Goal: Information Seeking & Learning: Learn about a topic

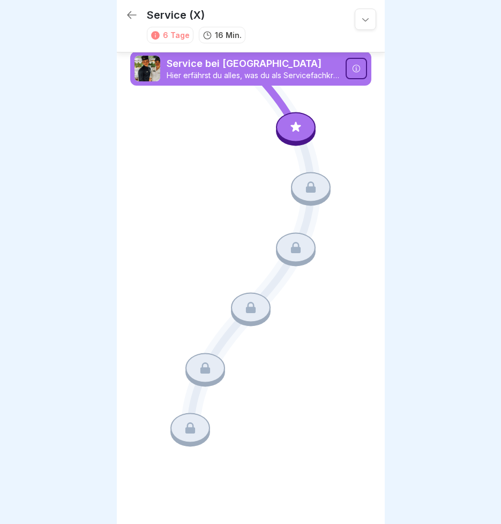
click at [353, 70] on icon at bounding box center [356, 68] width 9 height 9
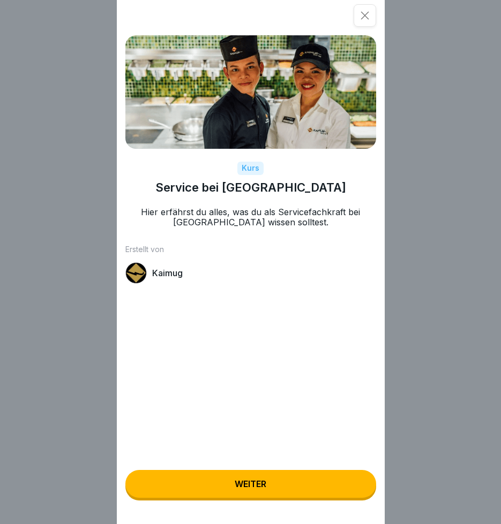
click at [366, 18] on icon at bounding box center [364, 15] width 11 height 11
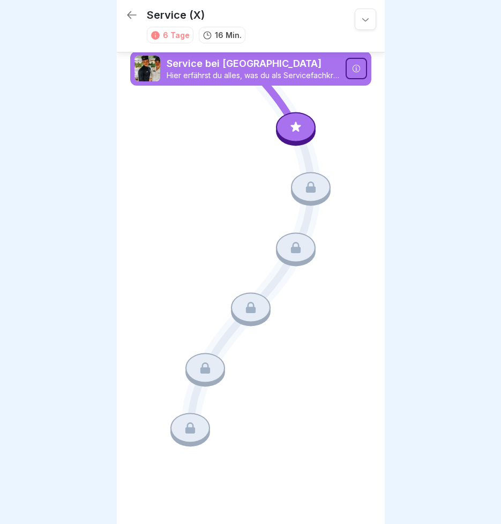
click at [355, 68] on icon at bounding box center [355, 68] width 7 height 7
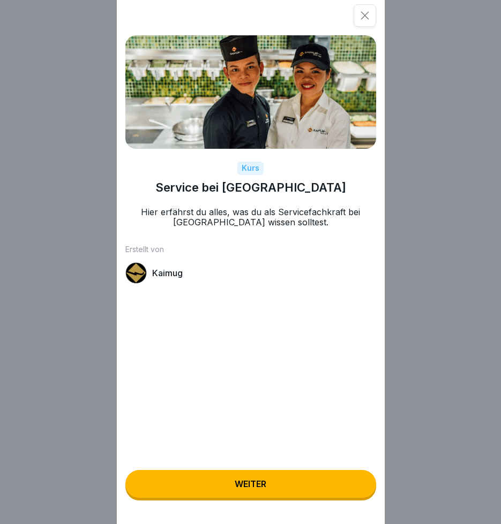
click at [253, 486] on button "Weiter" at bounding box center [250, 484] width 251 height 28
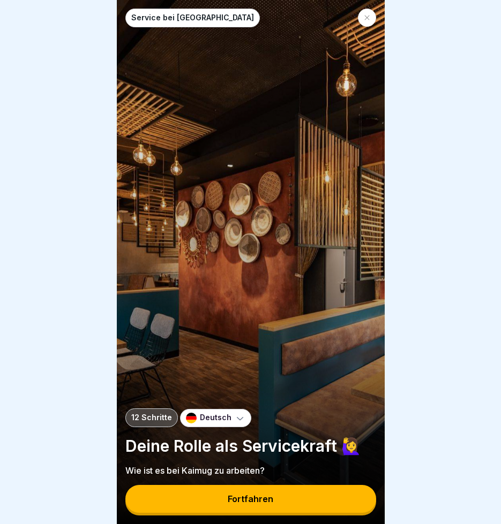
click at [238, 424] on icon at bounding box center [240, 418] width 11 height 11
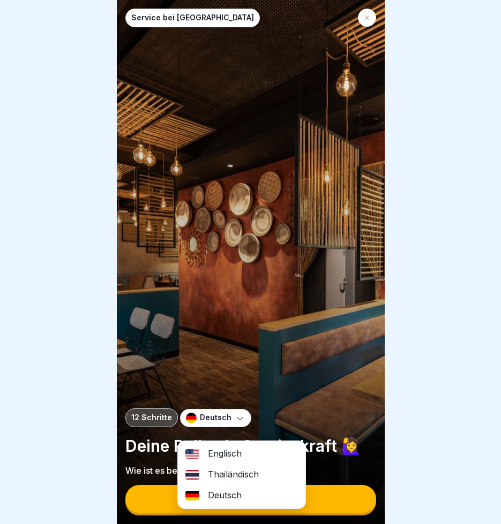
click at [235, 475] on div "Thailändisch" at bounding box center [241, 474] width 127 height 21
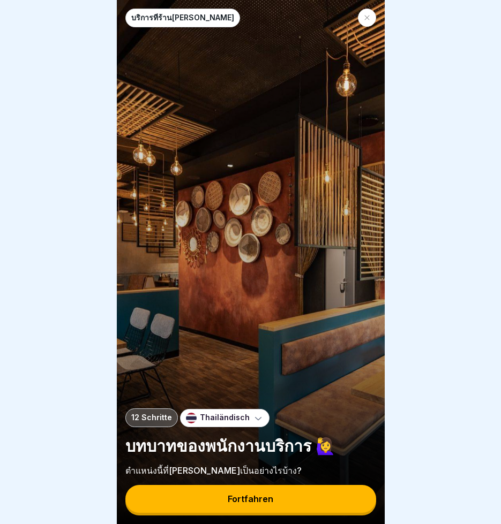
click at [249, 504] on div "Fortfahren" at bounding box center [251, 499] width 46 height 10
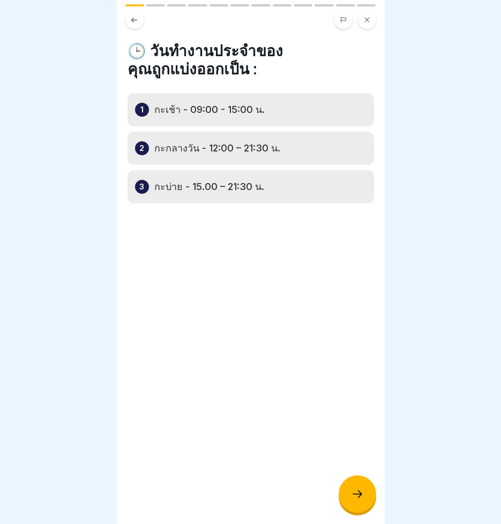
click at [360, 501] on icon at bounding box center [357, 494] width 13 height 13
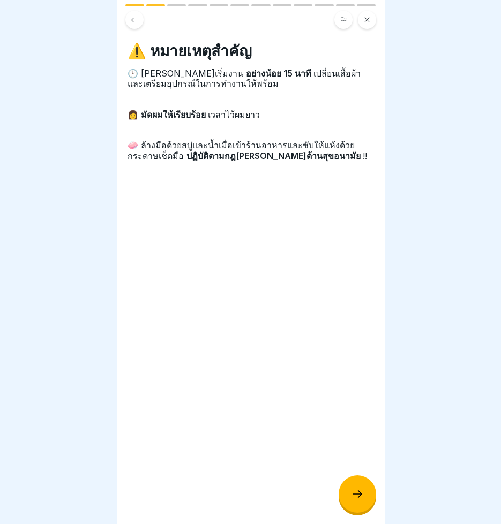
click at [348, 499] on div at bounding box center [356, 493] width 37 height 37
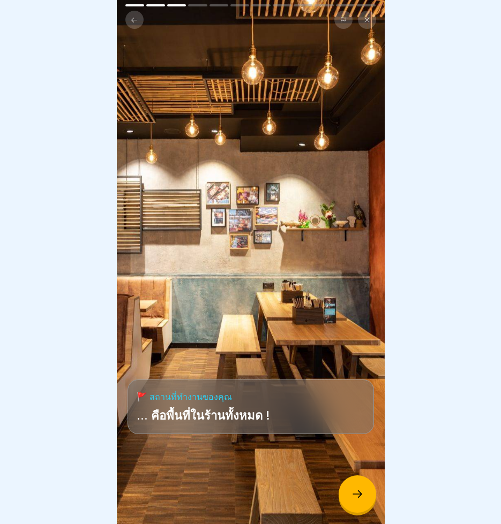
click at [348, 499] on div at bounding box center [356, 493] width 37 height 37
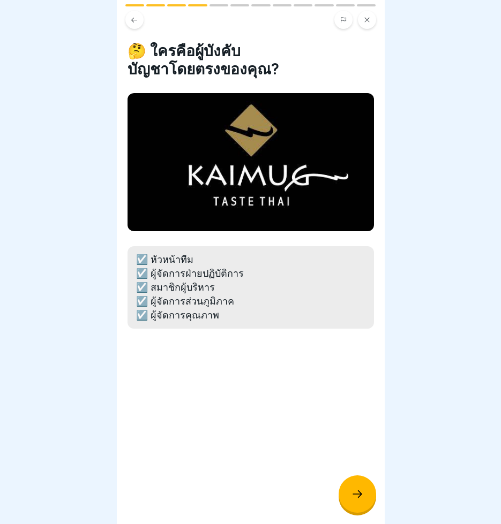
click at [348, 499] on div at bounding box center [356, 493] width 37 height 37
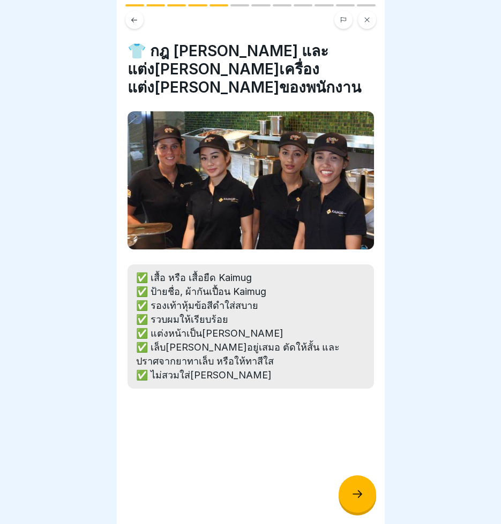
click at [348, 499] on div at bounding box center [356, 493] width 37 height 37
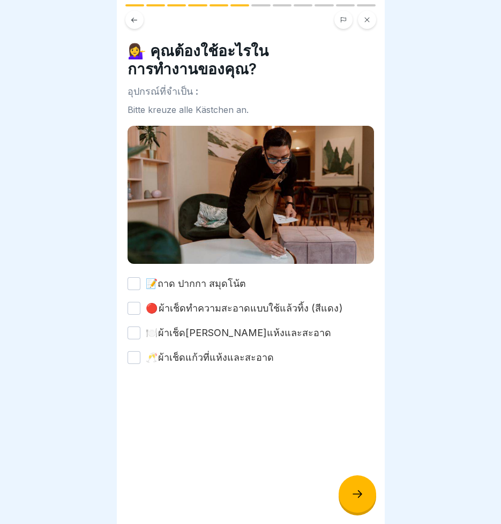
click at [348, 499] on div at bounding box center [356, 493] width 37 height 37
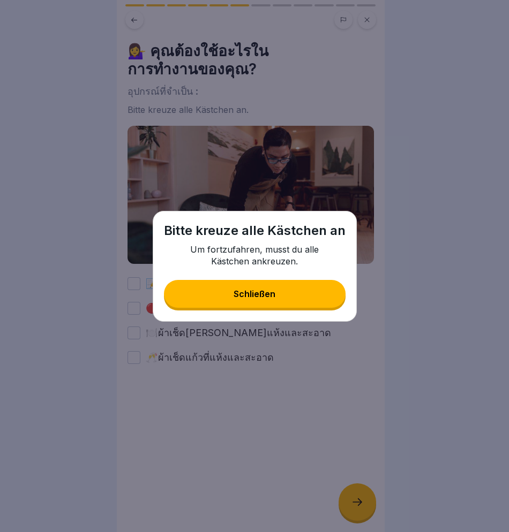
click at [274, 296] on div "Schließen" at bounding box center [254, 294] width 42 height 10
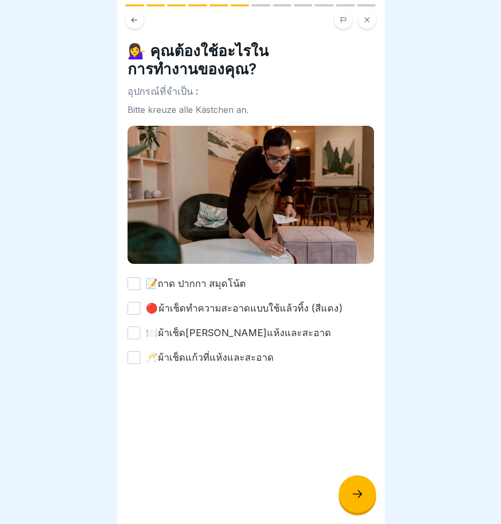
click at [356, 500] on icon at bounding box center [357, 494] width 13 height 13
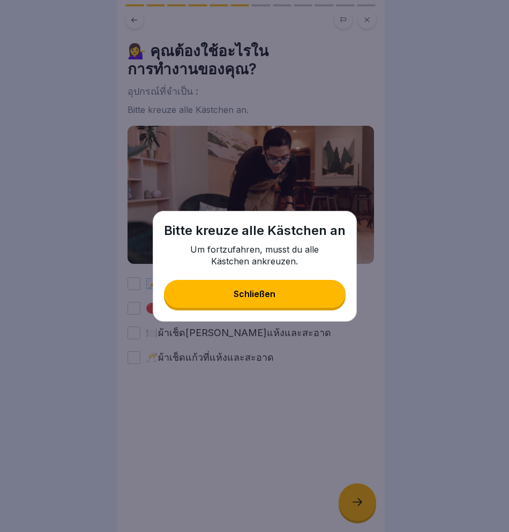
click at [262, 294] on div "Schließen" at bounding box center [254, 294] width 42 height 10
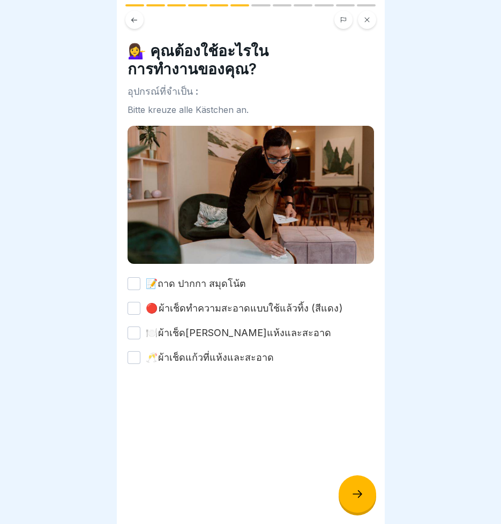
click at [137, 305] on button "🔴  ผ้าเช็ดทำความสะอาดแบบใช้แล้วทิ้ง (สีแดง )" at bounding box center [133, 308] width 13 height 13
click at [139, 281] on button "📝ถาด ปากกา สมุดโน้ต" at bounding box center [133, 283] width 13 height 13
click at [131, 327] on button "🍽️ ผ้าเช็ดจานที่แห้งและสะอาด" at bounding box center [133, 333] width 13 height 13
click at [133, 352] on button "🥂 ผ้าเช็ดแก้วที่แห้งและสะอาด" at bounding box center [133, 357] width 13 height 13
click at [358, 499] on icon at bounding box center [357, 494] width 13 height 13
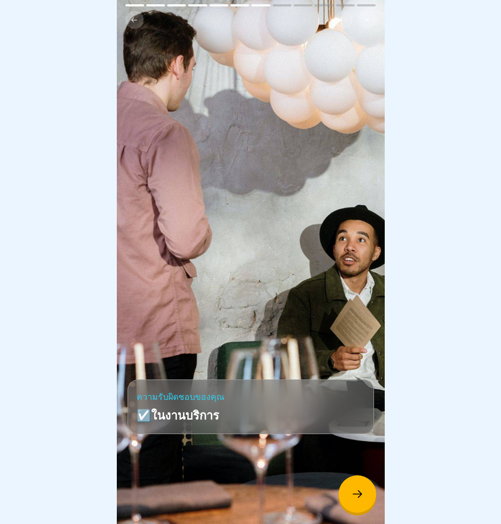
click at [358, 498] on icon at bounding box center [357, 494] width 13 height 13
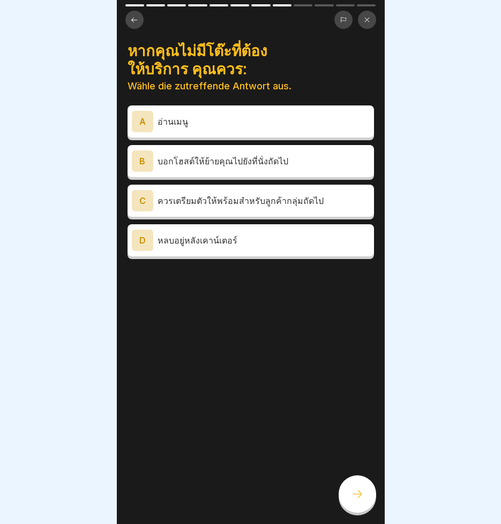
click at [145, 202] on div "C" at bounding box center [142, 200] width 21 height 21
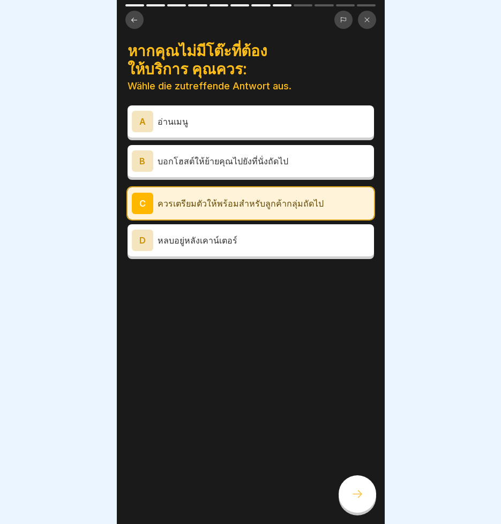
click at [358, 501] on icon at bounding box center [357, 494] width 13 height 13
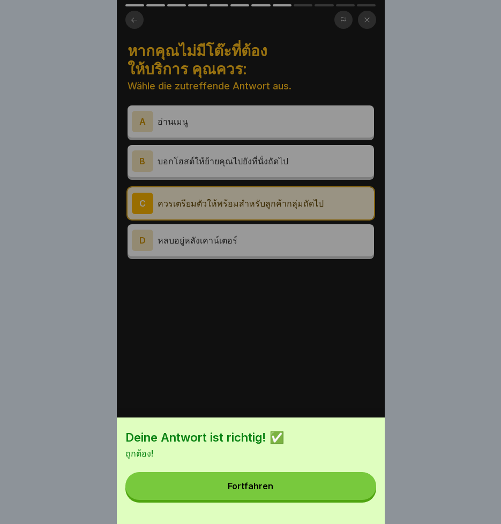
click at [356, 500] on button "Fortfahren" at bounding box center [250, 486] width 251 height 28
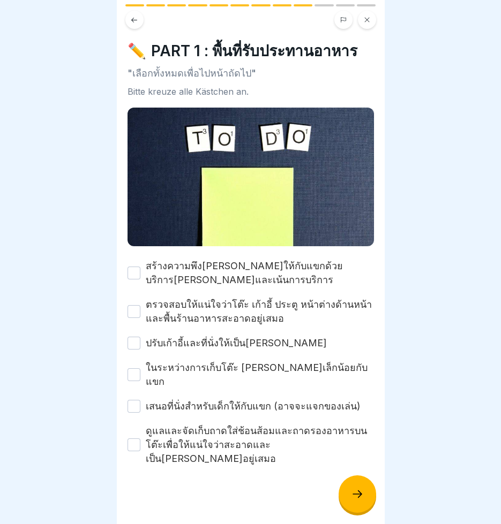
click at [132, 272] on button "สร้างความพึงพอใจให้กับแขกด้วยบริการที่ราบรื่นและเน้นการบริการ" at bounding box center [133, 273] width 13 height 13
click at [134, 307] on button "ตรวจสอบให้แน่ใจว่าโต๊ะ เก้าอี้ ประตู หน้าต่างด้านหน้า และพื้นร้านอาหารสะอาดอยู่…" at bounding box center [133, 311] width 13 height 13
click at [135, 439] on button "ดูแลและจัดเก็บถาดใส่ช้อนส้อมและถาดรองอาหารบนโต๊ะเพื่อให้แน่ใจว่าสะอาดและเป็นระเ…" at bounding box center [133, 445] width 13 height 13
click at [361, 501] on icon at bounding box center [357, 494] width 13 height 13
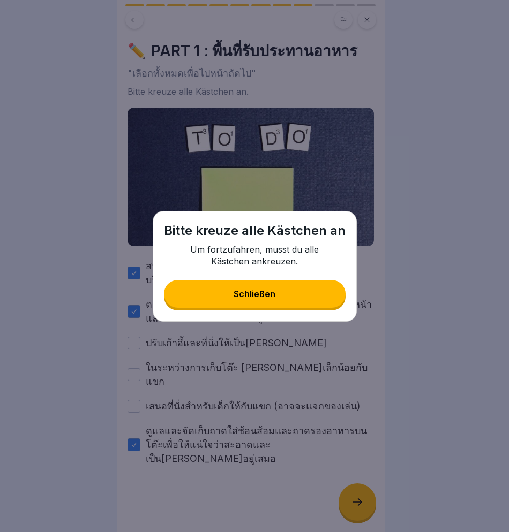
click at [279, 295] on button "Schließen" at bounding box center [255, 294] width 182 height 28
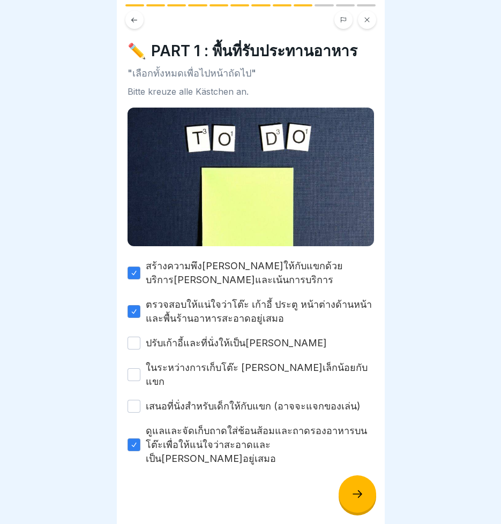
click at [139, 338] on button "ปรับเก้าอี้และที่นั่งให้เป็นระเบียบ" at bounding box center [133, 343] width 13 height 13
click at [132, 368] on button "ในระหว่างการเก็บโต๊ะ ทักทายเล็กน้อยกับแขก" at bounding box center [133, 374] width 13 height 13
click at [132, 400] on button "เสนอที่นั่งสำหรับเด็กให้กับแขก (อาจจะแจกของเล่น)" at bounding box center [133, 406] width 13 height 13
click at [356, 501] on icon at bounding box center [357, 494] width 13 height 13
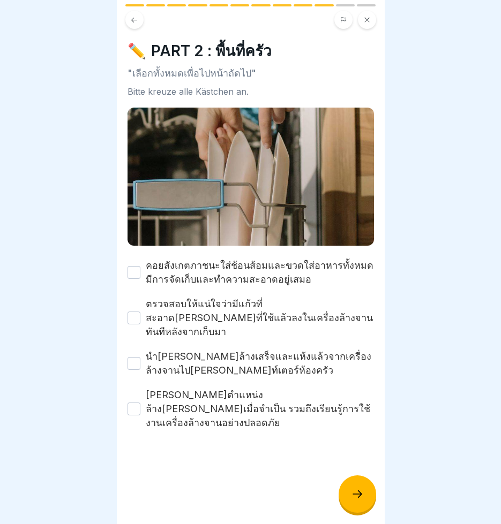
click at [134, 270] on button "คอยสังเกตภาชนะใส่ช้อนส้อมและขวดใส่อาหารทั้งหมดมีการจัดเก็บและทำความสะอาดอยู่เสมอ" at bounding box center [133, 272] width 13 height 13
click at [135, 312] on button "ตรวจสอบให้แน่ใจว่ามีแก้วที่สะอาดเพียงพอ ใส่แก้วที่ใช้แล้วลงในเครื่องล้างจานทันท…" at bounding box center [133, 318] width 13 height 13
click at [132, 357] on button "นำจานที่ล้างเสร็จและแห้งแล้วจากเครื่องล้างจานไปที่เคาท์เตอร์ห้องครัว" at bounding box center [133, 363] width 13 height 13
click at [135, 403] on button "สามารถช่วยแทนตำแหน่งล้างจานได้เมื่อจำเป็น รวมถึงเรียนรู้การใช้งานเครื่องล้างจาน…" at bounding box center [133, 409] width 13 height 13
click at [352, 501] on icon at bounding box center [357, 494] width 13 height 13
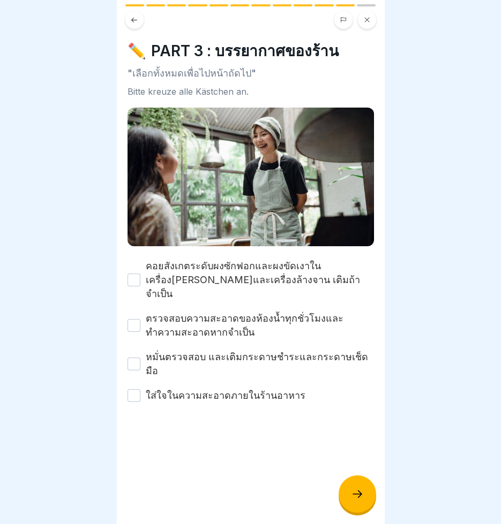
click at [135, 274] on button "คอยสังเกตระดับผงซักฟอกและผงขัดเงาในเครื่องล้างแก้วและเครื่องล้างจาน เติมถ้าจำเป…" at bounding box center [133, 280] width 13 height 13
click at [132, 319] on button "ตรวจสอบความสะอาดของห้องน้ำทุกชั่วโมงและทำความสะอาดหากจำเป็น" at bounding box center [133, 325] width 13 height 13
click at [135, 358] on button "หมั่นตรวจสอบ และเติมกระดาษชำระและกระดาษเช็ดมือ" at bounding box center [133, 364] width 13 height 13
click at [135, 389] on button "ใส่ใจในความสะอาดภายในร้านอาหาร" at bounding box center [133, 395] width 13 height 13
click at [349, 504] on div at bounding box center [356, 493] width 37 height 37
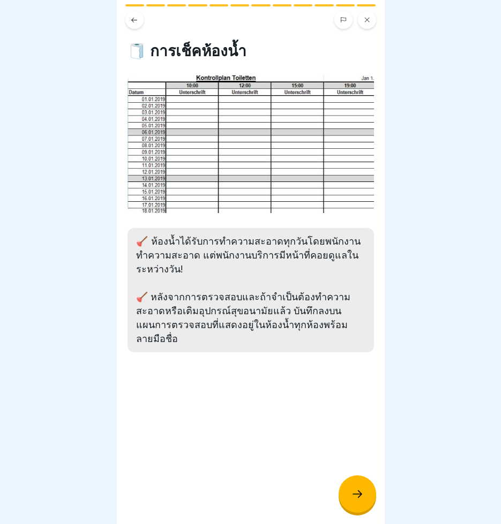
click at [356, 501] on icon at bounding box center [357, 494] width 13 height 13
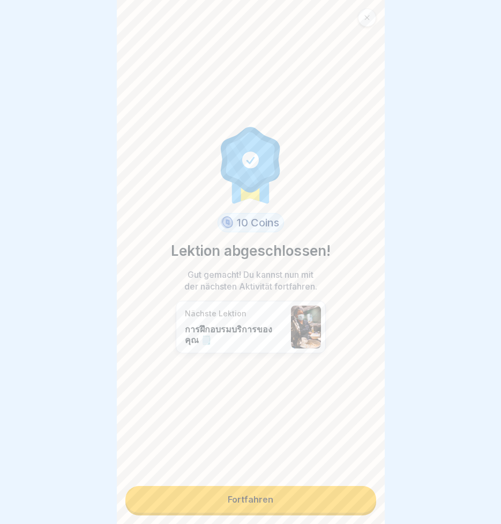
click at [273, 499] on link "Fortfahren" at bounding box center [250, 499] width 251 height 27
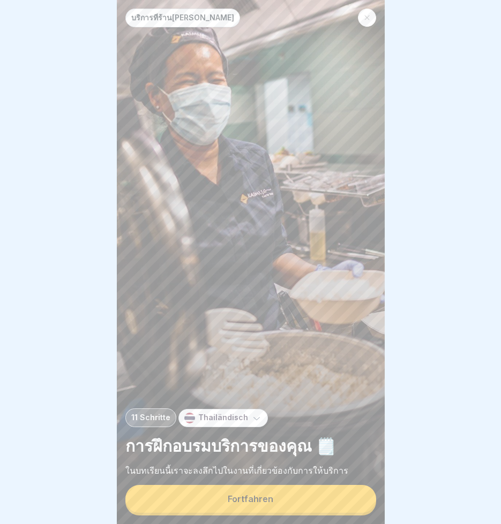
click at [264, 504] on div "Fortfahren" at bounding box center [251, 499] width 46 height 10
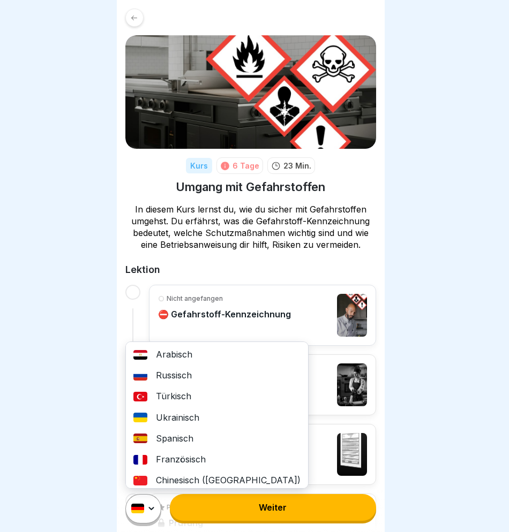
click at [153, 513] on html "Kurs 6 Tage 23 Min. Umgang mit Gefahrstoffen In diesem Kurs lernst du, wie du s…" at bounding box center [254, 266] width 509 height 532
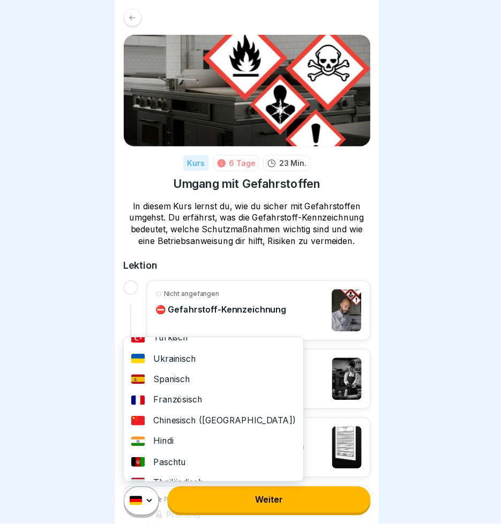
scroll to position [107, 0]
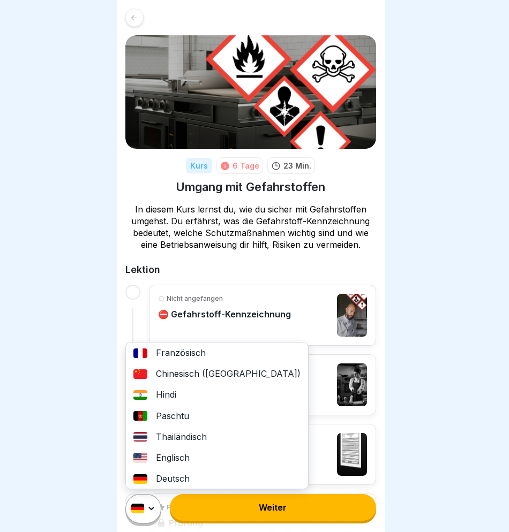
click at [201, 441] on div "Thailändisch" at bounding box center [217, 437] width 182 height 21
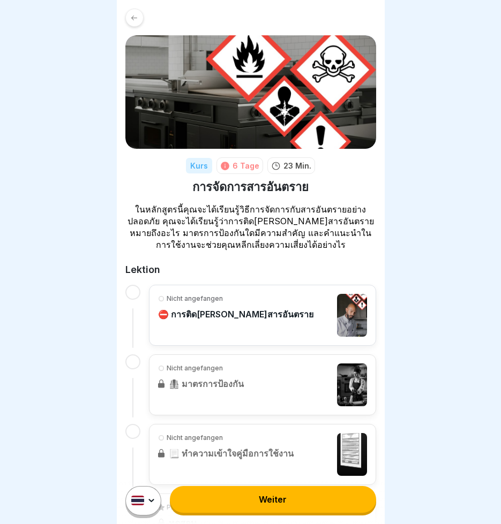
click at [270, 505] on link "Weiter" at bounding box center [273, 499] width 206 height 27
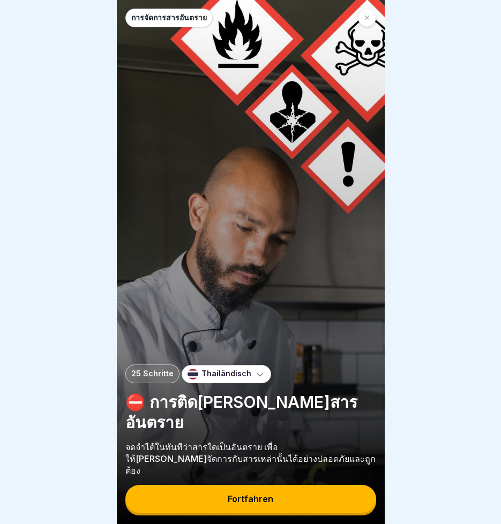
click at [268, 503] on div "Fortfahren" at bounding box center [251, 499] width 46 height 10
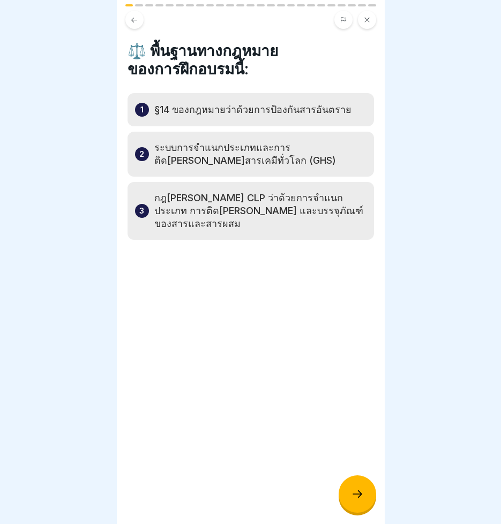
click at [360, 500] on icon at bounding box center [357, 494] width 13 height 13
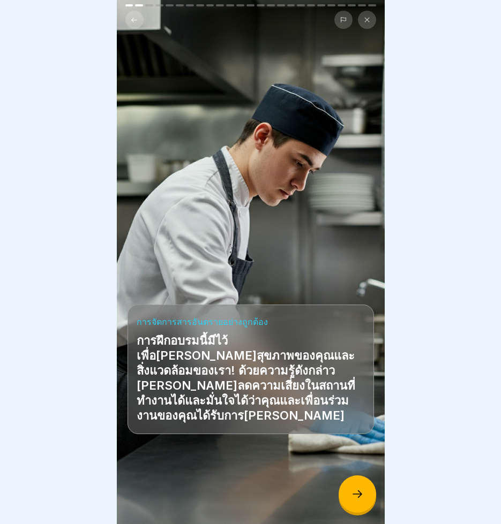
click at [360, 500] on icon at bounding box center [357, 494] width 13 height 13
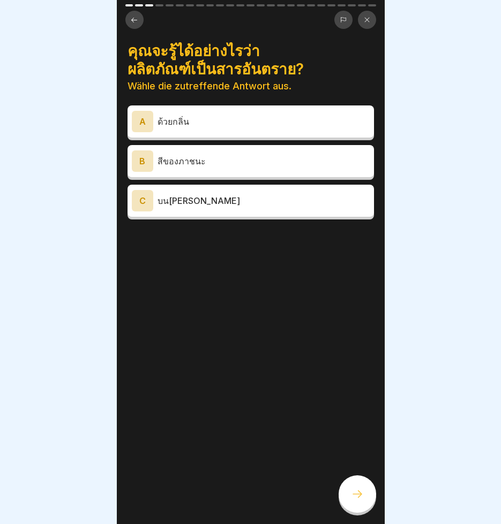
click at [360, 500] on icon at bounding box center [357, 494] width 13 height 13
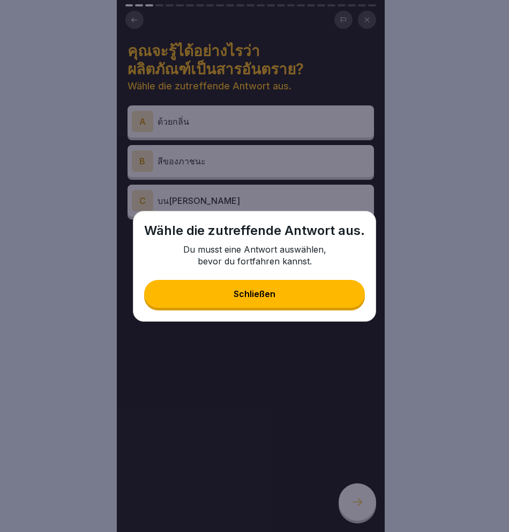
click at [253, 295] on div "Schließen" at bounding box center [254, 294] width 42 height 10
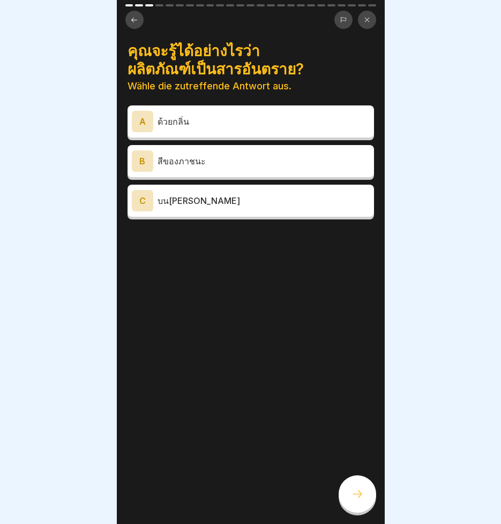
click at [141, 202] on div "C" at bounding box center [142, 200] width 21 height 21
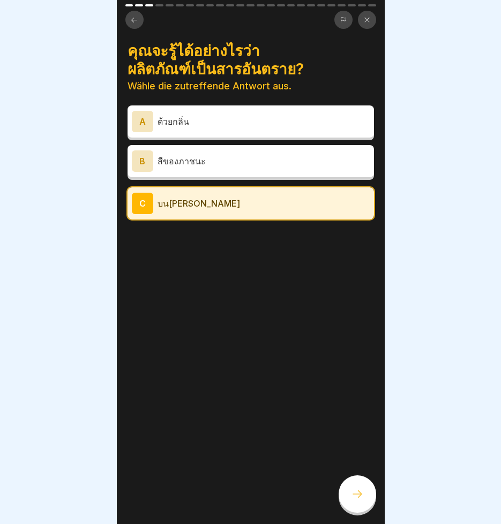
click at [360, 499] on icon at bounding box center [357, 494] width 13 height 13
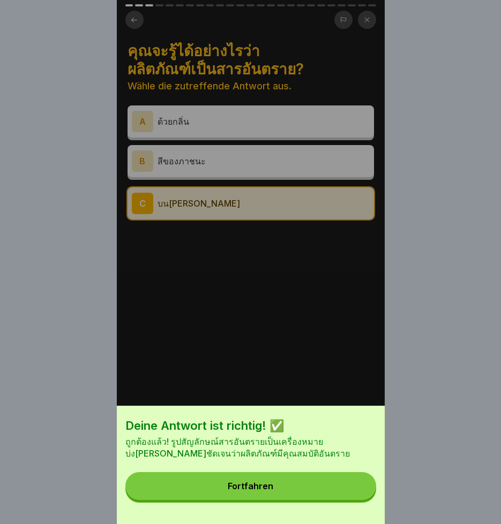
click at [298, 492] on button "Fortfahren" at bounding box center [250, 486] width 251 height 28
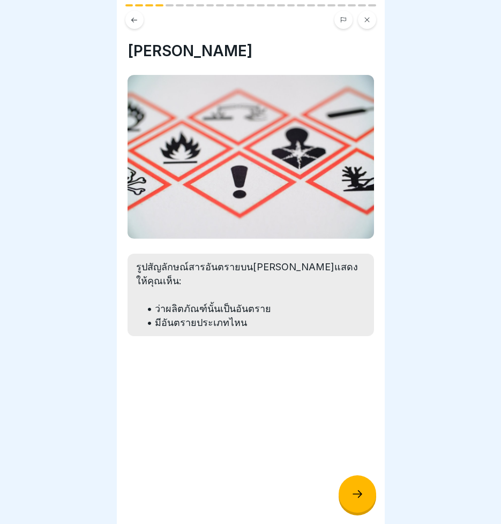
click at [353, 501] on icon at bounding box center [357, 494] width 13 height 13
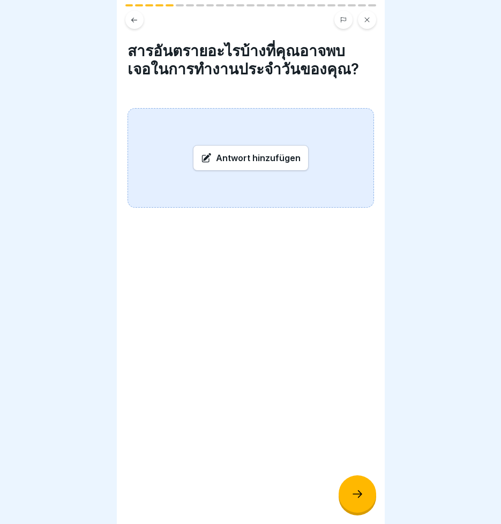
click at [261, 155] on div "Antwort hinzufügen" at bounding box center [251, 158] width 116 height 26
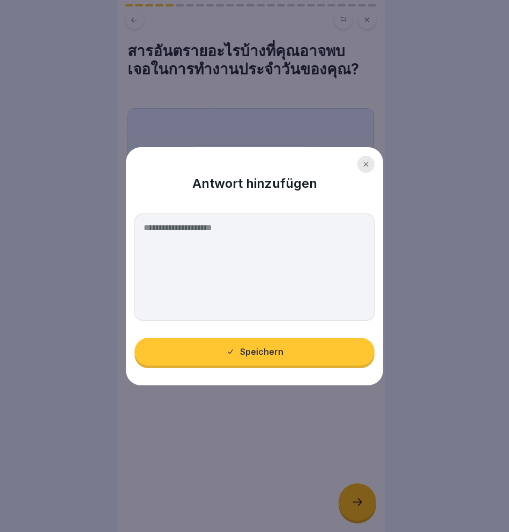
click at [161, 238] on textarea at bounding box center [254, 267] width 240 height 107
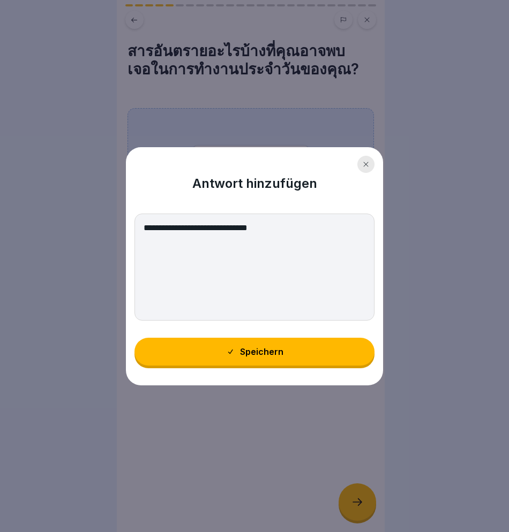
type textarea "**********"
click at [266, 362] on button "Speichern" at bounding box center [254, 352] width 240 height 28
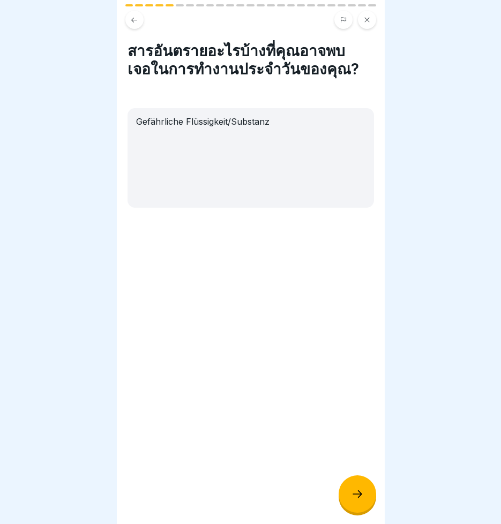
click at [364, 495] on div at bounding box center [356, 493] width 37 height 37
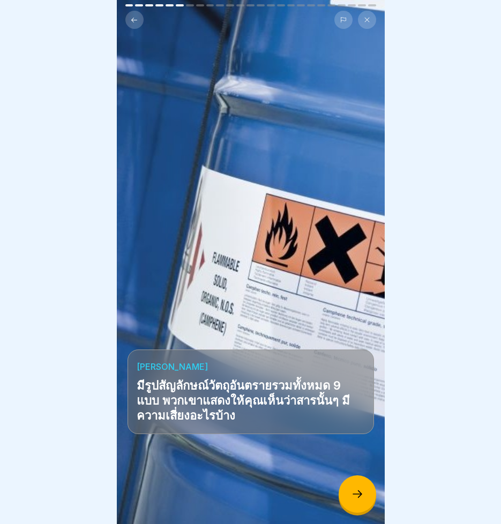
click at [364, 495] on div at bounding box center [356, 493] width 37 height 37
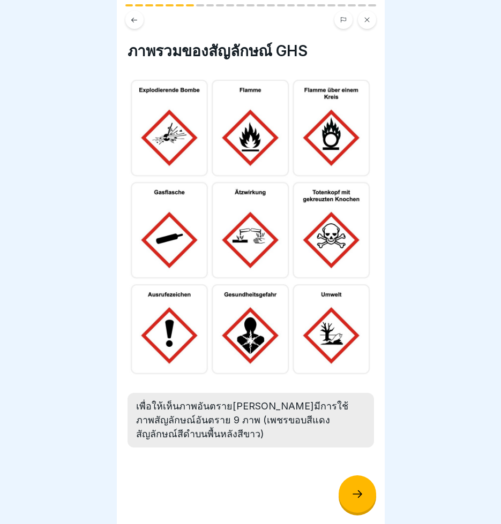
click at [251, 142] on img at bounding box center [250, 226] width 246 height 303
click at [324, 146] on img at bounding box center [250, 226] width 246 height 303
click at [325, 238] on img at bounding box center [250, 226] width 246 height 303
click at [352, 510] on div at bounding box center [356, 493] width 37 height 37
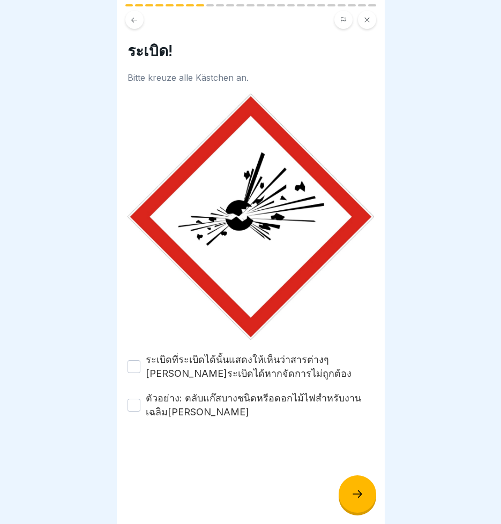
click at [138, 360] on button "ระเบิดที่ระเบิดได้นั้นแสดงให้เห็นว่าสารต่างๆ สามารถระเบิดได้หากจัดการไม่ถูกต้อง" at bounding box center [133, 366] width 13 height 13
click at [133, 399] on button "ตัวอย่าง: ตลับแก๊สบางชนิดหรือดอกไม้ไฟสำหรับงานเฉลิมฉลอง" at bounding box center [133, 405] width 13 height 13
click at [359, 500] on icon at bounding box center [357, 494] width 13 height 13
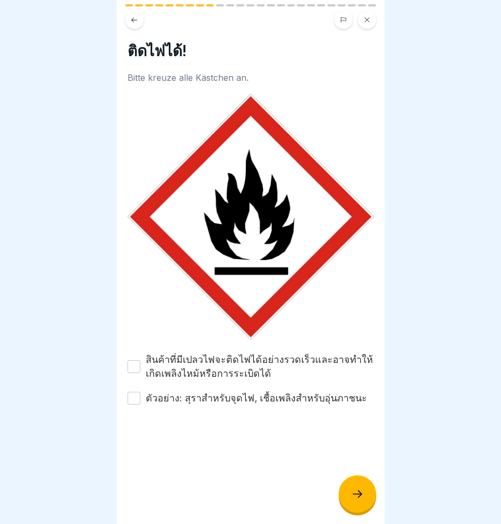
click at [137, 360] on button "สินค้าที่มีเปลวไฟจะติดไฟได้อย่างรวดเร็วและอาจทำให้เกิดเพลิงไหม้หรือการระเบิดได้" at bounding box center [133, 366] width 13 height 13
click at [135, 392] on button "ตัวอย่าง: สุราสำหรับจุดไฟ, เชื้อเพลิงสำหรับอุ่นภาชนะ" at bounding box center [133, 398] width 13 height 13
click at [357, 500] on icon at bounding box center [357, 494] width 13 height 13
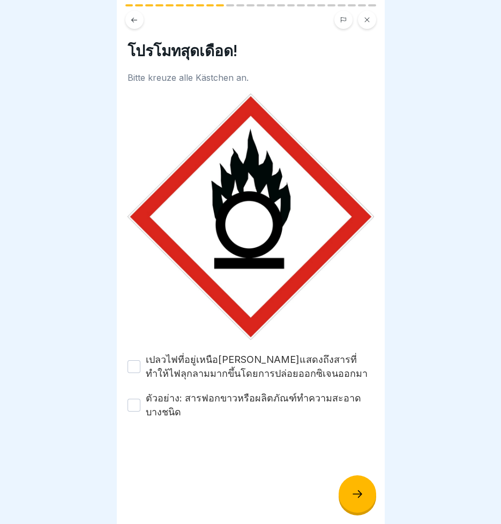
click at [135, 360] on button "เปลวไฟที่อยู่เหนือวงกลมแสดงถึงสารที่ทำให้ไฟลุกลามมากขึ้นโดยการปล่อยออกซิเจนออกมา" at bounding box center [133, 366] width 13 height 13
click at [136, 399] on button "ตัวอย่าง: สารฟอกขาวหรือผลิตภัณฑ์ทำความสะอาดบางชนิด" at bounding box center [133, 405] width 13 height 13
click at [360, 501] on icon at bounding box center [357, 494] width 13 height 13
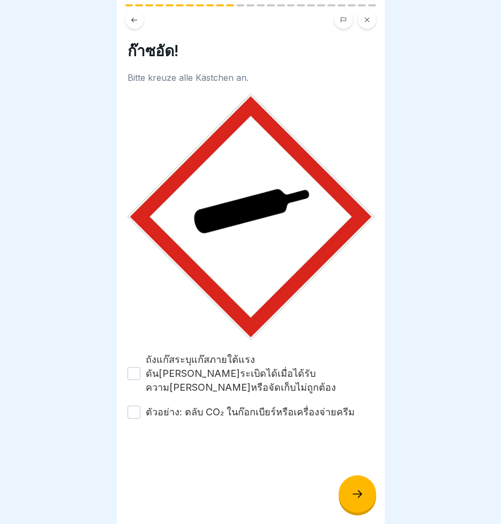
click at [138, 367] on button "ถังแก๊สระบุแก๊สภายใต้แรงดันที่อาจระเบิดได้เมื่อได้รับความร้อนหรือจัดเก็บไม่ถูกต…" at bounding box center [133, 373] width 13 height 13
click at [135, 406] on button "ตัวอย่าง: ตลับ CO₂ ในก๊อกเบียร์หรือเครื่องจ่ายครีม" at bounding box center [133, 412] width 13 height 13
click at [353, 498] on icon at bounding box center [357, 494] width 13 height 13
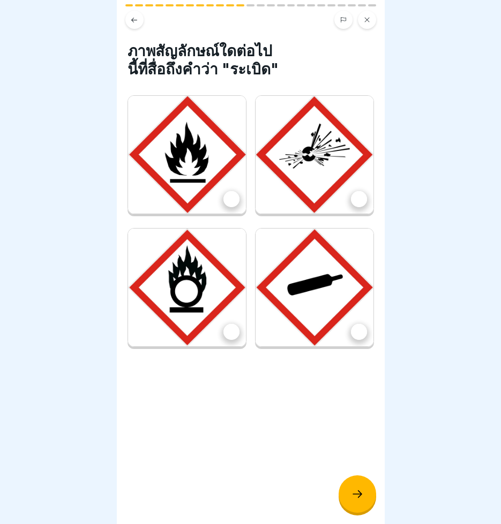
click at [319, 154] on img at bounding box center [314, 155] width 118 height 118
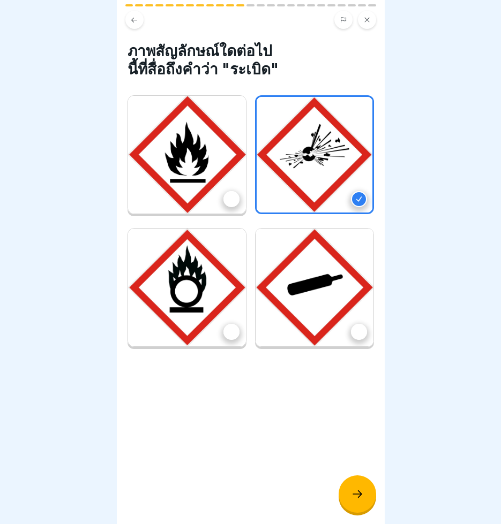
click at [359, 501] on icon at bounding box center [357, 494] width 13 height 13
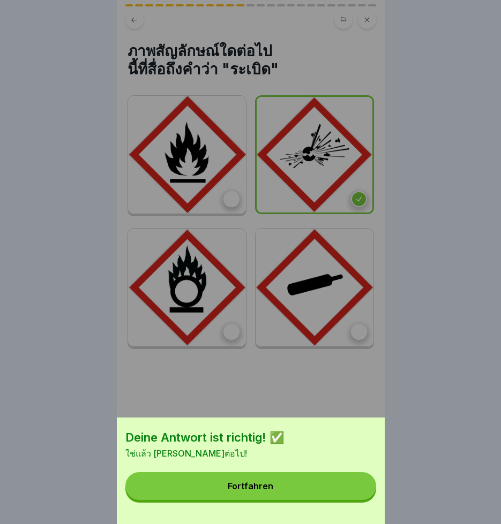
click at [345, 500] on button "Fortfahren" at bounding box center [250, 486] width 251 height 28
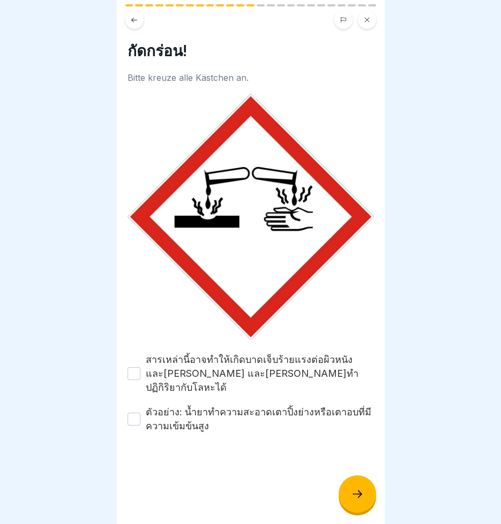
click at [132, 367] on button "สารเหล่านี้อาจทำให้เกิดบาดเจ็บร้ายแรงต่อผิวหนังและดวงตา และสามารถทำปฏิกิริยากับ…" at bounding box center [133, 373] width 13 height 13
click at [344, 503] on div at bounding box center [356, 493] width 37 height 37
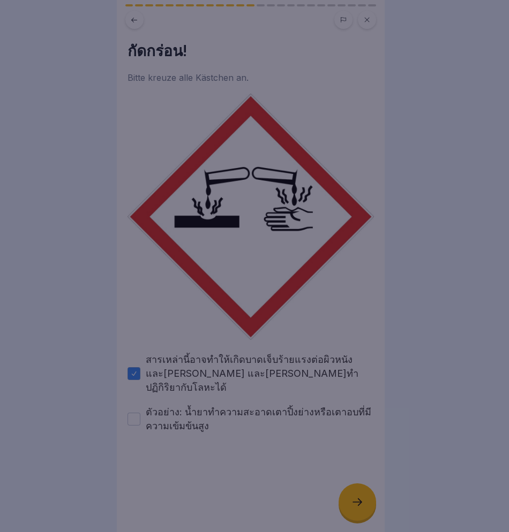
click at [128, 398] on div at bounding box center [254, 266] width 509 height 532
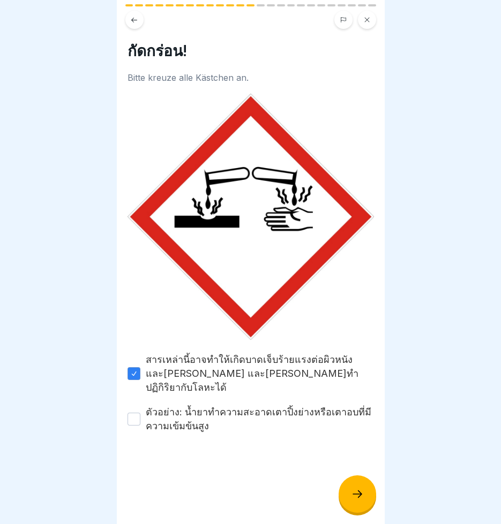
click at [139, 413] on button "ตัวอย่าง: น้ำยาทำความสะอาดเตาปิ้งย่างหรือเตาอบที่มีความเข้มข้นสูง" at bounding box center [133, 419] width 13 height 13
click at [357, 500] on icon at bounding box center [357, 494] width 13 height 13
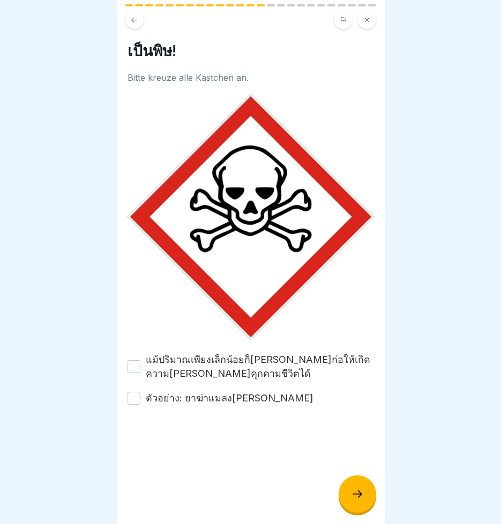
click at [138, 360] on button "แม้ปริมาณเพียงเล็กน้อยก็สามารถก่อให้เกิดความเสียหายที่คุกคามชีวิตได้" at bounding box center [133, 366] width 13 height 13
click at [134, 392] on button "ตัวอย่าง: ยาฆ่าแมลงที่รุนแรง" at bounding box center [133, 398] width 13 height 13
click at [358, 500] on icon at bounding box center [357, 494] width 13 height 13
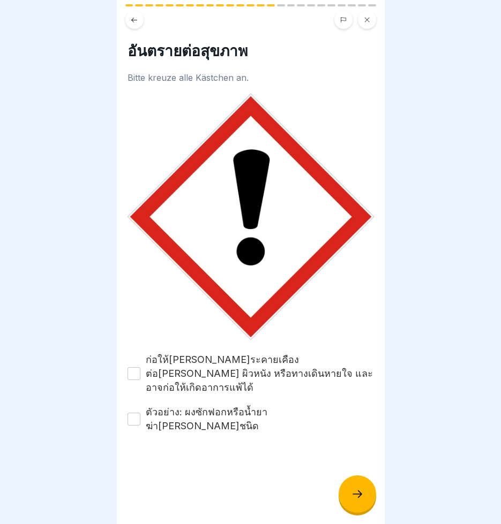
click at [133, 367] on button "ก่อให้เกิดการระคายเคืองต่อดวงตา ผิวหนัง หรือทางเดินหายใจ และอาจก่อให้เกิดอาการแ…" at bounding box center [133, 373] width 13 height 13
click at [134, 413] on button "ตัวอย่าง: ผงซักฟอกหรือน้ำยาฆ่าเชื้อบางชนิด" at bounding box center [133, 419] width 13 height 13
click at [352, 500] on icon at bounding box center [357, 494] width 13 height 13
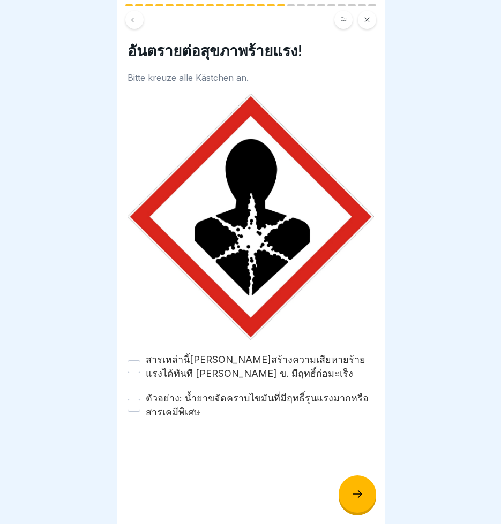
click at [134, 360] on button "สารเหล่านี้สามารถสร้างความเสียหายร้ายแรงได้ทันที เช่น ข. มีฤทธิ์ก่อมะเร็ง" at bounding box center [133, 366] width 13 height 13
click at [134, 399] on button "ตัวอย่าง: น้ำยาขจัดคราบไขมันที่มีฤทธิ์รุนแรงมากหรือสารเคมีพิเศษ" at bounding box center [133, 405] width 13 height 13
click at [358, 501] on icon at bounding box center [357, 494] width 13 height 13
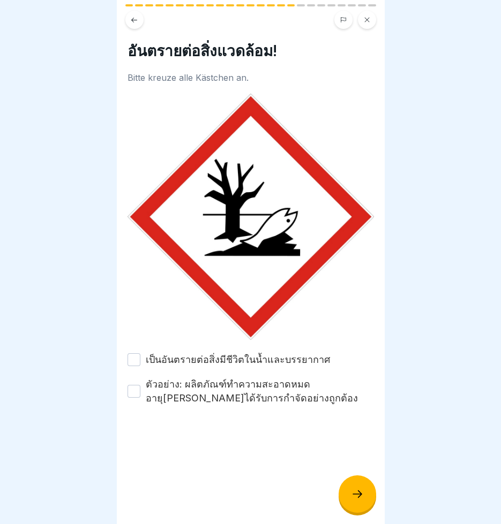
click at [133, 354] on button "เป็นอันตรายต่อสิ่งมีชีวิตในน้ำและบรรยากาศ" at bounding box center [133, 359] width 13 height 13
click at [133, 385] on button "ตัวอย่าง: ผลิตภัณฑ์ทำความสะอาดหมดอายุที่ไม่ได้รับการกำจัดอย่างถูกต้อง" at bounding box center [133, 391] width 13 height 13
click at [364, 500] on div at bounding box center [356, 493] width 37 height 37
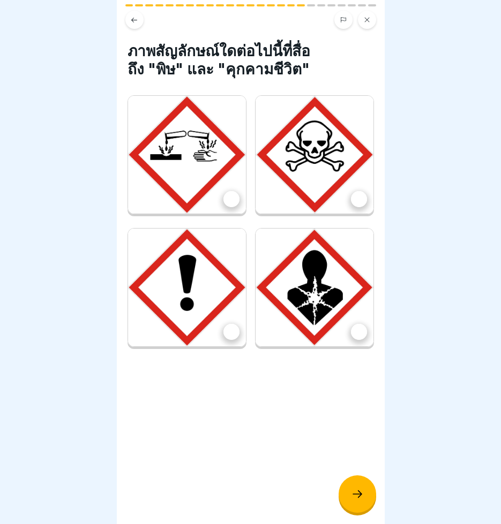
click at [176, 146] on img at bounding box center [187, 155] width 118 height 118
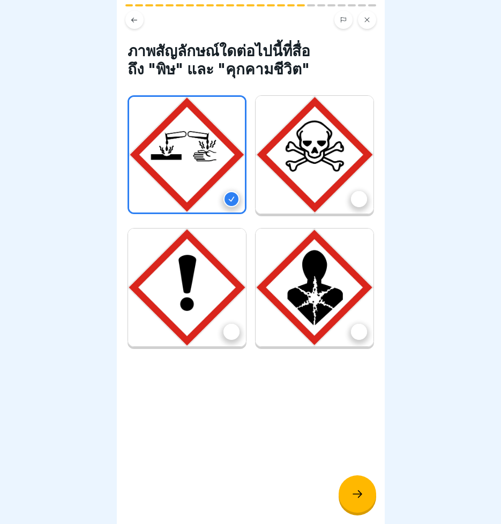
click at [351, 196] on div at bounding box center [359, 199] width 16 height 16
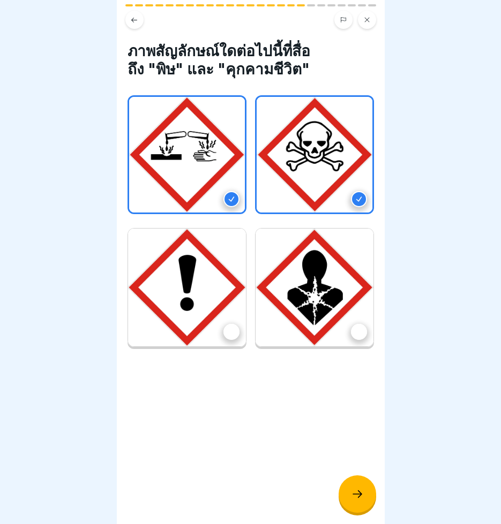
click at [230, 324] on div at bounding box center [231, 332] width 16 height 16
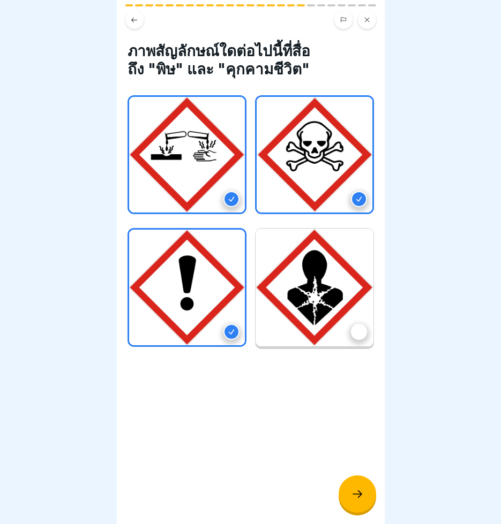
click at [352, 324] on div at bounding box center [359, 332] width 16 height 16
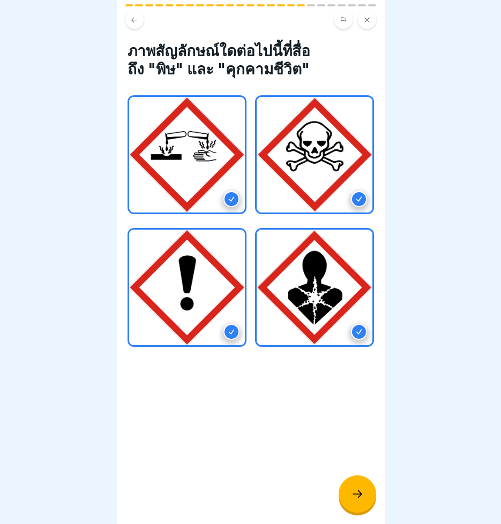
click at [363, 497] on icon at bounding box center [357, 494] width 13 height 13
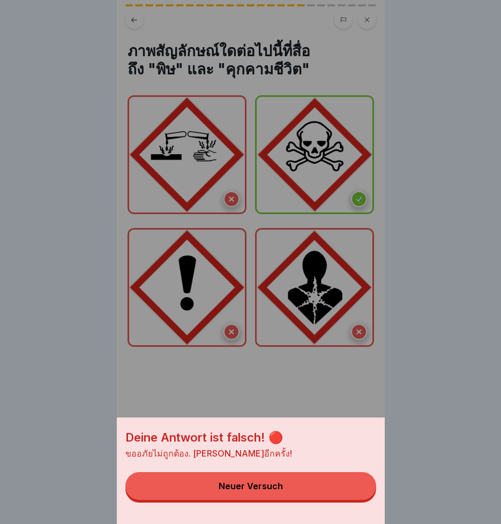
click at [241, 491] on div "Neuer Versuch" at bounding box center [250, 486] width 64 height 10
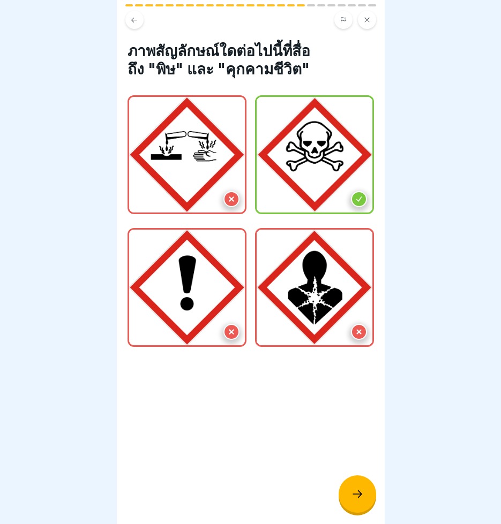
click at [356, 194] on div at bounding box center [359, 199] width 16 height 16
click at [360, 501] on icon at bounding box center [357, 494] width 13 height 13
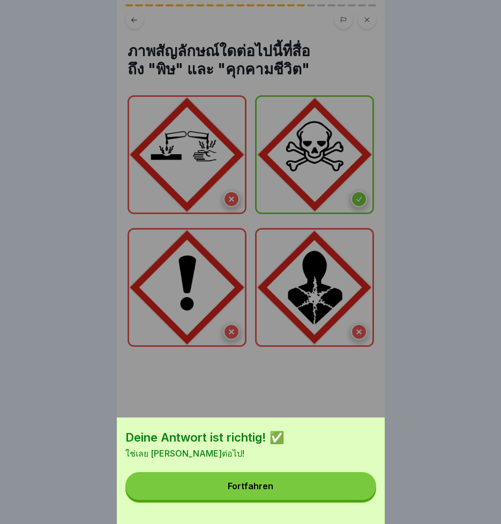
click at [273, 491] on div "Fortfahren" at bounding box center [251, 486] width 46 height 10
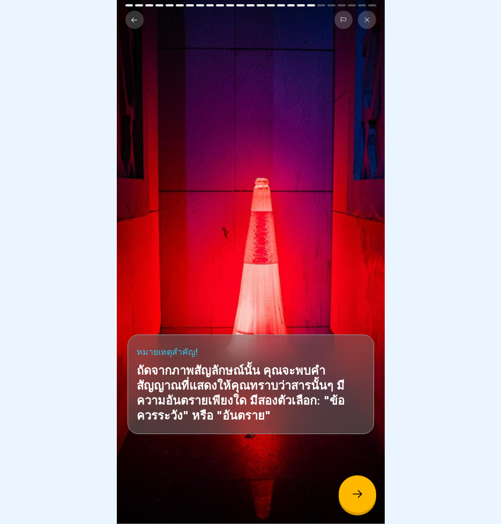
click at [355, 501] on icon at bounding box center [357, 494] width 13 height 13
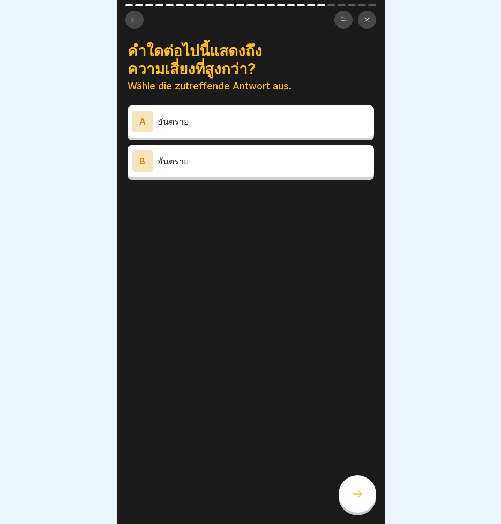
click at [143, 124] on div "A" at bounding box center [142, 121] width 21 height 21
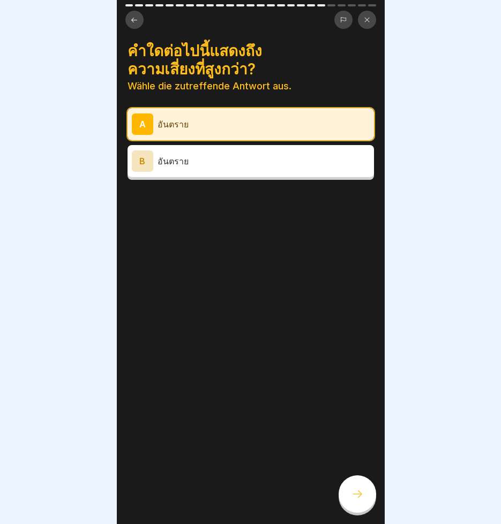
click at [141, 162] on div "B" at bounding box center [142, 160] width 21 height 21
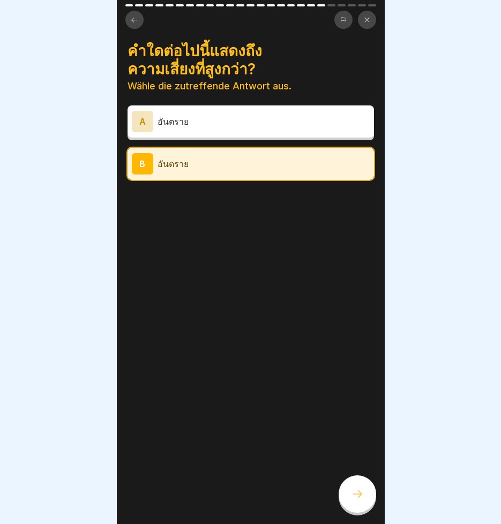
click at [365, 501] on div at bounding box center [356, 493] width 37 height 37
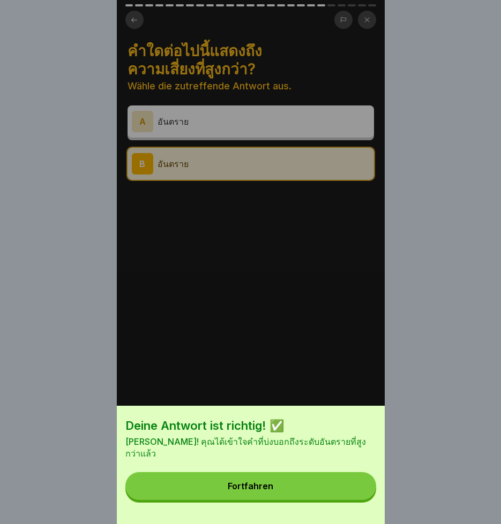
click at [341, 500] on button "Fortfahren" at bounding box center [250, 486] width 251 height 28
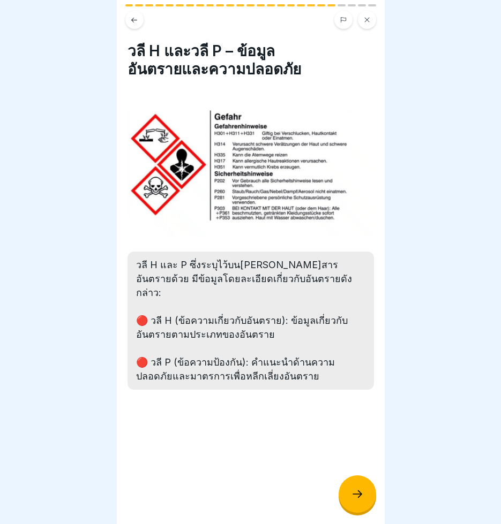
click at [353, 497] on icon at bounding box center [357, 494] width 13 height 13
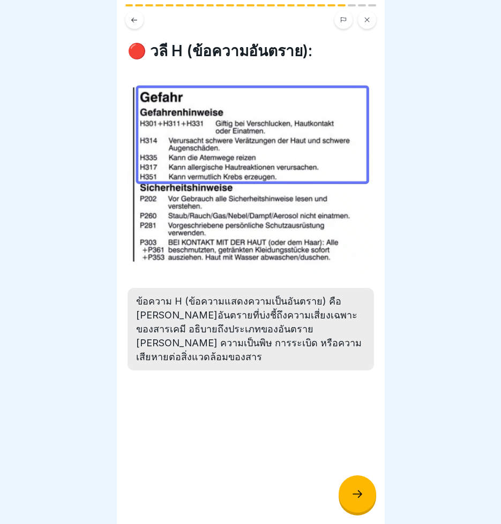
click at [354, 501] on icon at bounding box center [357, 494] width 13 height 13
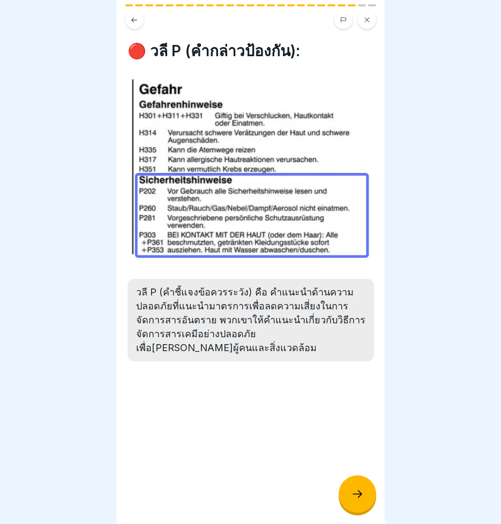
click at [354, 501] on icon at bounding box center [357, 494] width 13 height 13
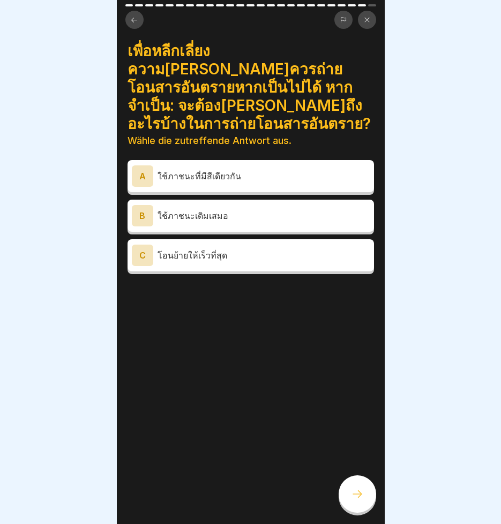
click at [142, 245] on div "C" at bounding box center [142, 255] width 21 height 21
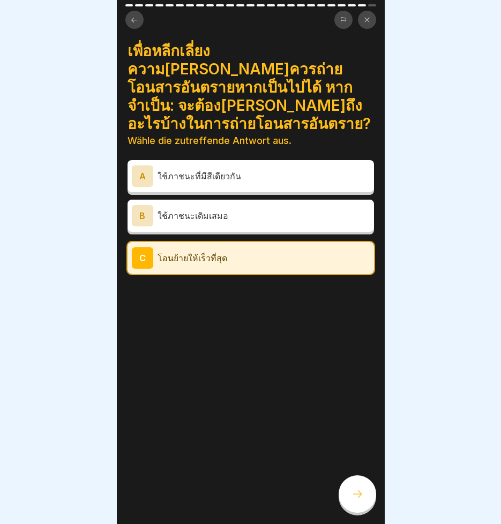
click at [359, 501] on icon at bounding box center [357, 494] width 13 height 13
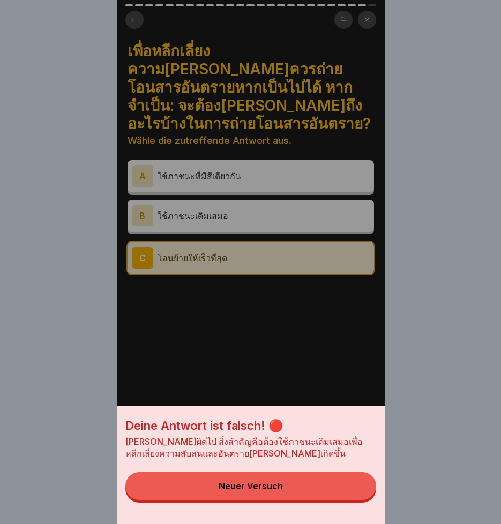
click at [143, 152] on div "Deine Antwort ist falsch! 🔴 น่าเสียดายที่ผิดไป สิ่งสำคัญคือต้องใช้ภาชนะเดิมเสมอ…" at bounding box center [251, 262] width 268 height 524
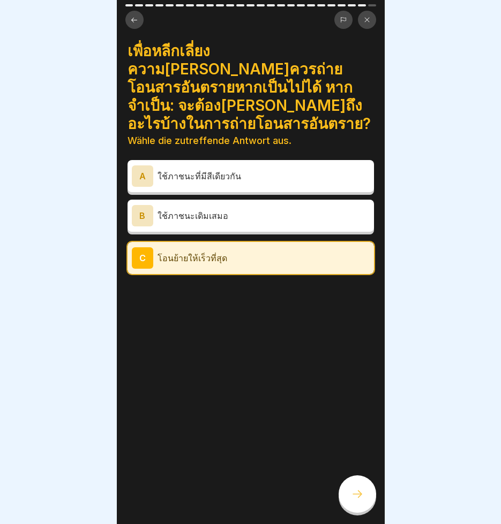
click at [144, 165] on div "A" at bounding box center [142, 175] width 21 height 21
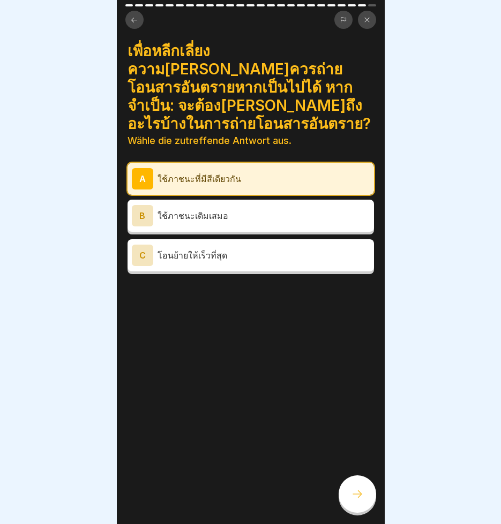
click at [361, 501] on icon at bounding box center [357, 494] width 13 height 13
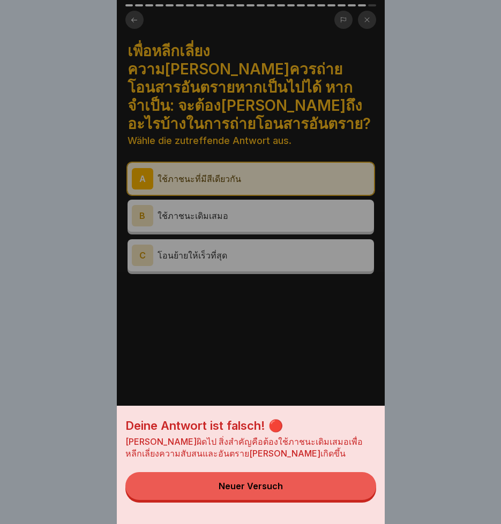
click at [140, 196] on div "Deine Antwort ist falsch! 🔴 น่าเสียดายที่ผิดไป สิ่งสำคัญคือต้องใช้ภาชนะเดิมเสมอ…" at bounding box center [251, 262] width 268 height 524
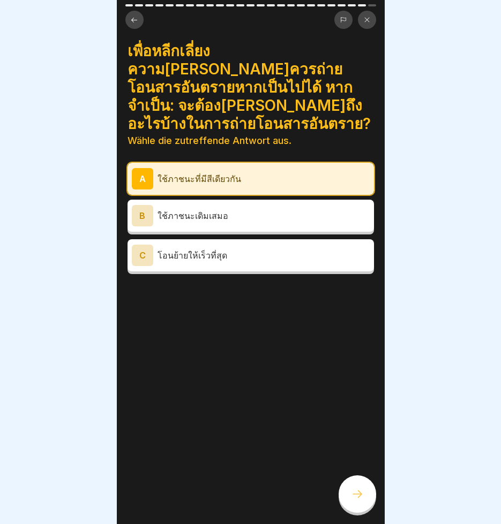
click at [149, 205] on div "B" at bounding box center [142, 215] width 21 height 21
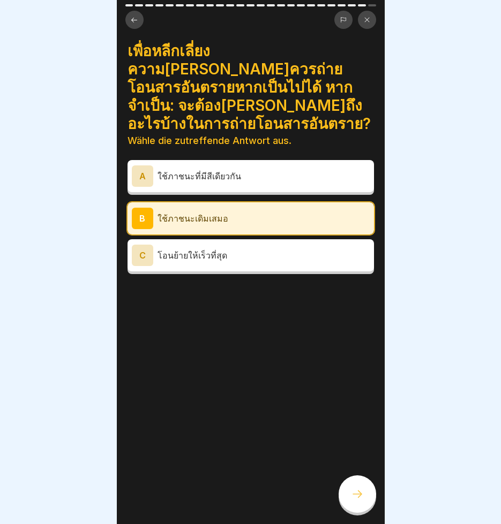
click at [358, 501] on icon at bounding box center [357, 494] width 13 height 13
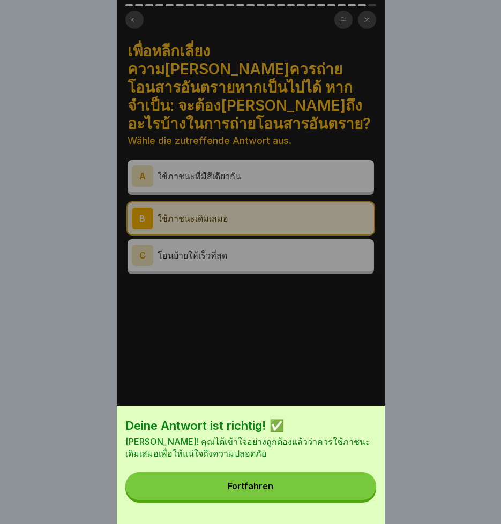
click at [329, 494] on button "Fortfahren" at bounding box center [250, 486] width 251 height 28
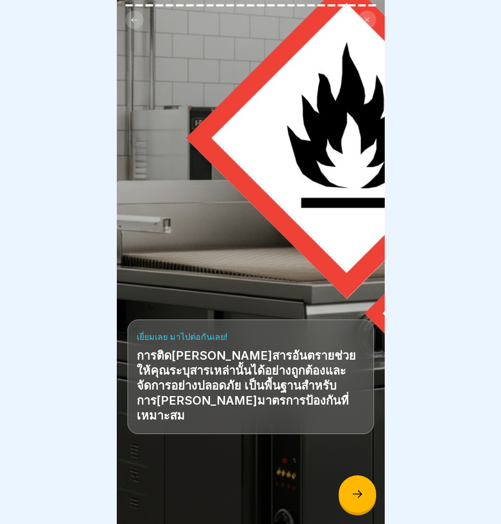
click at [350, 500] on div at bounding box center [356, 493] width 37 height 37
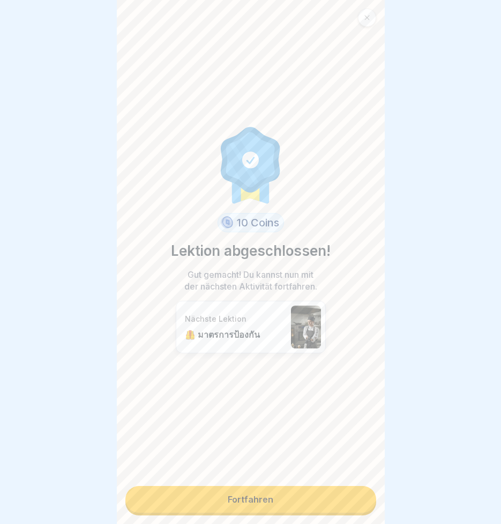
click at [314, 505] on link "Fortfahren" at bounding box center [250, 499] width 251 height 27
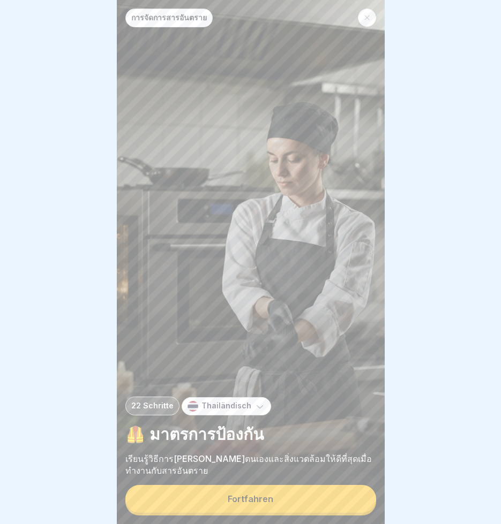
click at [265, 504] on div "Fortfahren" at bounding box center [251, 499] width 46 height 10
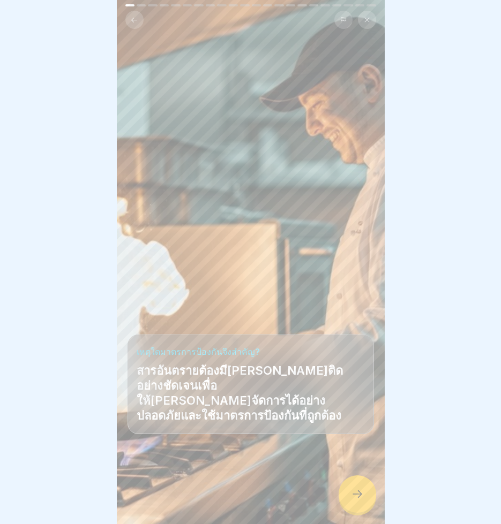
click at [351, 501] on icon at bounding box center [357, 494] width 13 height 13
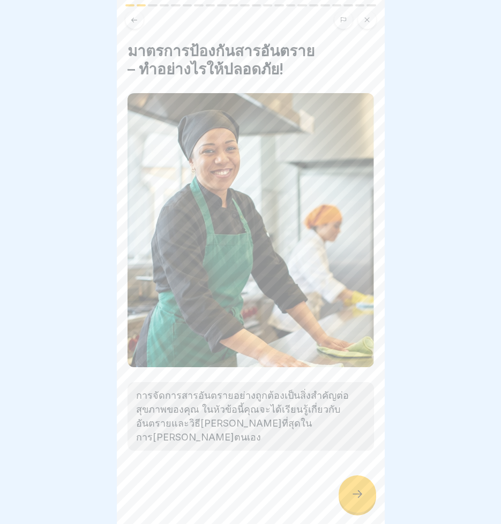
click at [351, 501] on icon at bounding box center [357, 494] width 13 height 13
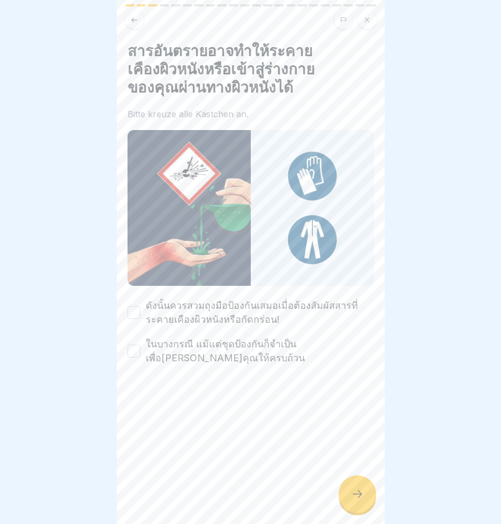
click at [136, 307] on button "ดังนั้นควรสวมถุงมือป้องกันเสมอเมื่อต้องสัมผัสสารที่ระคายเคืองผิวหนังหรือกัดกร่อ…" at bounding box center [133, 312] width 13 height 13
click at [135, 345] on button "ในบางกรณี แม้แต่ชุดป้องกันก็จำเป็นเพื่อปกป้องคุณให้ครบถ้วน" at bounding box center [133, 351] width 13 height 13
click at [360, 501] on icon at bounding box center [357, 494] width 13 height 13
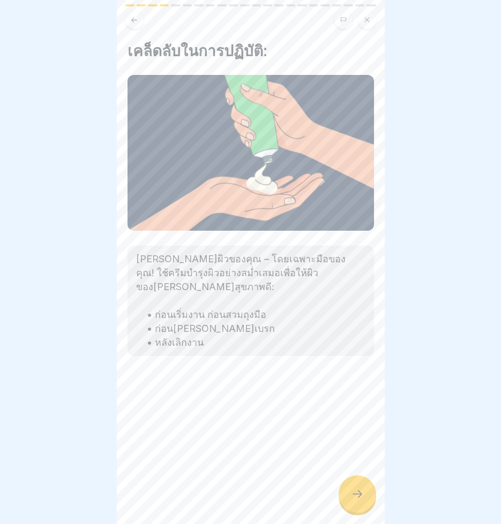
click at [360, 498] on icon at bounding box center [357, 493] width 10 height 7
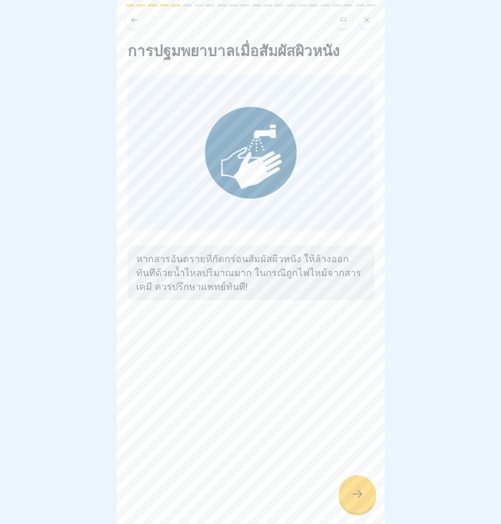
click at [360, 498] on icon at bounding box center [357, 493] width 10 height 7
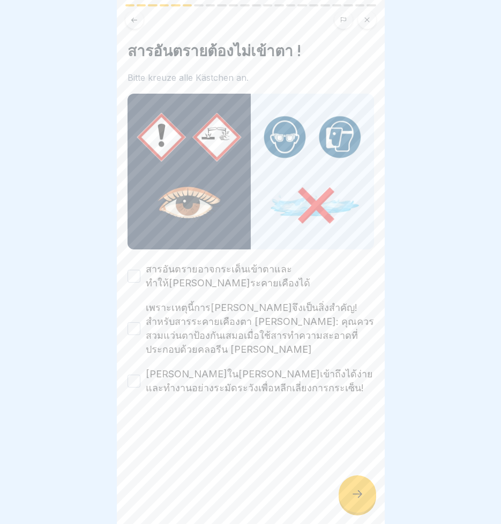
click at [138, 272] on button "สารอันตรายอาจกระเด็นเข้าตาและทำให้เกิดการระคายเคืองได้" at bounding box center [133, 276] width 13 height 13
click at [134, 322] on button "เพราะเหตุนี้การปกป้องดวงตาจึงเป็นสิ่งสำคัญ! สำหรับสารระคายเคืองตา เช่น: คุณควรส…" at bounding box center [133, 328] width 13 height 13
click at [136, 375] on button "เก็บไว้ในที่ที่เข้าถึงได้ง่ายและทำงานอย่างระมัดระวังเพื่อหลีกเลี่ยงการกระเซ็น!" at bounding box center [133, 381] width 13 height 13
click at [364, 501] on div at bounding box center [356, 493] width 37 height 37
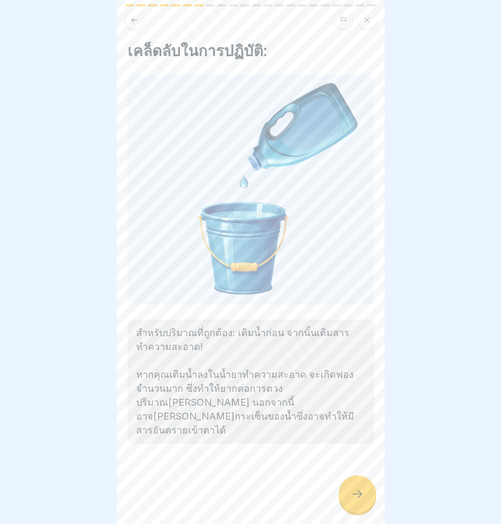
click at [364, 501] on div at bounding box center [356, 493] width 37 height 37
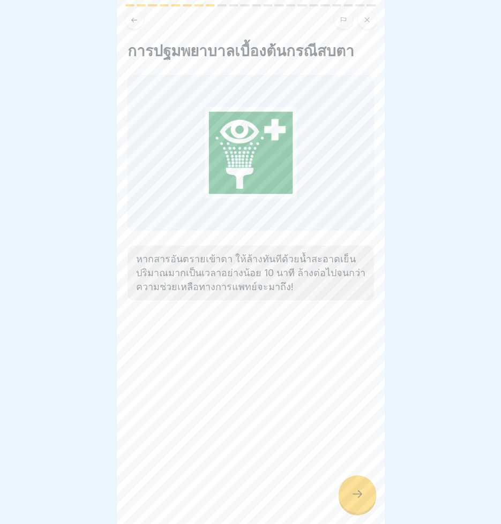
click at [364, 501] on div at bounding box center [356, 493] width 37 height 37
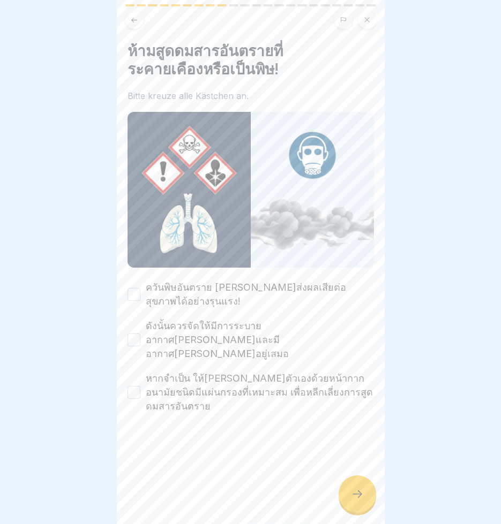
click at [131, 290] on button "ควันพิษอันตราย สามารถส่งผลเสียต่อสุขภาพได้อย่างรุนแรง!" at bounding box center [133, 294] width 13 height 13
click at [135, 334] on button "ดังนั้นควรจัดให้มีการระบายอากาศที่ดีและมีอากาศบริสุทธิ์เพียงพออยู่เสมอ" at bounding box center [133, 340] width 13 height 13
click at [137, 386] on button "หากจำเป็น ให้ปกป้องตัวเองด้วยหน้ากากอนามัยชนิดมีแผ่นกรองที่เหมาะสม เพื่อหลีกเลี…" at bounding box center [133, 392] width 13 height 13
click at [356, 501] on icon at bounding box center [357, 494] width 13 height 13
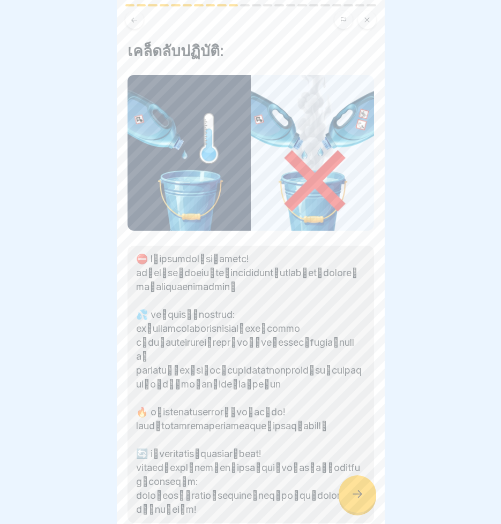
click at [356, 501] on icon at bounding box center [357, 494] width 13 height 13
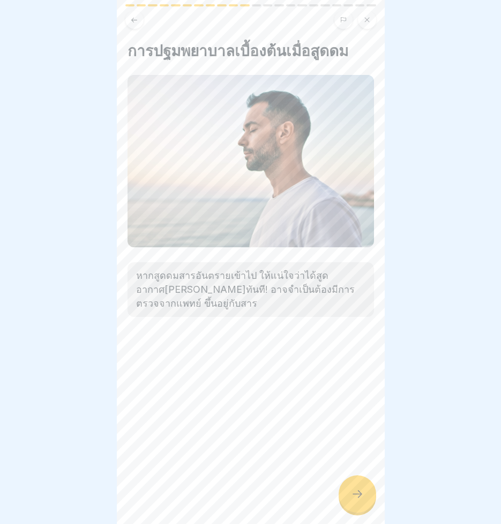
click at [356, 501] on icon at bounding box center [357, 494] width 13 height 13
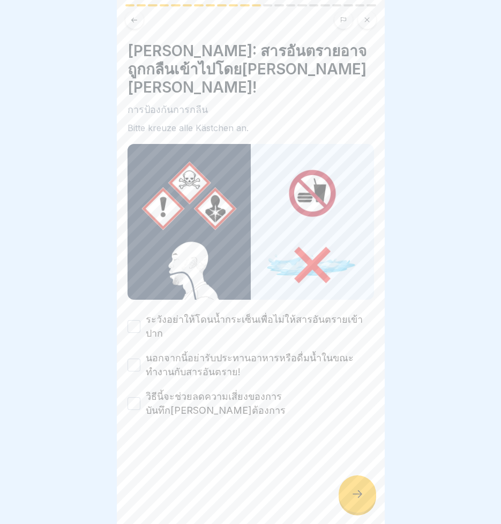
click at [135, 320] on button "ระวังอย่าให้โดนน้ำกระเซ็นเพื่อไม่ให้สารอันตรายเข้าปาก" at bounding box center [133, 326] width 13 height 13
click at [136, 359] on button "นอกจากนี้อย่ารับประทานอาหารหรือดื่มน้ำในขณะทำงานกับสารอันตราย!" at bounding box center [133, 365] width 13 height 13
click at [136, 397] on button "วิธีนี้จะช่วยลดความเสี่ยงของการบันทึกที่ไม่ต้องการ" at bounding box center [133, 403] width 13 height 13
click at [354, 509] on div at bounding box center [356, 493] width 37 height 37
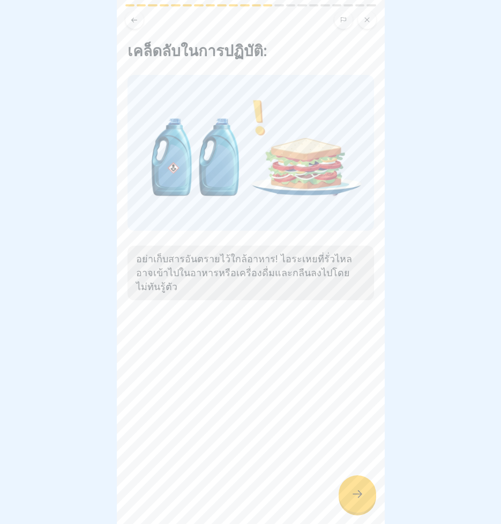
click at [354, 509] on div at bounding box center [356, 493] width 37 height 37
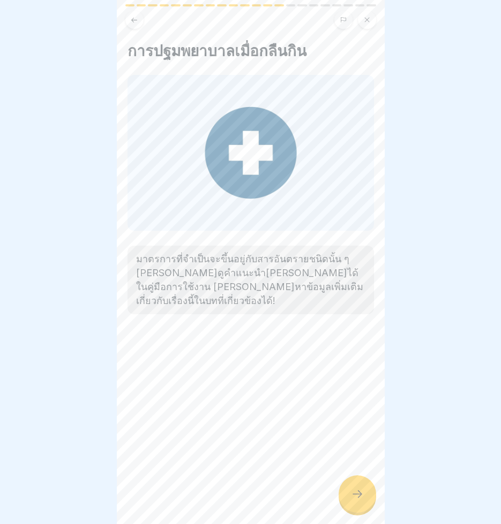
click at [354, 509] on div at bounding box center [356, 493] width 37 height 37
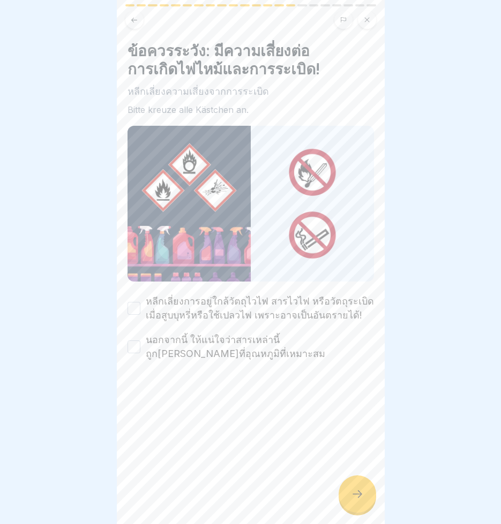
click at [136, 304] on button "หลีกเลี่ยงการอยู่ใกล้วัตถุไวไฟ สารไวไฟ หรือวัตถุระเบิด เมื่อสูบบุหรี่หรือใช้เปล…" at bounding box center [133, 308] width 13 height 13
click at [133, 343] on button "นอกจากนี้ ให้แน่ใจว่าสารเหล่านี้ถูกเก็บไว้ที่อุณหภูมิที่เหมาะสม" at bounding box center [133, 347] width 13 height 13
click at [352, 501] on icon at bounding box center [357, 494] width 13 height 13
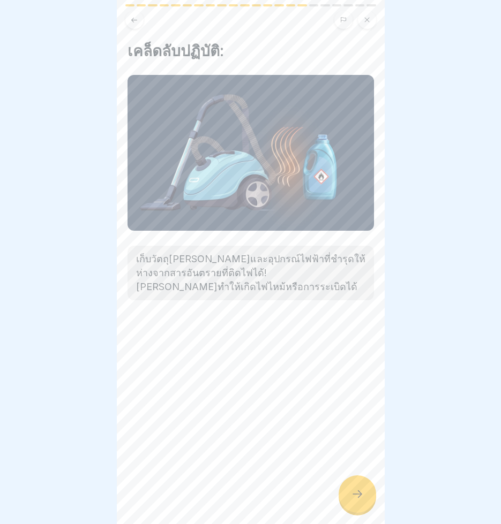
click at [352, 501] on icon at bounding box center [357, 494] width 13 height 13
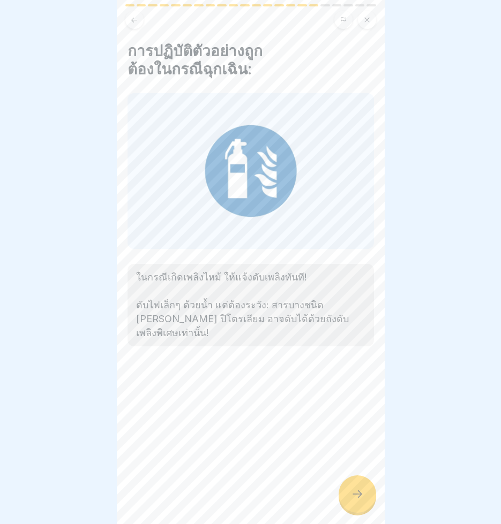
click at [352, 501] on icon at bounding box center [357, 494] width 13 height 13
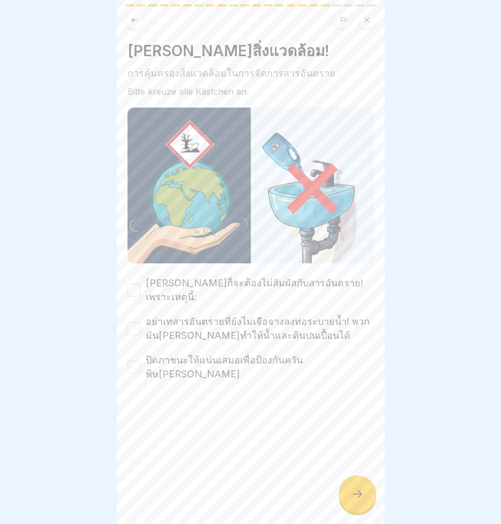
click at [136, 284] on button "ธรรมชาติก็จะต้องไม่สัมผัสกับสารอันตราย! เพราะเหตุนี้:" at bounding box center [133, 290] width 13 height 13
click at [137, 322] on button "อย่าเทสารอันตรายที่ยังไม่เจือจางลงท่อระบายน้ำ! พวกมันสามารถทำให้น้ำและดินปนเปื้…" at bounding box center [133, 328] width 13 height 13
click at [132, 361] on button "ปิดภาชนะให้แน่นเสมอเพื่อป้องกันควันพิษฟุ้งกระจาย" at bounding box center [133, 367] width 13 height 13
click at [359, 501] on icon at bounding box center [357, 494] width 13 height 13
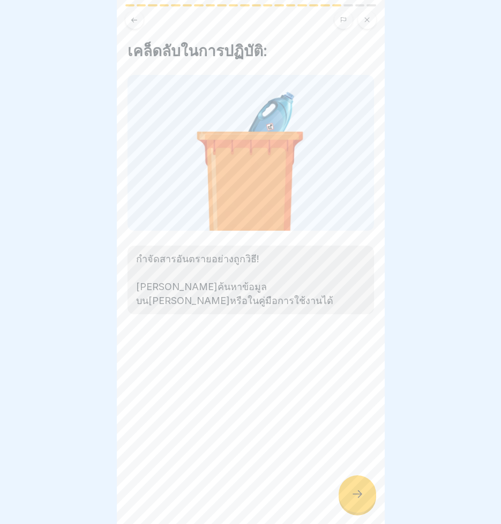
click at [359, 501] on icon at bounding box center [357, 494] width 13 height 13
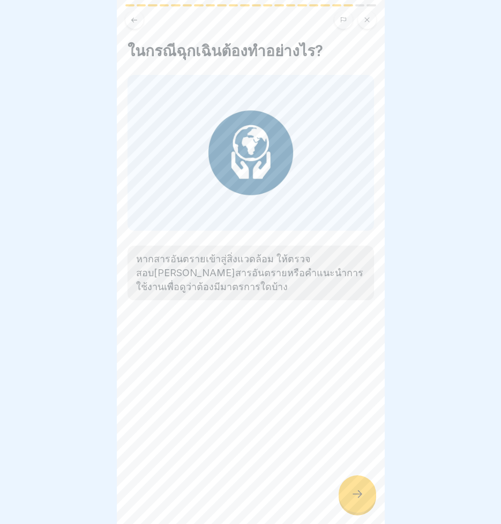
click at [359, 501] on icon at bounding box center [357, 494] width 13 height 13
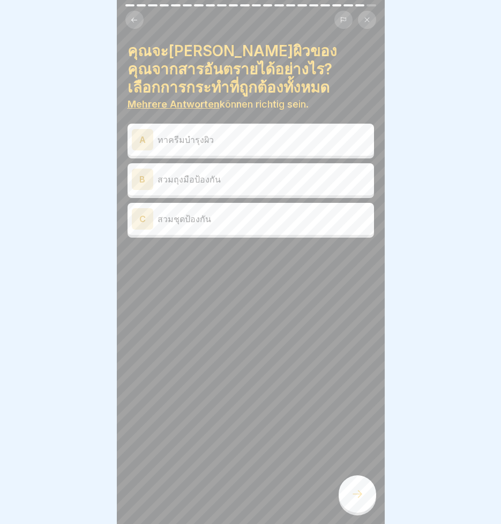
click at [140, 177] on div "B" at bounding box center [142, 179] width 21 height 21
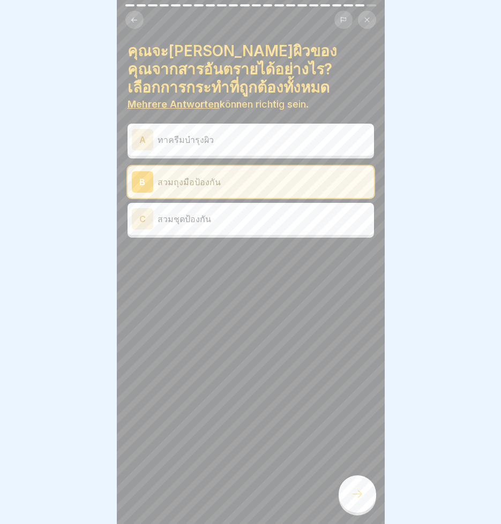
click at [362, 501] on icon at bounding box center [357, 494] width 13 height 13
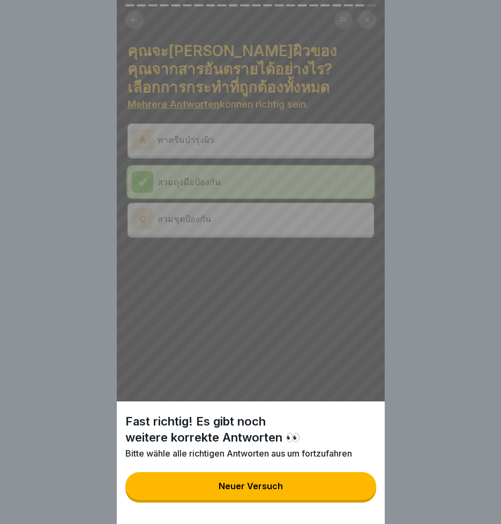
click at [333, 493] on button "Neuer Versuch" at bounding box center [250, 486] width 251 height 28
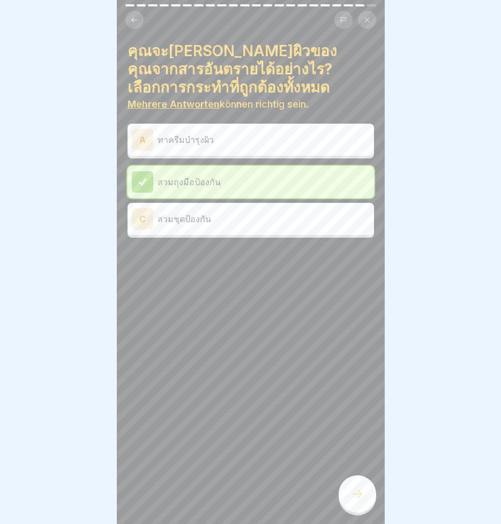
click at [362, 500] on icon at bounding box center [357, 494] width 13 height 13
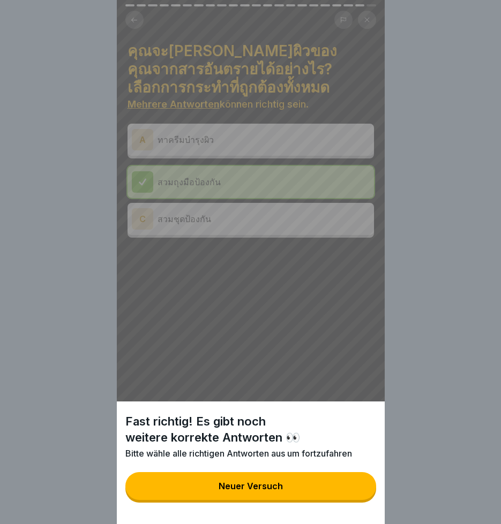
click at [140, 218] on div "Fast richtig! Es gibt noch weitere korrekte Antworten 👀 Bitte wähle alle richti…" at bounding box center [251, 262] width 268 height 524
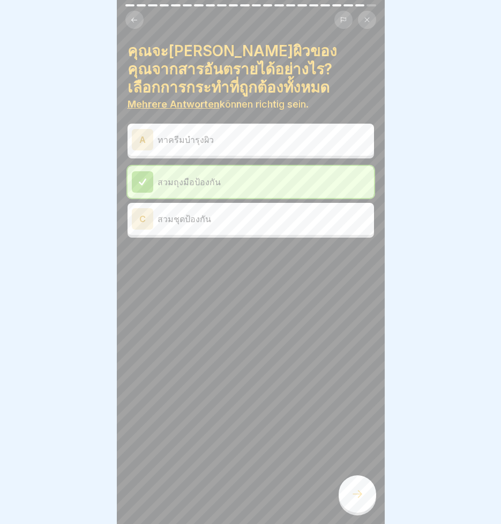
click at [149, 220] on div "C" at bounding box center [142, 218] width 21 height 21
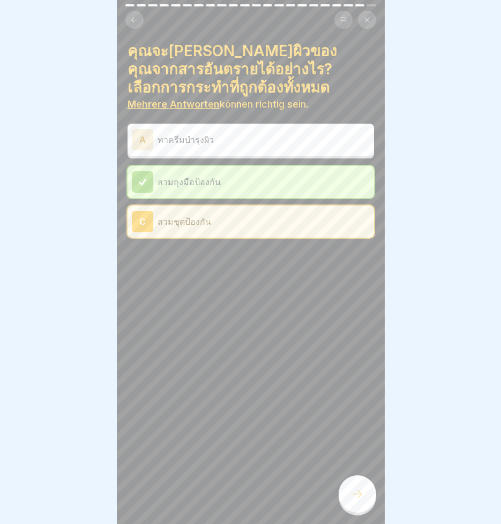
click at [356, 501] on icon at bounding box center [357, 494] width 13 height 13
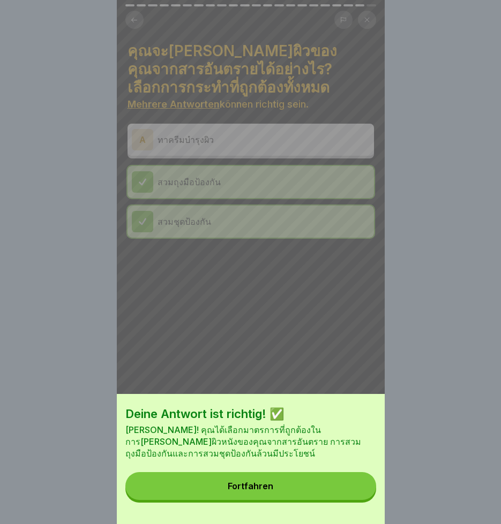
click at [329, 492] on button "Fortfahren" at bounding box center [250, 486] width 251 height 28
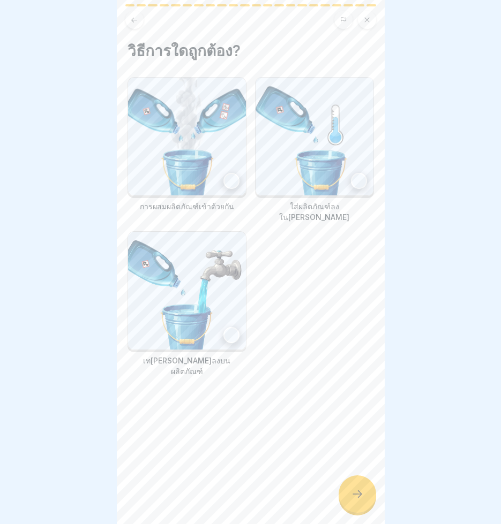
click at [359, 501] on icon at bounding box center [357, 494] width 13 height 13
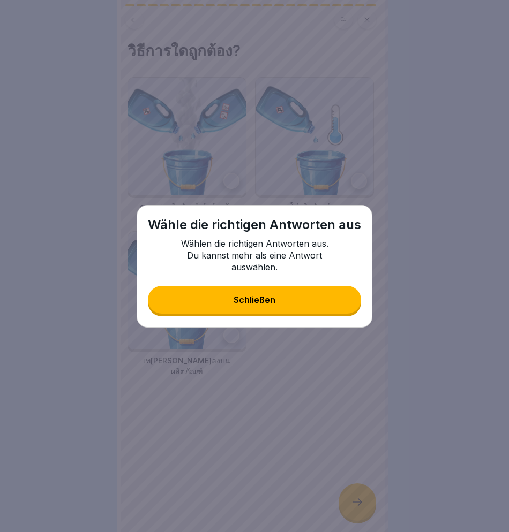
click at [249, 301] on div "Schließen" at bounding box center [254, 300] width 42 height 10
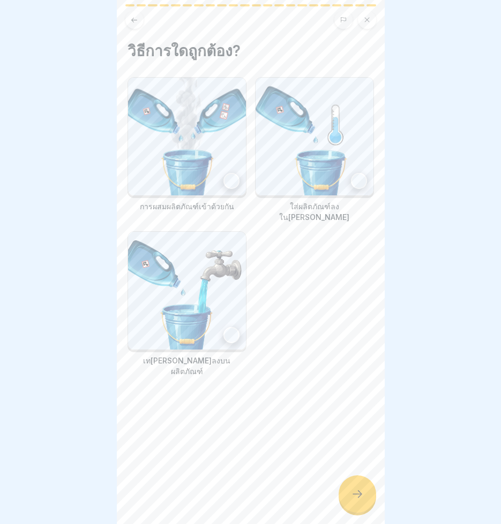
click at [224, 327] on div at bounding box center [231, 335] width 16 height 16
click at [352, 499] on icon at bounding box center [357, 494] width 13 height 13
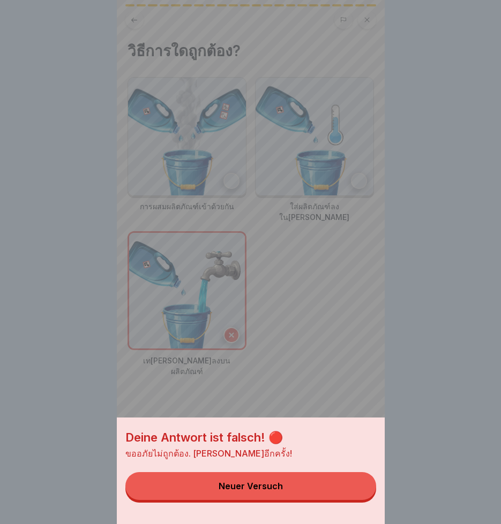
click at [352, 172] on div "Deine Antwort ist falsch! 🔴 ขออภัยไม่ถูกต้อง. ลองอีกครั้ง! Neuer Versuch" at bounding box center [251, 262] width 268 height 524
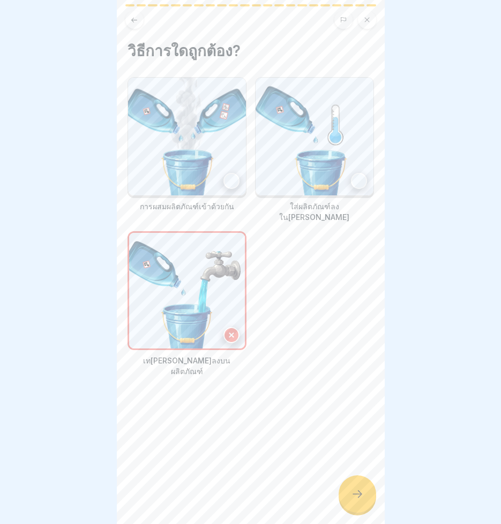
click at [352, 176] on div at bounding box center [359, 181] width 16 height 16
click at [359, 496] on div at bounding box center [356, 493] width 37 height 37
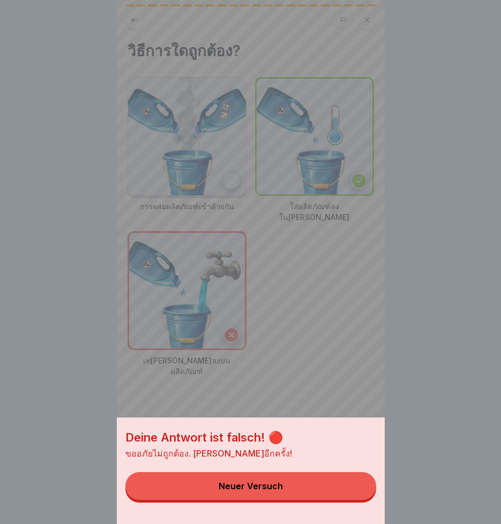
click at [288, 493] on button "Neuer Versuch" at bounding box center [250, 486] width 251 height 28
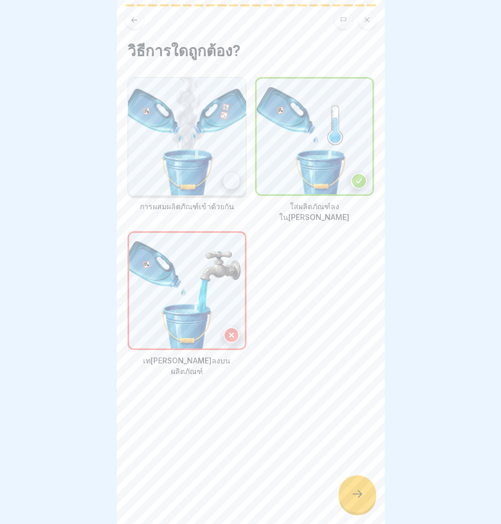
click at [230, 176] on div at bounding box center [231, 181] width 16 height 16
click at [353, 501] on icon at bounding box center [357, 494] width 13 height 13
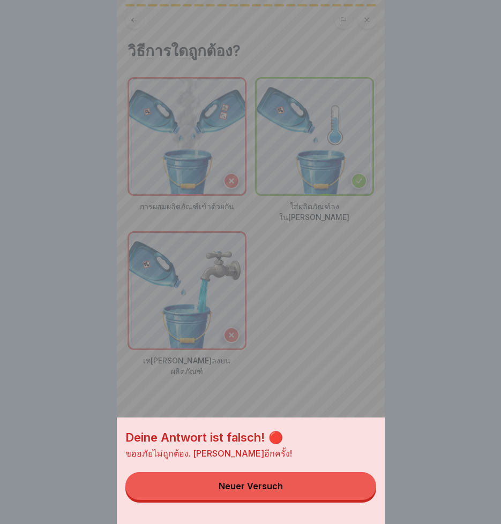
click at [282, 351] on div "Deine Antwort ist falsch! 🔴 ขออภัยไม่ถูกต้อง. ลองอีกครั้ง! Neuer Versuch" at bounding box center [251, 262] width 268 height 524
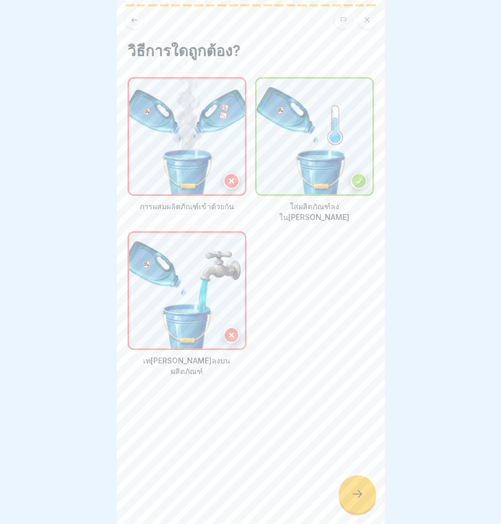
click at [229, 333] on icon at bounding box center [231, 335] width 4 height 4
click at [355, 179] on icon at bounding box center [358, 180] width 7 height 7
click at [356, 501] on icon at bounding box center [357, 494] width 13 height 13
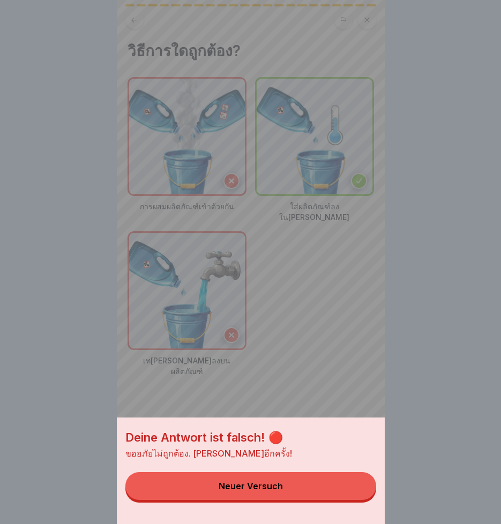
click at [353, 500] on button "Neuer Versuch" at bounding box center [250, 486] width 251 height 28
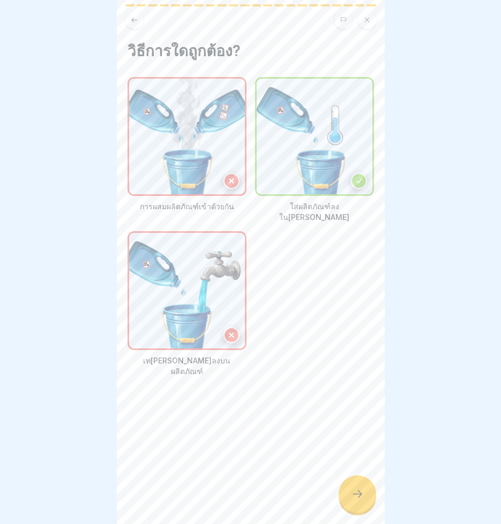
click at [229, 179] on icon at bounding box center [231, 181] width 4 height 4
click at [229, 333] on icon at bounding box center [231, 335] width 4 height 4
click at [355, 179] on icon at bounding box center [358, 180] width 7 height 7
click at [349, 503] on div at bounding box center [356, 493] width 37 height 37
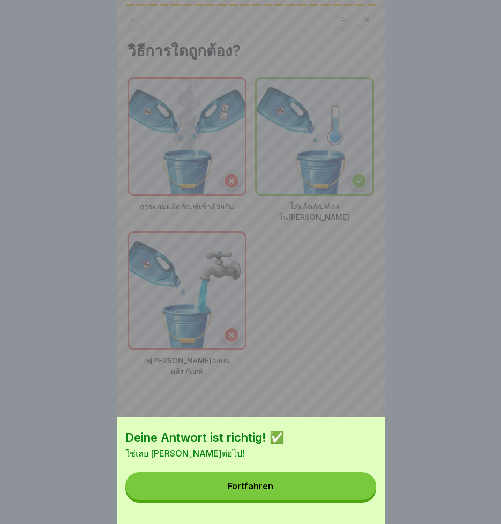
click at [344, 497] on button "Fortfahren" at bounding box center [250, 486] width 251 height 28
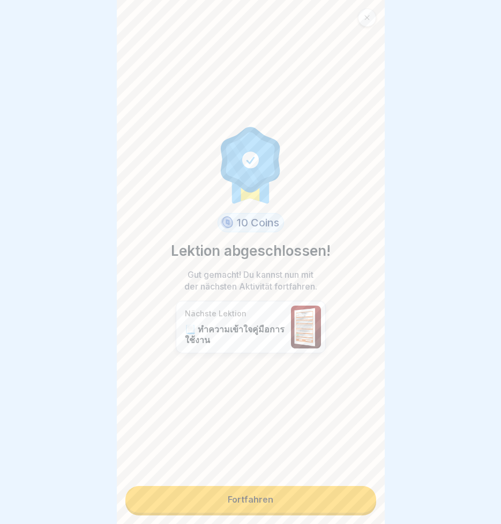
click at [344, 497] on link "Fortfahren" at bounding box center [250, 499] width 251 height 27
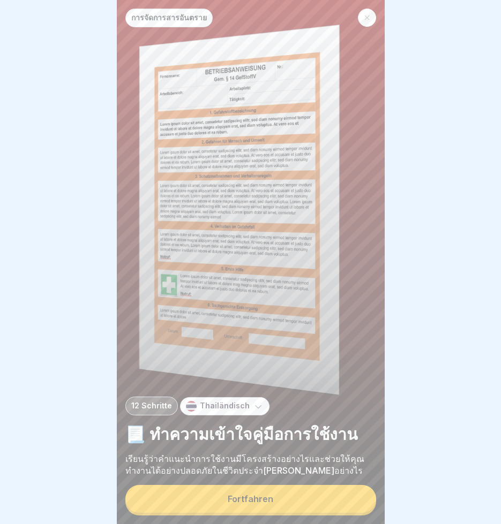
click at [336, 503] on button "Fortfahren" at bounding box center [250, 499] width 251 height 28
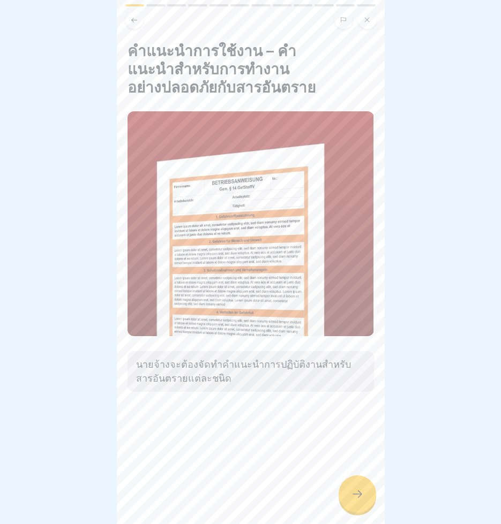
click at [356, 501] on icon at bounding box center [357, 494] width 13 height 13
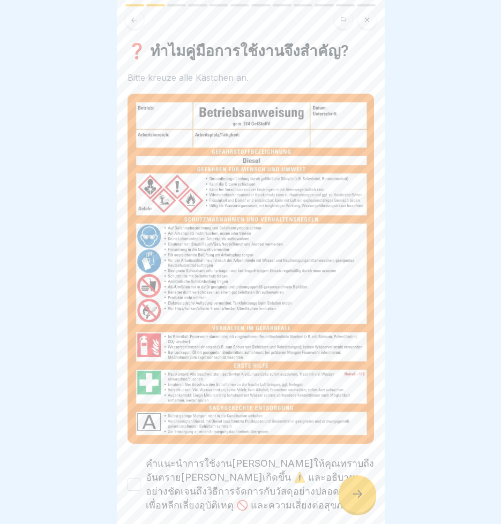
click at [356, 501] on icon at bounding box center [357, 494] width 13 height 13
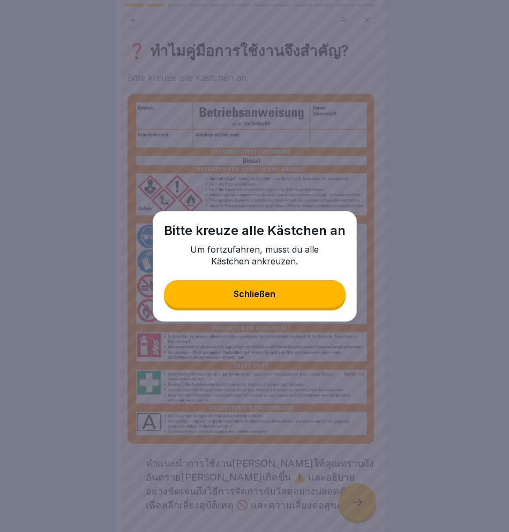
click at [276, 291] on button "Schließen" at bounding box center [255, 294] width 182 height 28
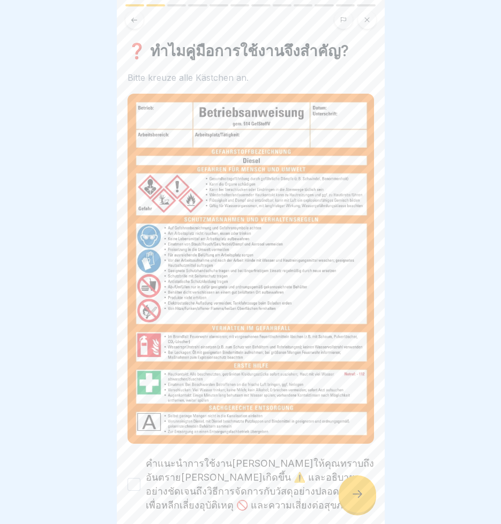
click at [135, 478] on button "คำแนะนำการใช้งานจะแจ้งให้คุณทราบถึงอันตรายที่อาจเกิดขึ้น ⚠️ และอธิบายอย่างชัดเจ…" at bounding box center [133, 484] width 13 height 13
click at [354, 501] on icon at bounding box center [357, 494] width 13 height 13
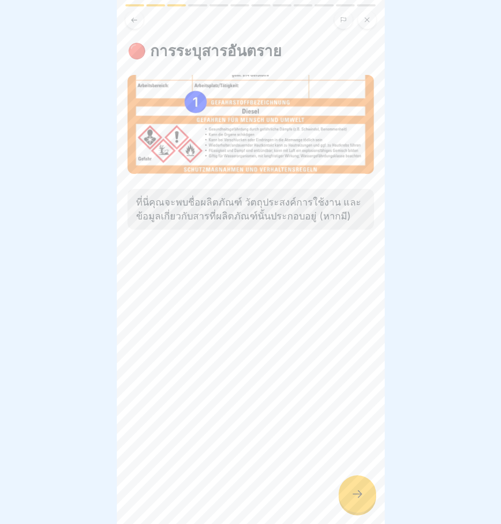
click at [354, 501] on icon at bounding box center [357, 494] width 13 height 13
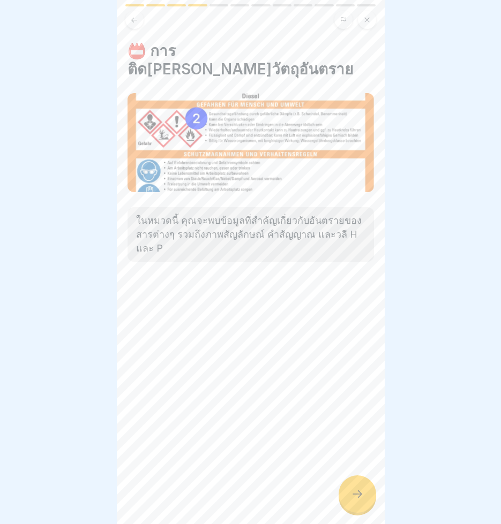
click at [354, 501] on icon at bounding box center [357, 494] width 13 height 13
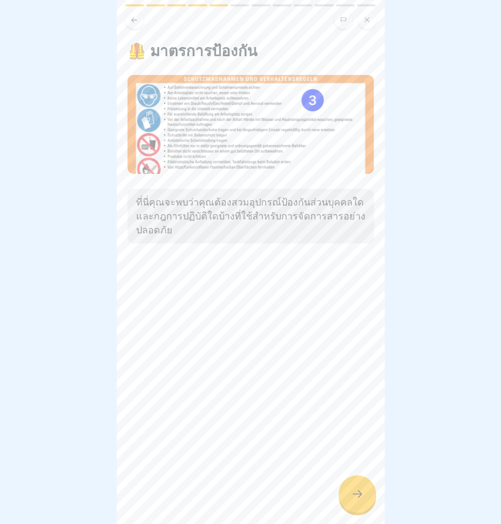
click at [354, 501] on icon at bounding box center [357, 494] width 13 height 13
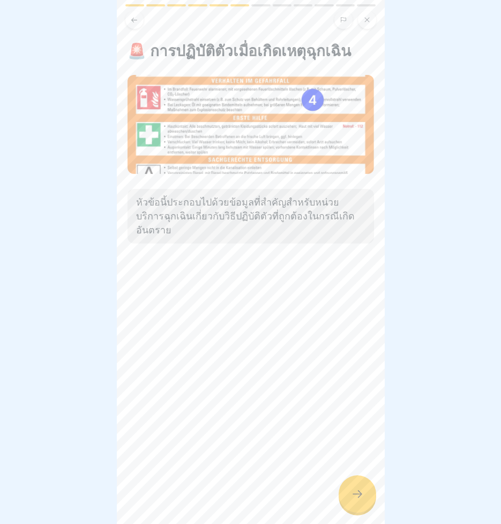
click at [354, 501] on icon at bounding box center [357, 494] width 13 height 13
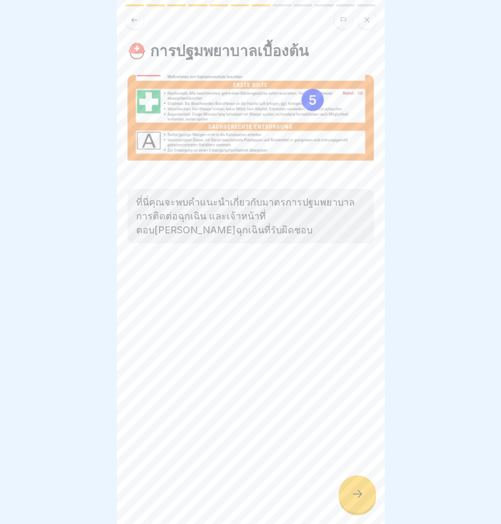
click at [354, 501] on icon at bounding box center [357, 494] width 13 height 13
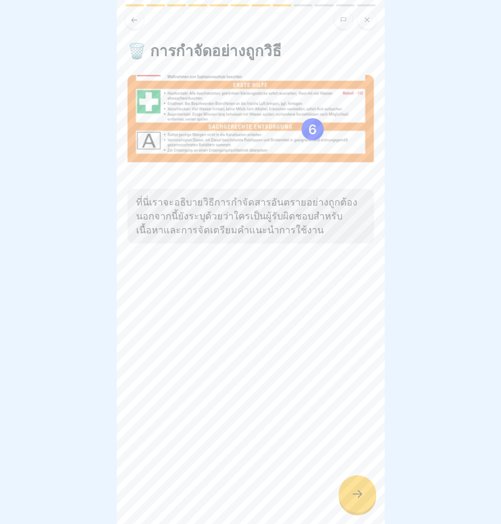
click at [354, 501] on icon at bounding box center [357, 494] width 13 height 13
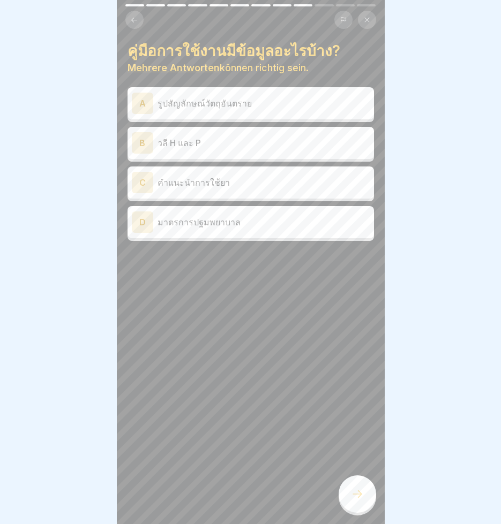
click at [142, 104] on div "A" at bounding box center [142, 103] width 21 height 21
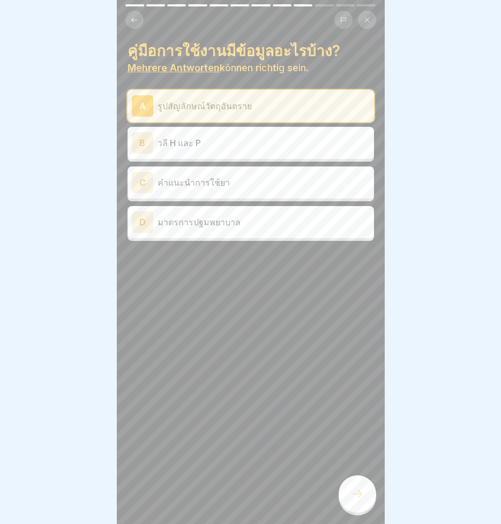
click at [145, 146] on div "B" at bounding box center [142, 142] width 21 height 21
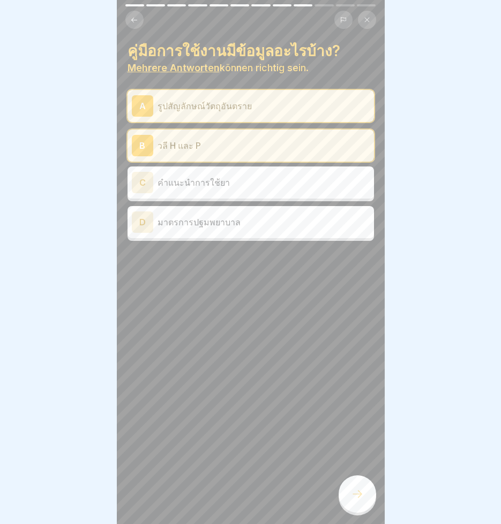
click at [142, 186] on div "C" at bounding box center [142, 182] width 21 height 21
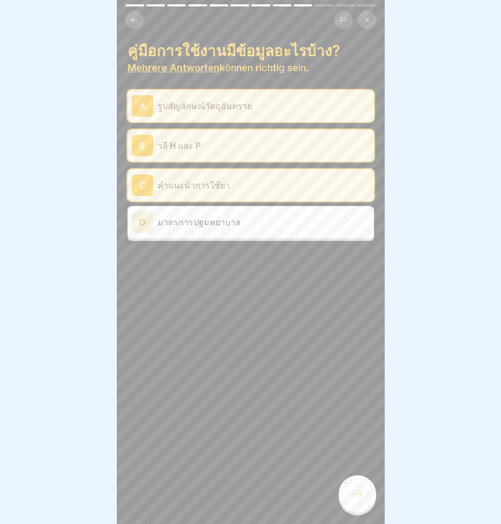
click at [141, 221] on div "D" at bounding box center [142, 221] width 21 height 21
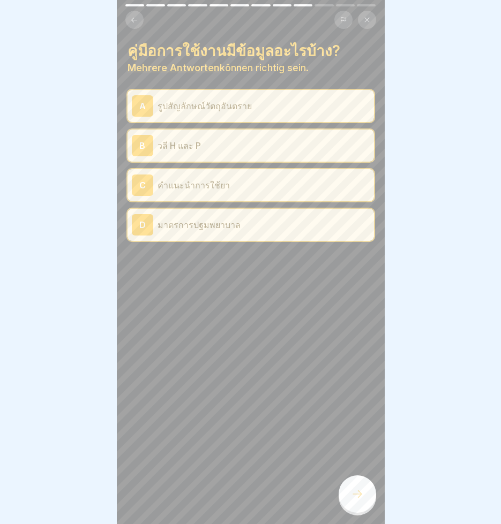
click at [358, 501] on icon at bounding box center [357, 494] width 13 height 13
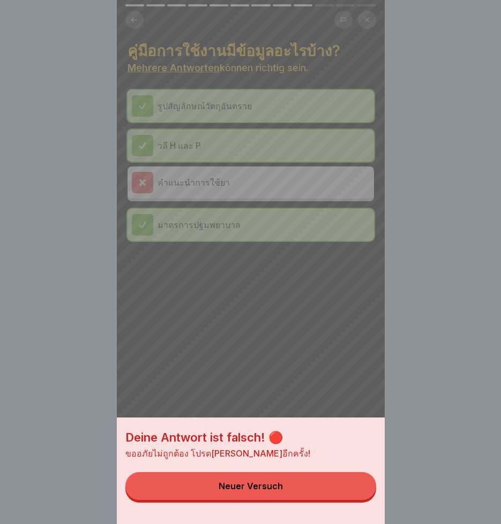
click at [308, 491] on button "Neuer Versuch" at bounding box center [250, 486] width 251 height 28
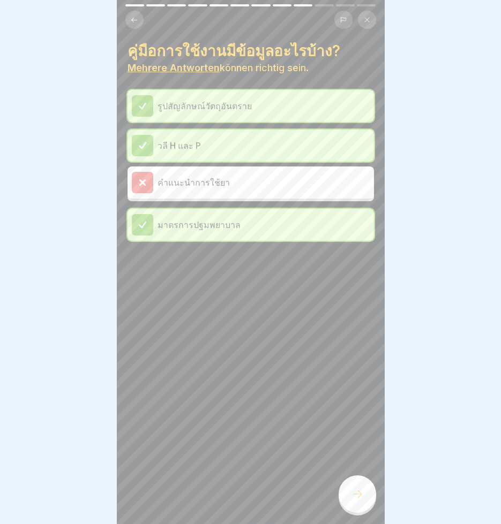
click at [161, 179] on p "คำแนะนำการใช้ยา" at bounding box center [263, 182] width 212 height 13
click at [140, 178] on icon at bounding box center [143, 183] width 10 height 10
click at [141, 184] on icon at bounding box center [142, 182] width 5 height 5
click at [158, 105] on p "รูปสัญลักษณ์วัตถุอันตราย" at bounding box center [263, 106] width 212 height 13
click at [147, 104] on icon at bounding box center [143, 106] width 10 height 10
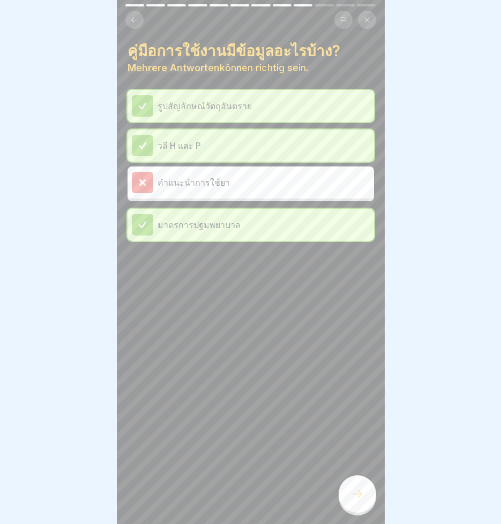
click at [147, 145] on icon at bounding box center [143, 146] width 10 height 10
click at [140, 225] on icon at bounding box center [142, 225] width 6 height 6
click at [353, 501] on icon at bounding box center [357, 494] width 13 height 13
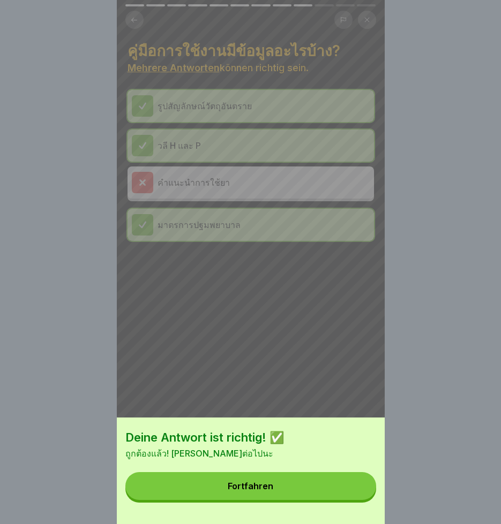
click at [335, 499] on button "Fortfahren" at bounding box center [250, 486] width 251 height 28
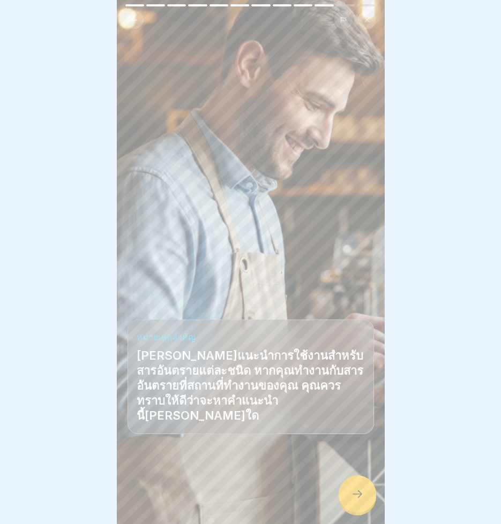
click at [357, 501] on icon at bounding box center [357, 494] width 13 height 13
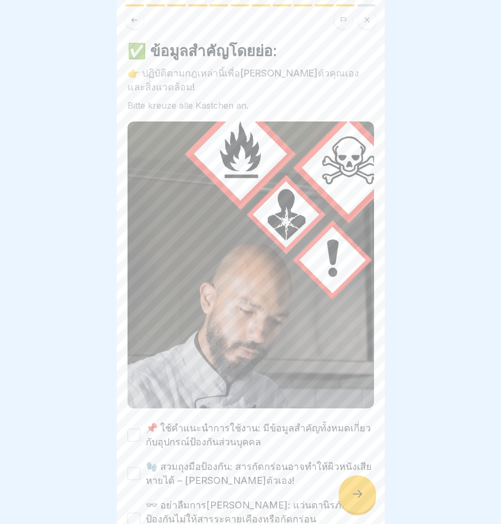
click at [133, 429] on button "📌 ใช้คำแนะนำการใช้งาน: มีข้อมูลสำคัญทั้งหมดเกี่ยวกับอุปกรณ์ป้องกันส่วนบุคคล" at bounding box center [133, 435] width 13 height 13
click at [132, 467] on button "🧤 สวมถุงมือป้องกัน: สารกัดกร่อนอาจทำให้ผิวหนังเสียหายได้ – ปกป้องตัวเอง!" at bounding box center [133, 473] width 13 height 13
click at [132, 513] on button "👓 อย่าลืมการปกป้องดวงตา: แว่นตานิรภัยช่วยป้องกันไม่ให้สารระคายเคืองหรือกัดกร่อน…" at bounding box center [133, 519] width 13 height 13
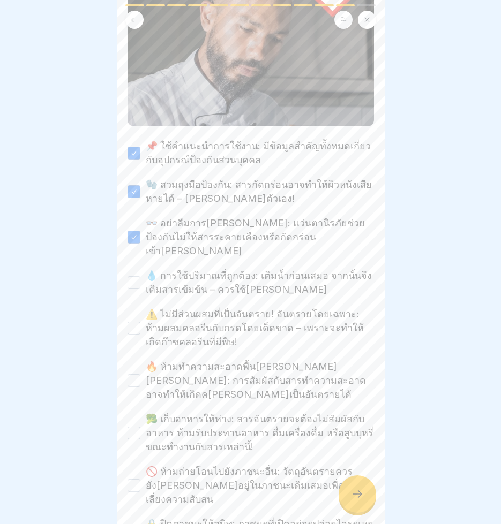
scroll to position [316, 0]
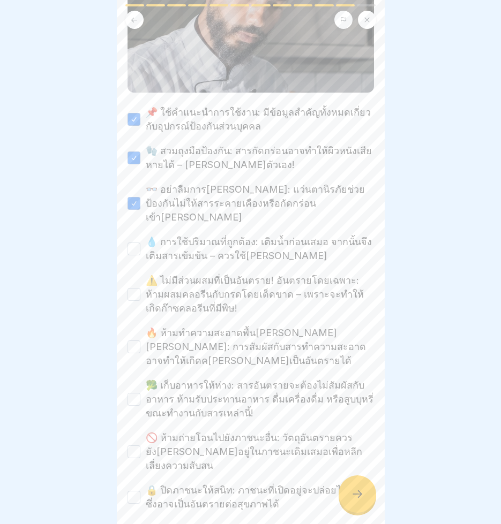
click at [133, 243] on button "💧 การใช้ปริมาณที่ถูกต้อง: เติมน้ำก่อนเสมอ จากนั้นจึงเติมสารเข้มข้น – ควรใช้น้ำเ…" at bounding box center [133, 249] width 13 height 13
click at [136, 288] on button "⚠️ ไม่มีส่วนผสมที่เป็นอันตราย! อันตรายโดยเฉพาะ: ห้ามผสมคลอรีนกับกรดโดยเด็ดขาด –…" at bounding box center [133, 294] width 13 height 13
click at [133, 341] on button "🔥 ห้ามทำความสะอาดพื้นผิวที่ร้อน: การสัมผัสกับสารทำความสะอาดอาจทำให้เกิดควันที่เ…" at bounding box center [133, 347] width 13 height 13
click at [133, 393] on button "🥦 เก็บอาหารให้ห่าง: สารอันตรายจะต้องไม่สัมผัสกับอาหาร ห้ามรับประทานอาหาร ดื่มเค…" at bounding box center [133, 399] width 13 height 13
click at [131, 445] on button "🚫 ห้ามถ่ายโอนไปยังภาชนะอื่น: วัตถุอันตรายควรยังคงอยู่ในภาชนะเดิมเสมอเพื่อหลีกเล…" at bounding box center [133, 451] width 13 height 13
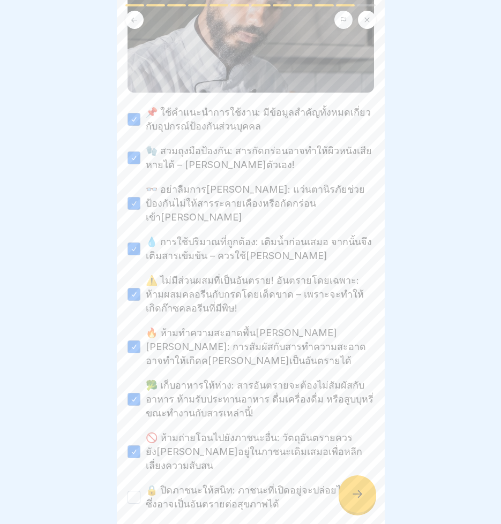
click at [131, 491] on button "🔒 ปิดภาชนะให้สนิท: ภาชนะที่เปิดอยู่จะปล่อยไอระเหยซึ่งอาจเป็นอันตรายต่อสุขภาพได้" at bounding box center [133, 497] width 13 height 13
click at [360, 498] on icon at bounding box center [357, 493] width 10 height 7
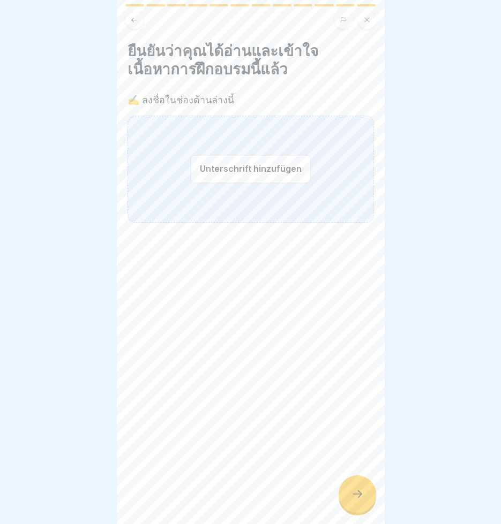
click at [239, 168] on button "Unterschrift hinzufügen" at bounding box center [251, 169] width 120 height 28
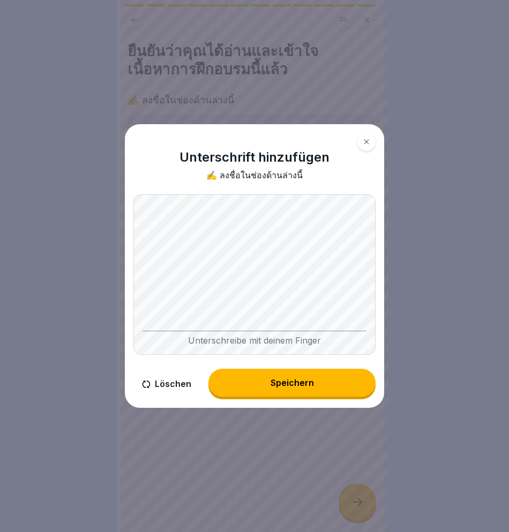
click at [276, 382] on div "Speichern" at bounding box center [291, 383] width 43 height 10
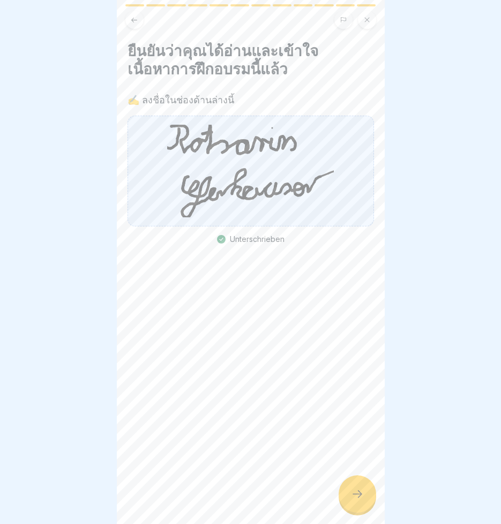
click at [361, 500] on icon at bounding box center [357, 494] width 13 height 13
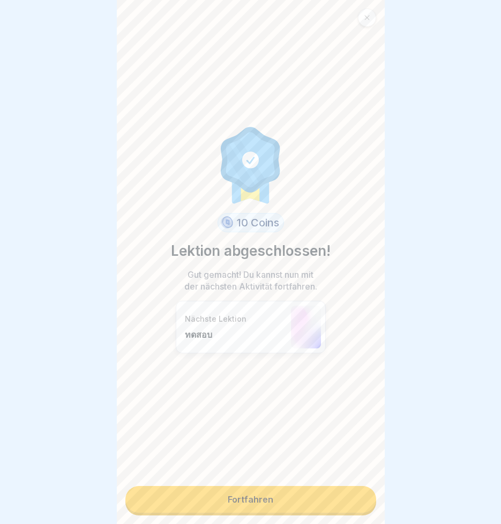
click at [268, 496] on link "Fortfahren" at bounding box center [250, 499] width 251 height 27
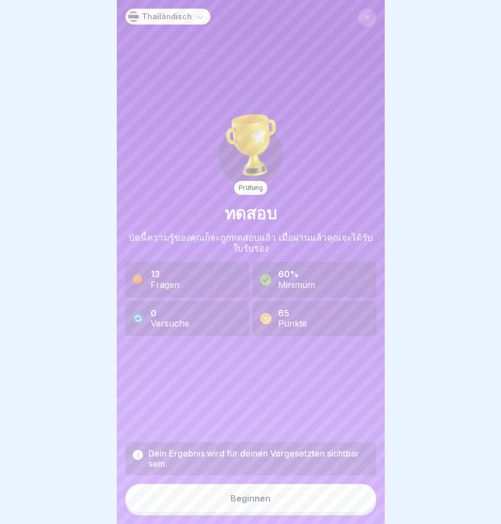
click at [269, 507] on button "Beginnen" at bounding box center [250, 498] width 251 height 29
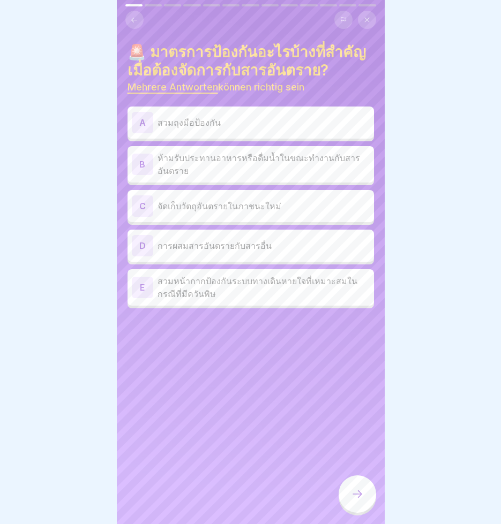
click at [359, 501] on icon at bounding box center [357, 494] width 13 height 13
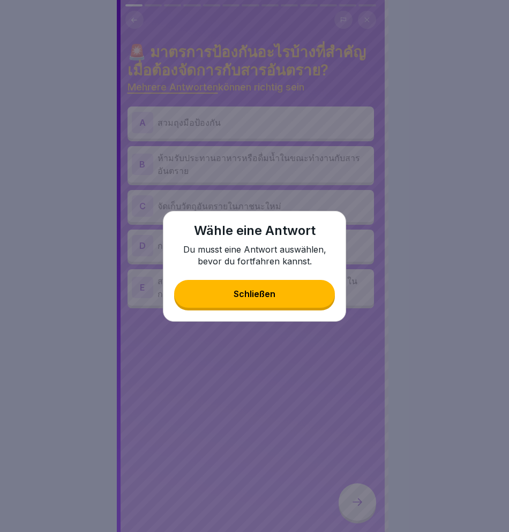
click at [255, 297] on div "Schließen" at bounding box center [254, 294] width 42 height 10
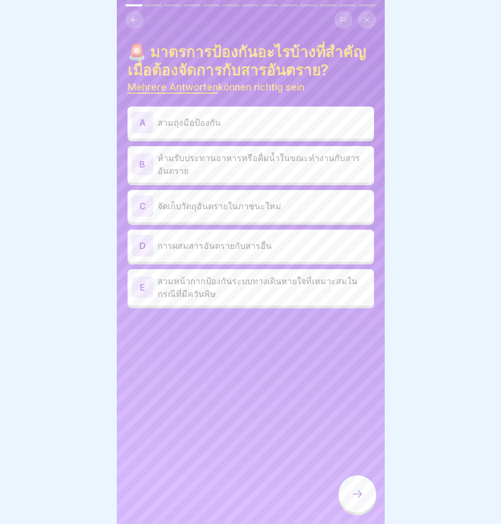
click at [141, 133] on div "A" at bounding box center [142, 122] width 21 height 21
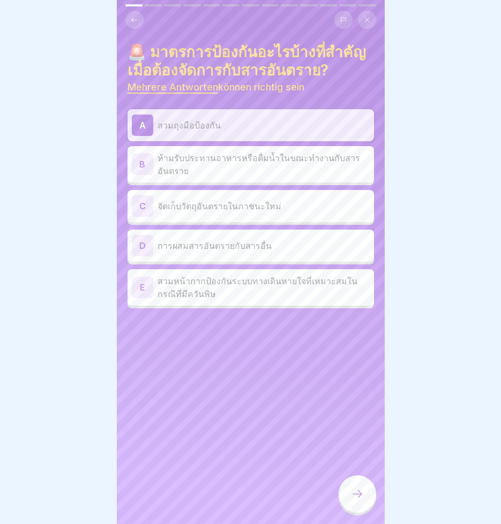
click at [142, 298] on div "E" at bounding box center [142, 287] width 21 height 21
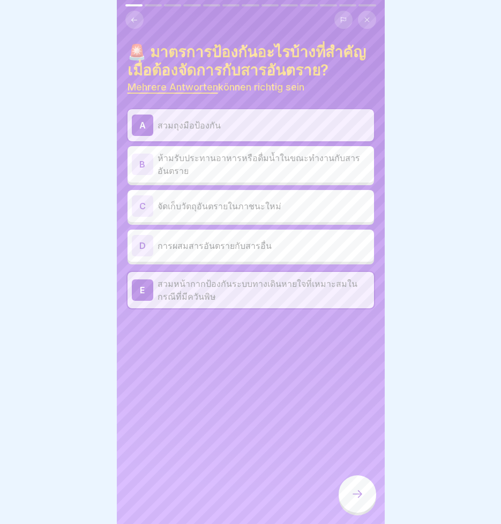
click at [145, 175] on div "B" at bounding box center [142, 164] width 21 height 21
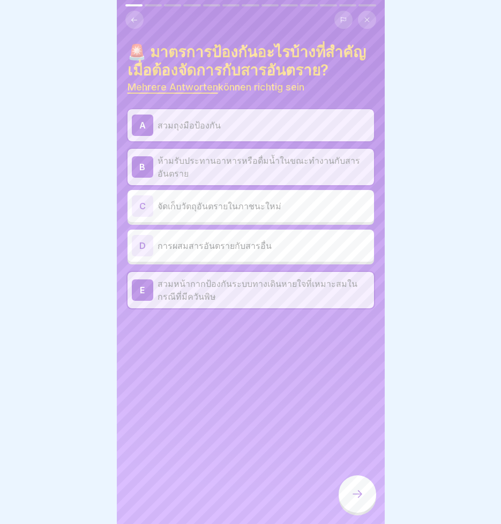
click at [362, 498] on icon at bounding box center [357, 494] width 13 height 13
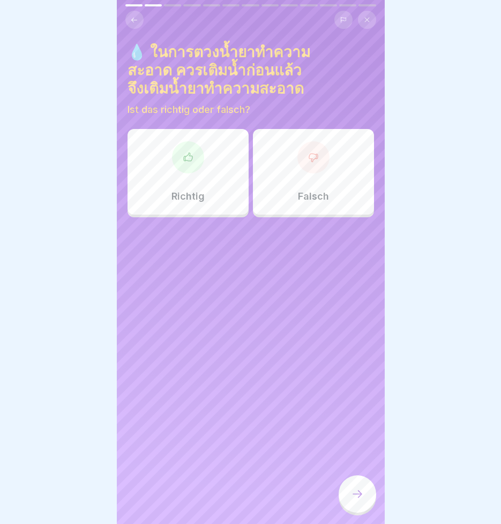
click at [180, 169] on div at bounding box center [188, 157] width 32 height 32
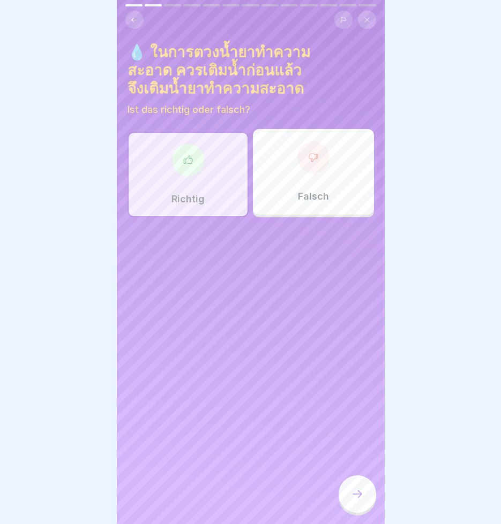
click at [360, 501] on icon at bounding box center [357, 494] width 13 height 13
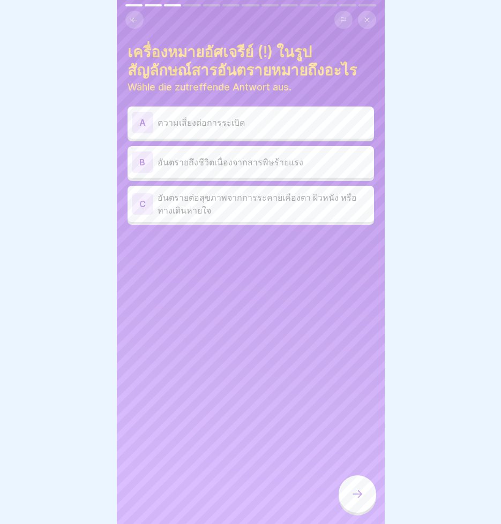
click at [146, 133] on div "A" at bounding box center [142, 122] width 21 height 21
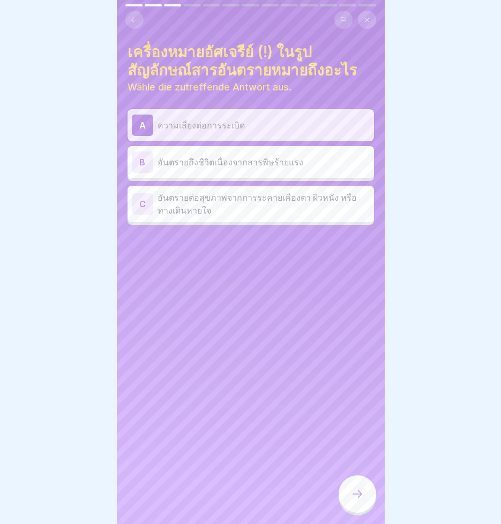
click at [362, 501] on icon at bounding box center [357, 494] width 13 height 13
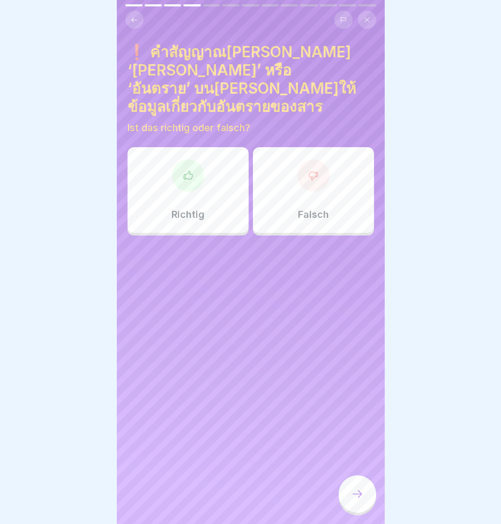
click at [182, 176] on div "Richtig" at bounding box center [187, 190] width 121 height 86
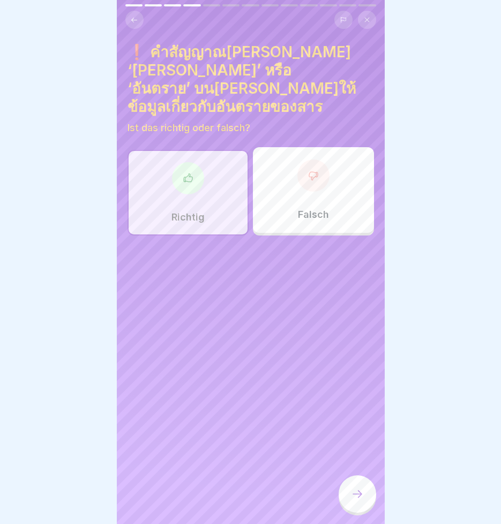
click at [364, 498] on div at bounding box center [356, 493] width 37 height 37
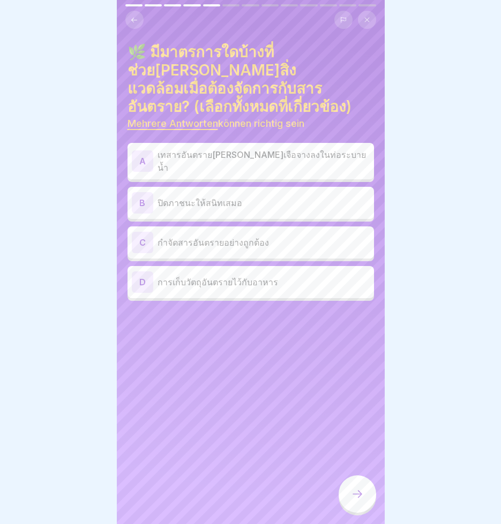
click at [145, 192] on div "B" at bounding box center [142, 202] width 21 height 21
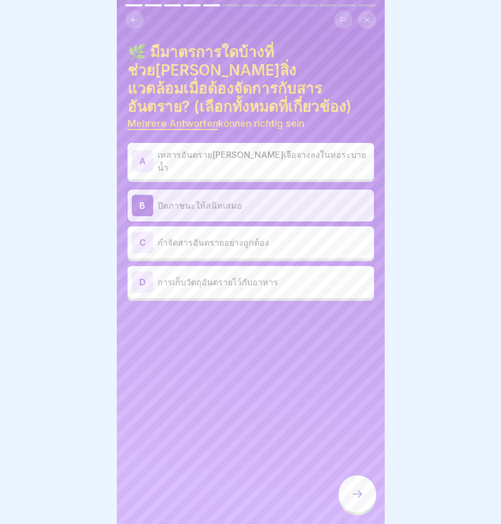
click at [141, 232] on div "C" at bounding box center [142, 242] width 21 height 21
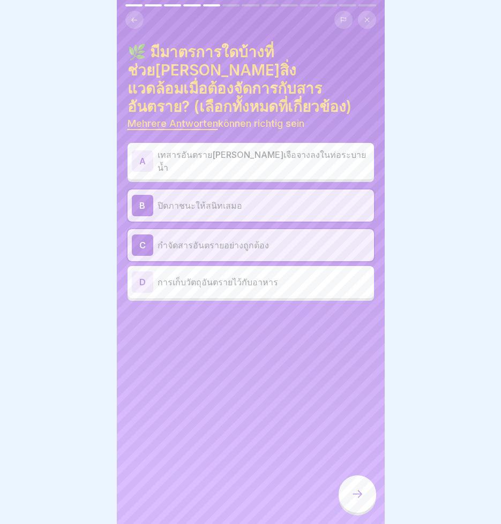
click at [366, 502] on div at bounding box center [356, 493] width 37 height 37
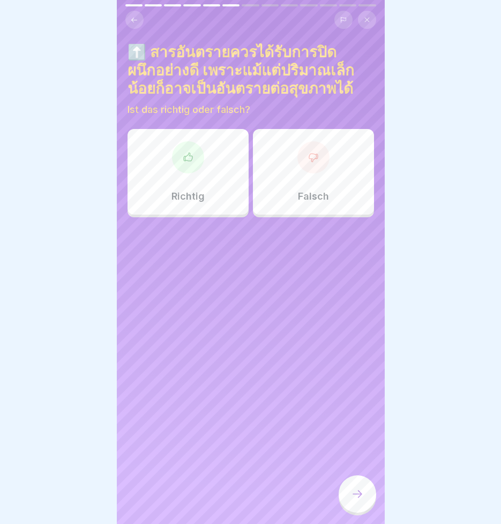
click at [185, 164] on div at bounding box center [188, 157] width 32 height 32
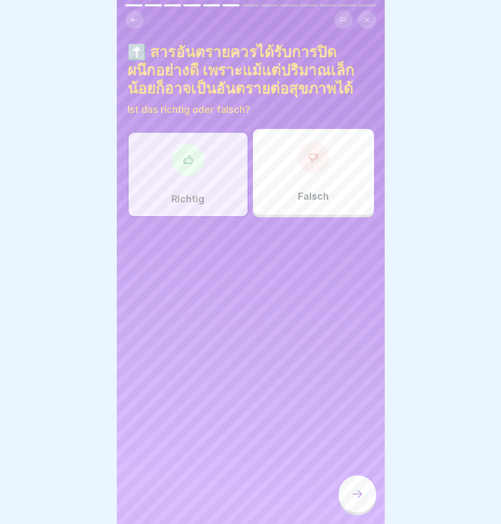
click at [351, 498] on icon at bounding box center [357, 494] width 13 height 13
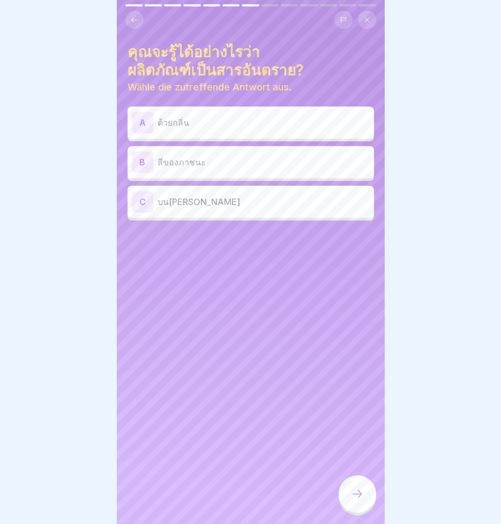
click at [142, 198] on div "C" at bounding box center [142, 201] width 21 height 21
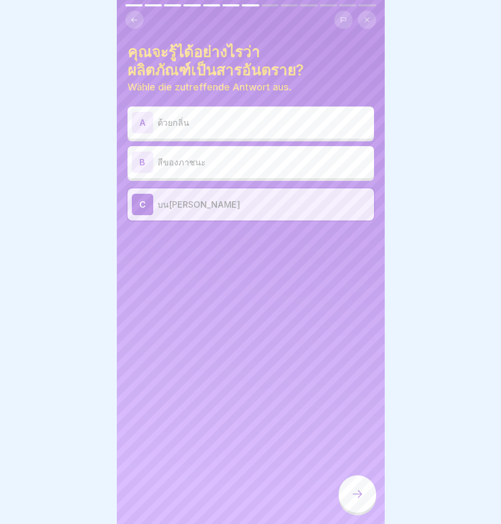
click at [356, 501] on icon at bounding box center [357, 494] width 13 height 13
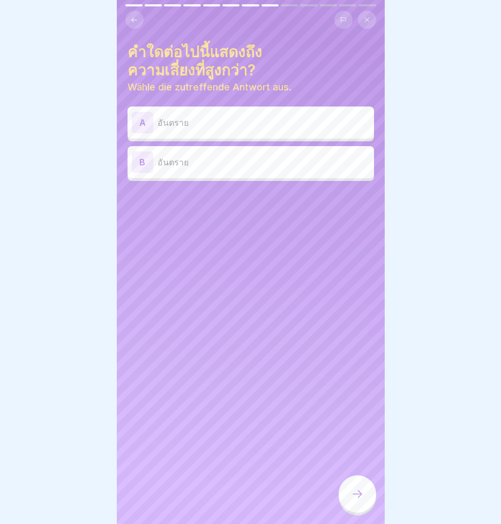
click at [139, 121] on div "A" at bounding box center [142, 122] width 21 height 21
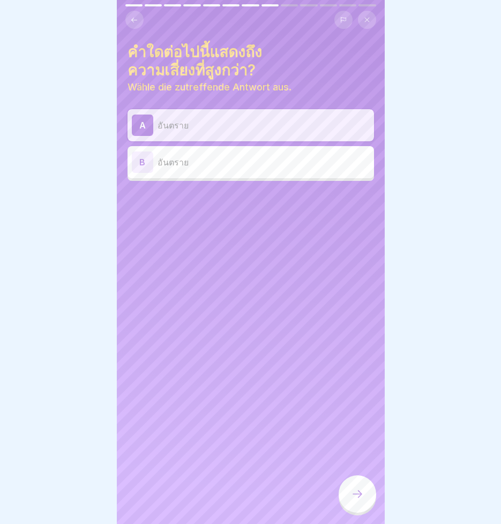
click at [361, 501] on icon at bounding box center [357, 494] width 13 height 13
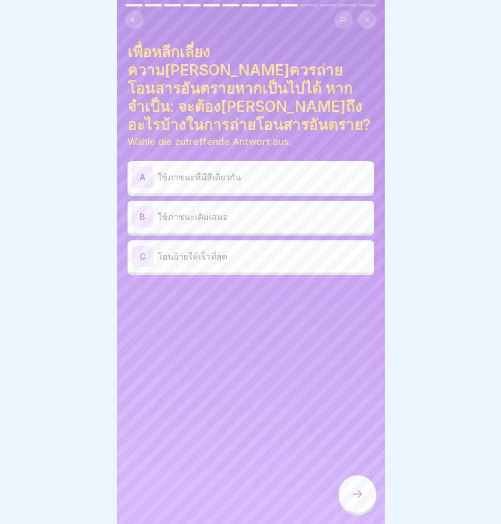
click at [145, 206] on div "B" at bounding box center [142, 216] width 21 height 21
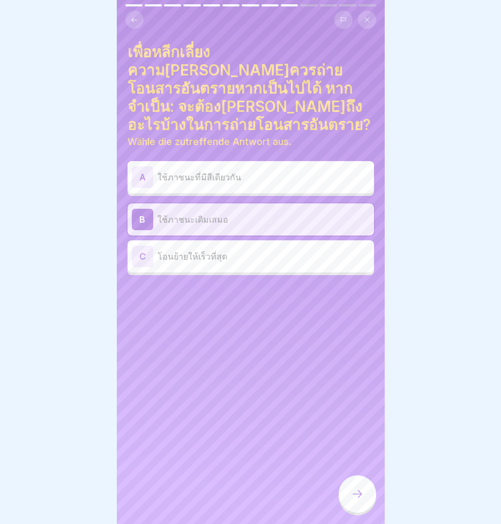
click at [364, 505] on div at bounding box center [356, 493] width 37 height 37
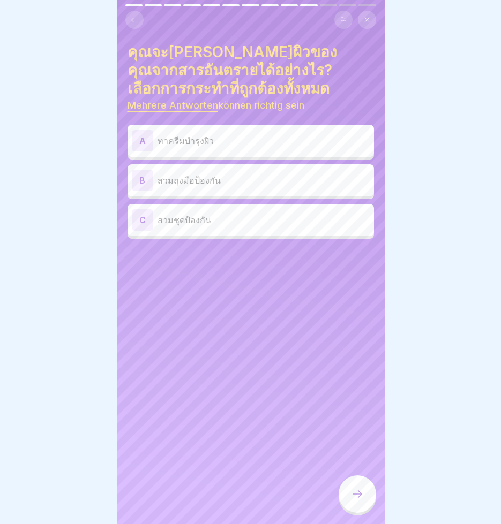
click at [143, 181] on div "B" at bounding box center [142, 180] width 21 height 21
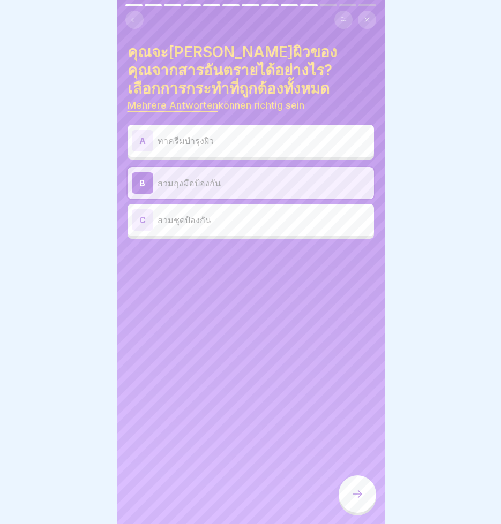
click at [357, 501] on icon at bounding box center [357, 494] width 13 height 13
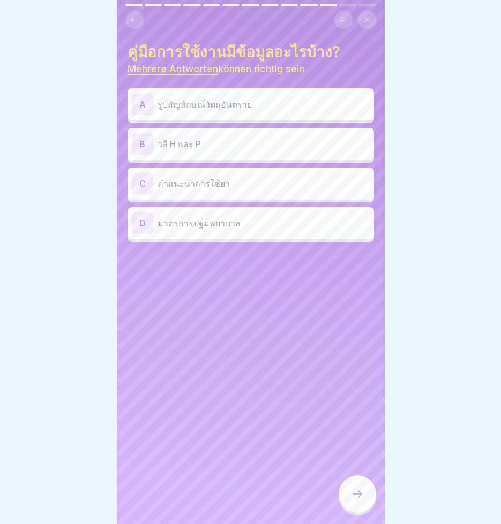
click at [141, 103] on div "A" at bounding box center [142, 104] width 21 height 21
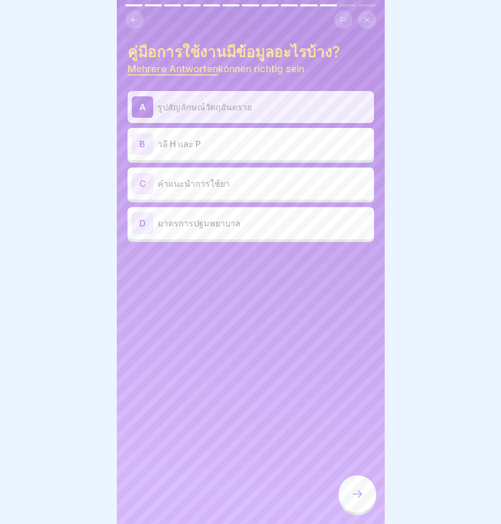
click at [141, 153] on div "B" at bounding box center [142, 143] width 21 height 21
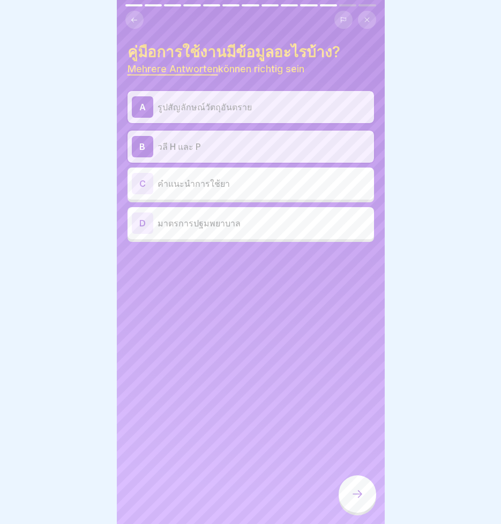
click at [365, 507] on div at bounding box center [356, 493] width 37 height 37
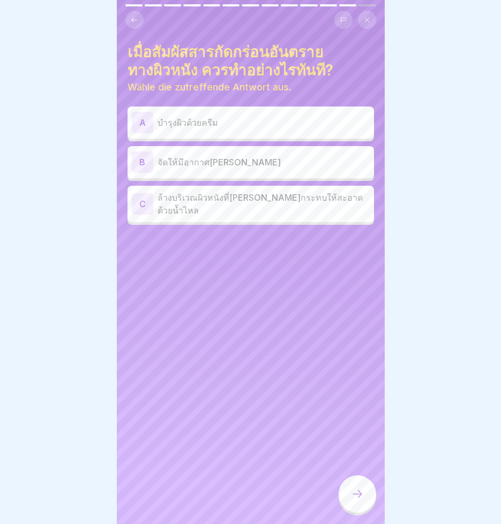
click at [141, 203] on div "C" at bounding box center [142, 203] width 21 height 21
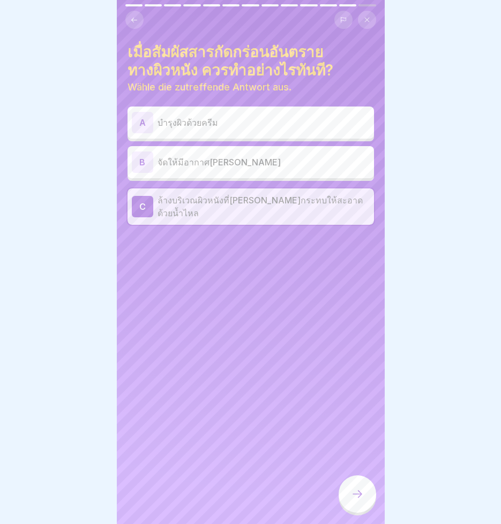
click at [357, 501] on icon at bounding box center [357, 494] width 13 height 13
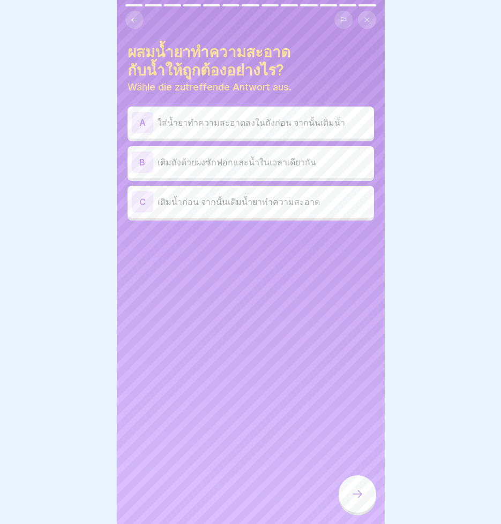
click at [144, 203] on div "C" at bounding box center [142, 201] width 21 height 21
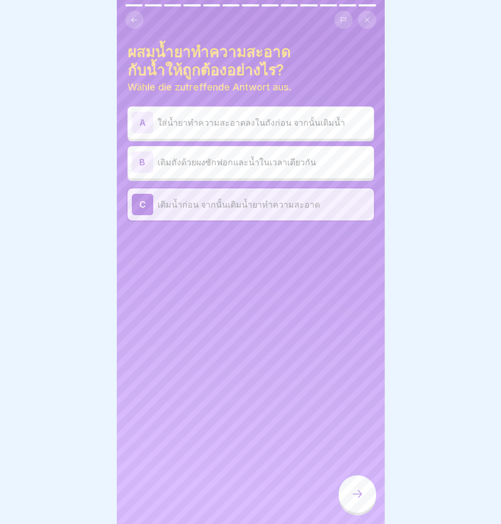
click at [356, 497] on div at bounding box center [356, 493] width 37 height 37
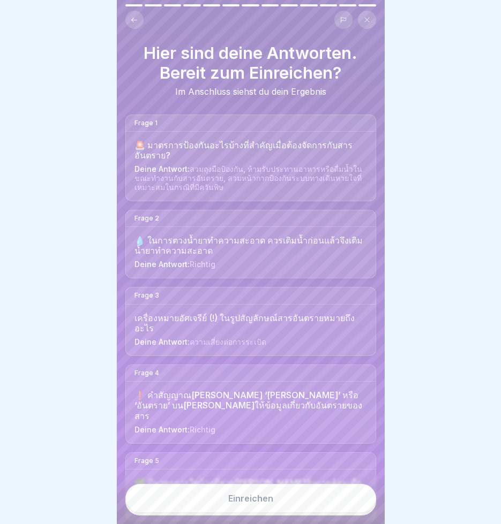
click at [268, 503] on div "Einreichen" at bounding box center [250, 499] width 45 height 10
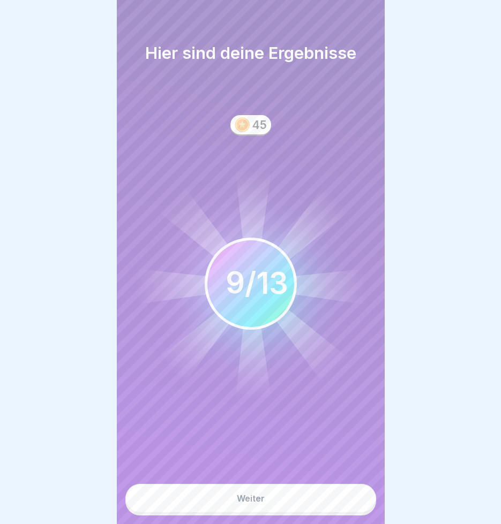
click at [266, 508] on button "Weiter" at bounding box center [250, 498] width 251 height 29
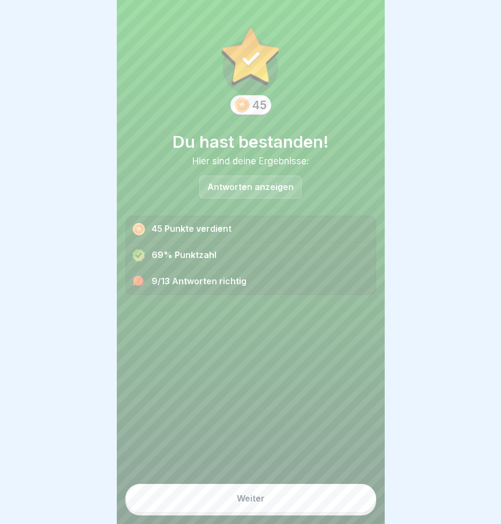
click at [266, 508] on button "Weiter" at bounding box center [250, 498] width 251 height 29
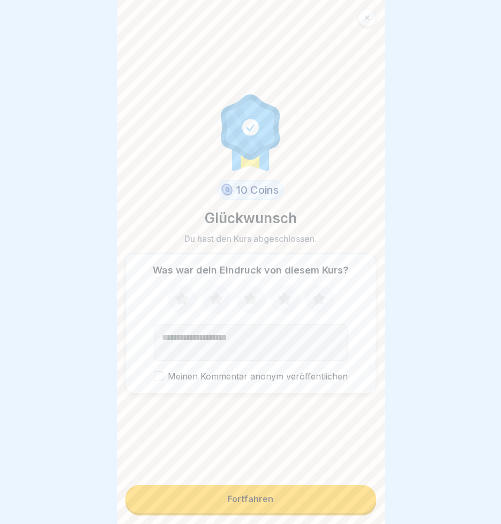
click at [266, 504] on div "Fortfahren" at bounding box center [251, 499] width 46 height 10
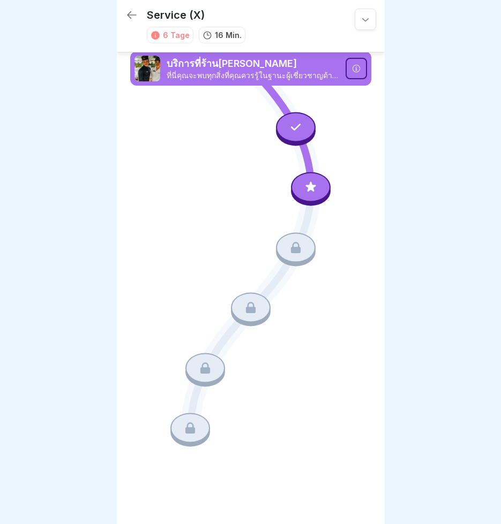
click at [359, 66] on icon at bounding box center [356, 68] width 9 height 9
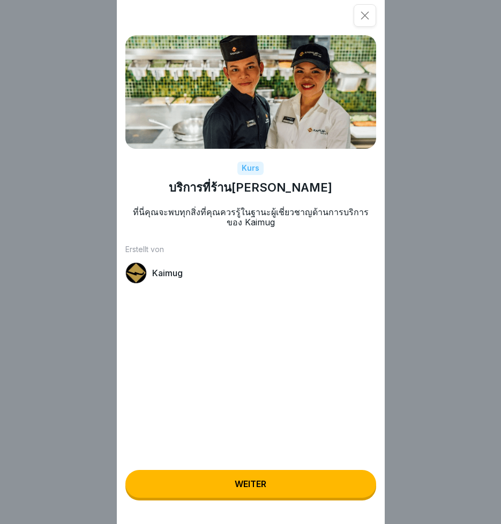
click at [248, 487] on button "Weiter" at bounding box center [250, 484] width 251 height 28
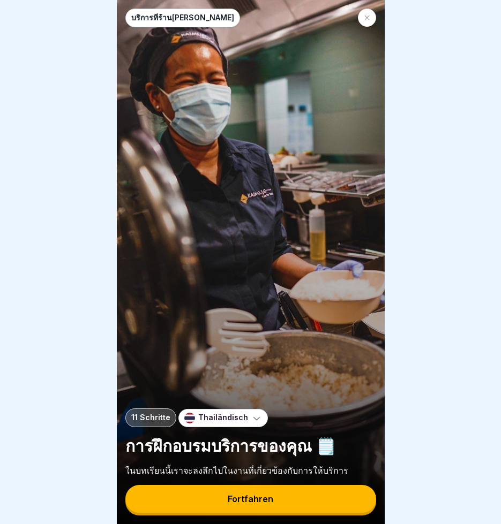
click at [258, 504] on div "Fortfahren" at bounding box center [251, 499] width 46 height 10
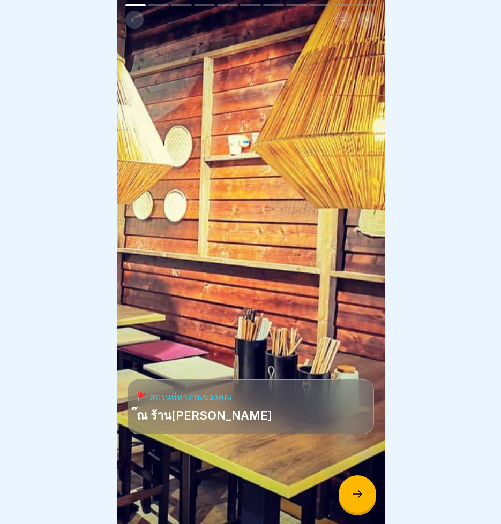
click at [452, 449] on div at bounding box center [250, 262] width 501 height 524
click at [359, 501] on icon at bounding box center [357, 494] width 13 height 13
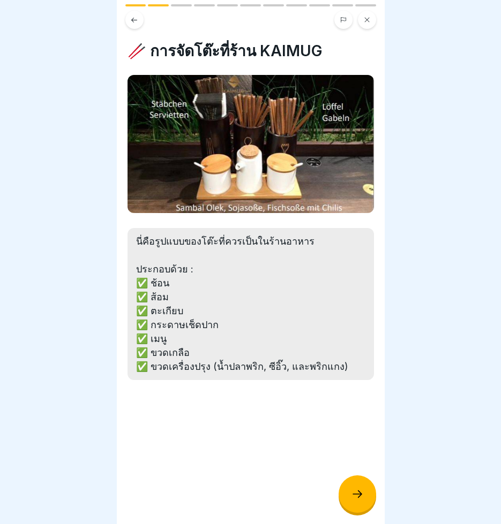
drag, startPoint x: 104, startPoint y: 224, endPoint x: 149, endPoint y: 222, distance: 45.6
click at [149, 222] on body "บริการที่ร้าน[PERSON_NAME] 11 Schritte Thailändisch การฝึกอบรมบริการของคุณ 🗒️ ใ…" at bounding box center [250, 262] width 501 height 524
click at [358, 501] on icon at bounding box center [357, 494] width 13 height 13
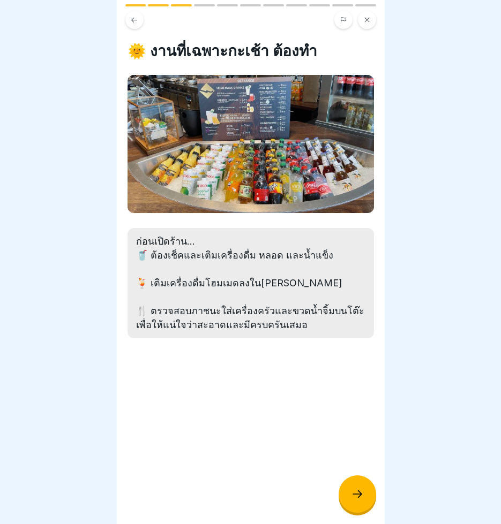
click at [354, 501] on icon at bounding box center [357, 494] width 13 height 13
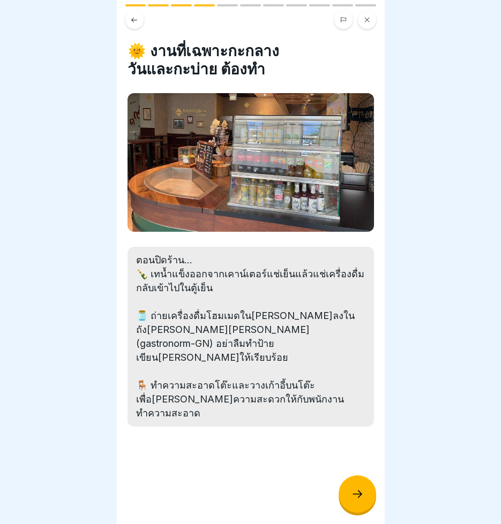
click at [360, 501] on icon at bounding box center [357, 494] width 13 height 13
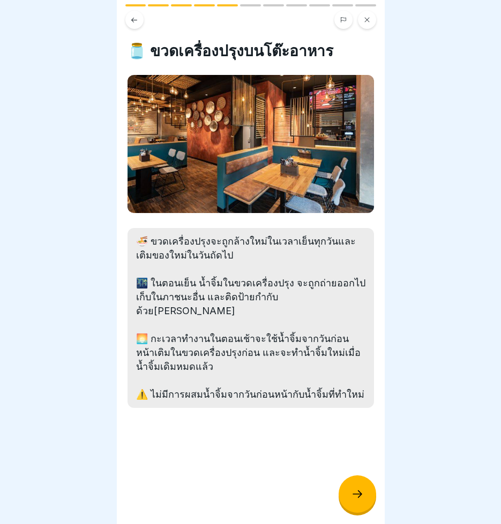
click at [356, 501] on icon at bounding box center [357, 494] width 13 height 13
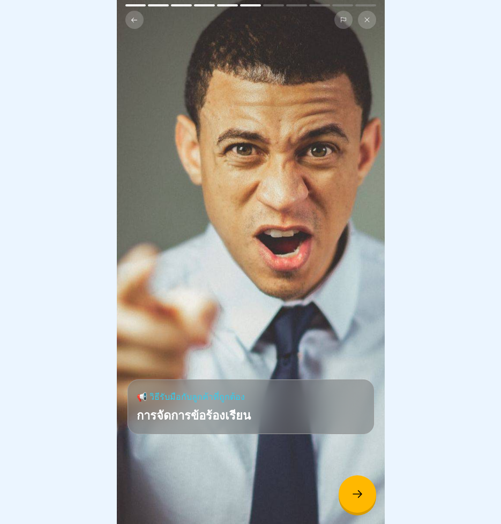
click at [354, 500] on icon at bounding box center [357, 494] width 13 height 13
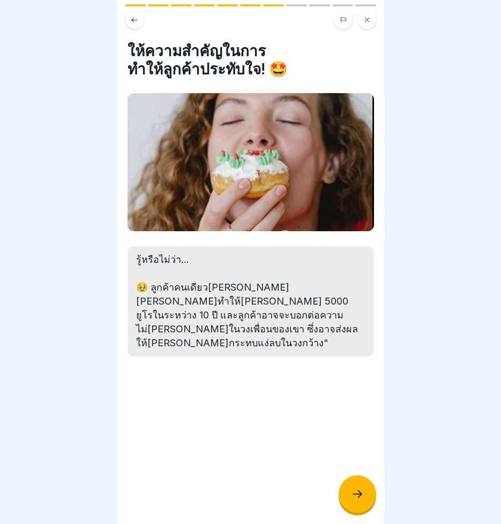
click at [354, 497] on icon at bounding box center [357, 494] width 13 height 13
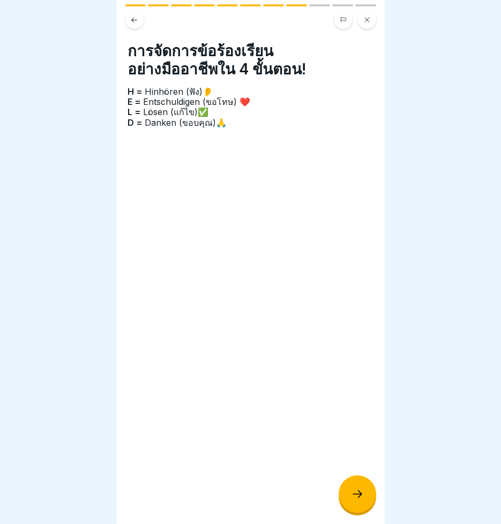
click at [360, 501] on icon at bounding box center [357, 494] width 13 height 13
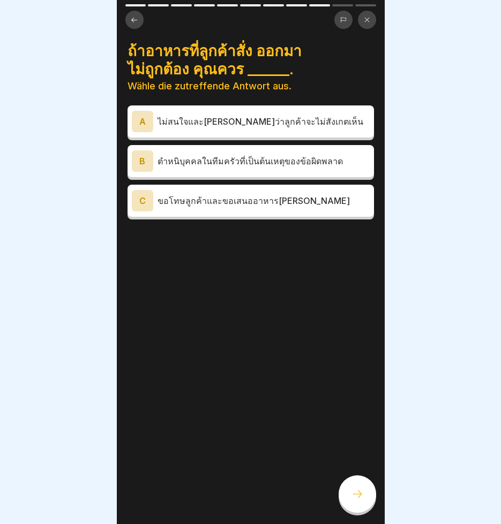
click at [146, 158] on div "B" at bounding box center [142, 160] width 21 height 21
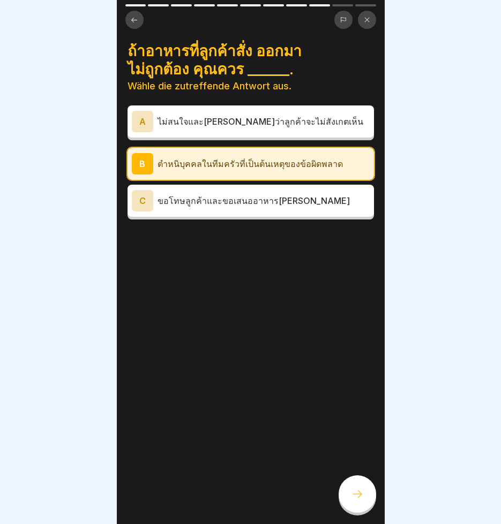
click at [352, 501] on icon at bounding box center [357, 494] width 13 height 13
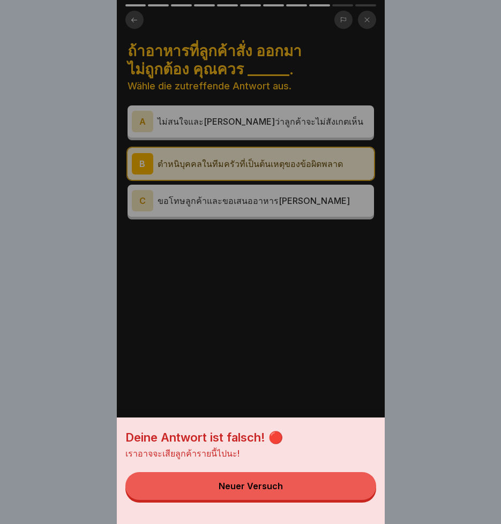
click at [294, 497] on button "Neuer Versuch" at bounding box center [250, 486] width 251 height 28
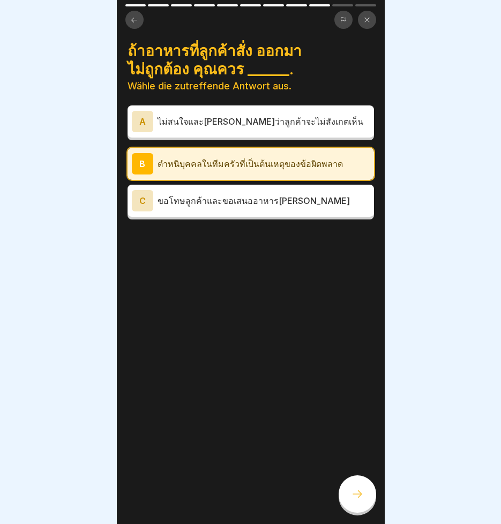
click at [140, 206] on div "C" at bounding box center [142, 200] width 21 height 21
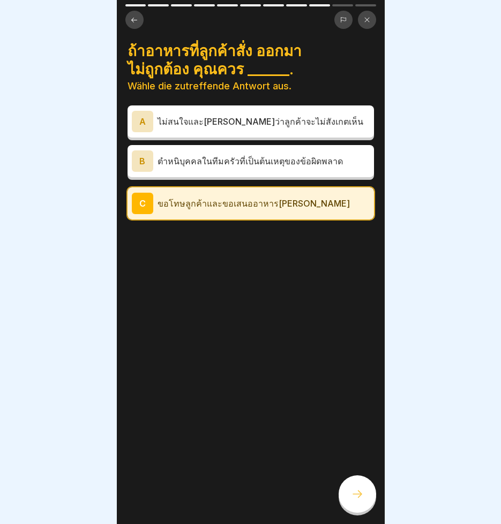
click at [351, 500] on icon at bounding box center [357, 494] width 13 height 13
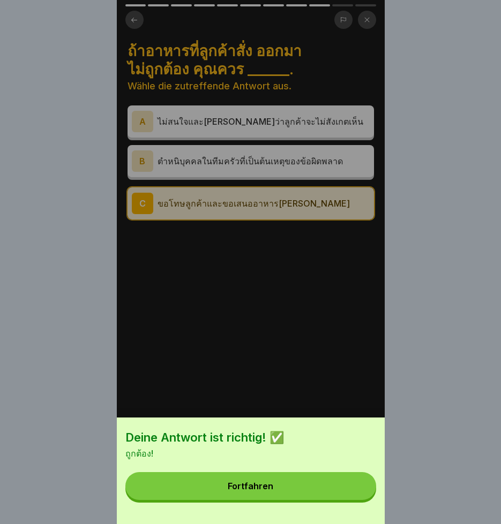
click at [285, 494] on button "Fortfahren" at bounding box center [250, 486] width 251 height 28
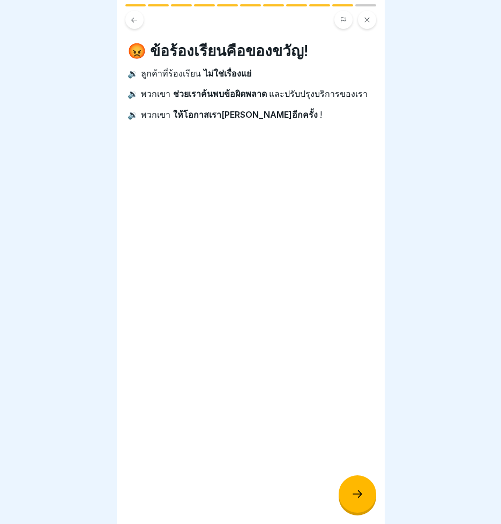
click at [364, 505] on div at bounding box center [356, 493] width 37 height 37
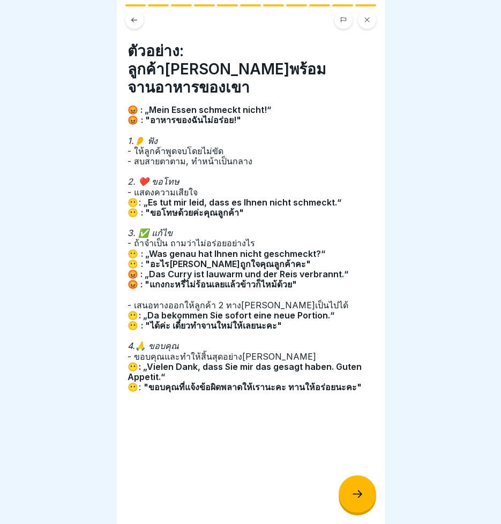
click at [356, 501] on icon at bounding box center [357, 494] width 13 height 13
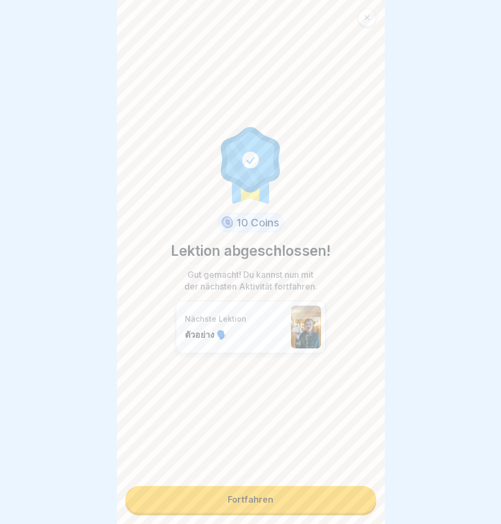
click at [283, 505] on link "Fortfahren" at bounding box center [250, 499] width 251 height 27
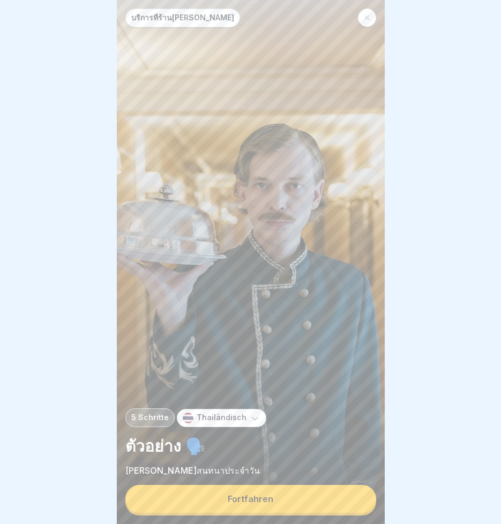
click at [278, 505] on button "Fortfahren" at bounding box center [250, 499] width 251 height 28
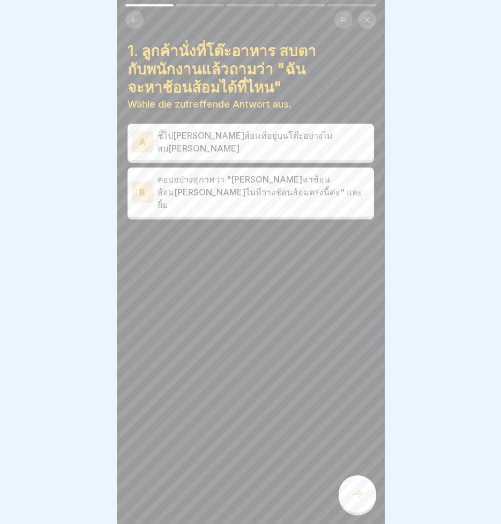
click at [141, 182] on div "B" at bounding box center [142, 192] width 21 height 21
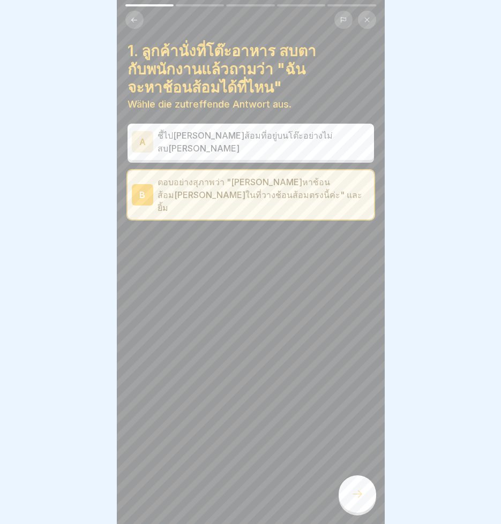
click at [358, 501] on icon at bounding box center [357, 494] width 13 height 13
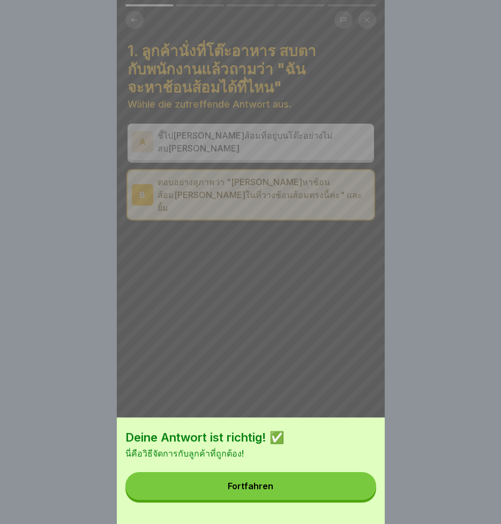
click at [284, 498] on button "Fortfahren" at bounding box center [250, 486] width 251 height 28
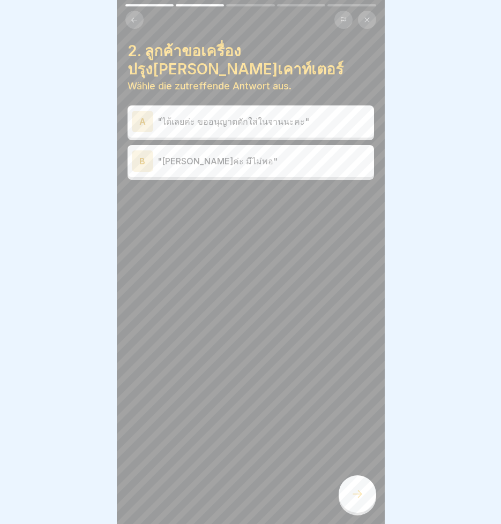
click at [141, 164] on div "B" at bounding box center [142, 160] width 21 height 21
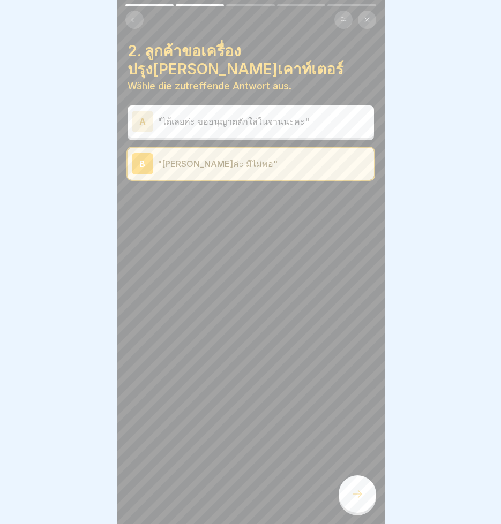
click at [143, 123] on div "A" at bounding box center [142, 121] width 21 height 21
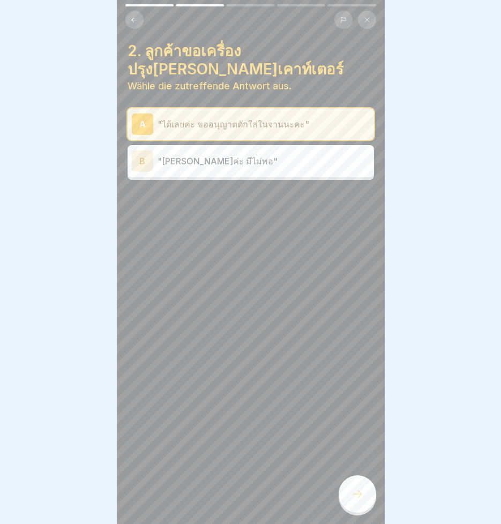
click at [355, 501] on icon at bounding box center [357, 494] width 13 height 13
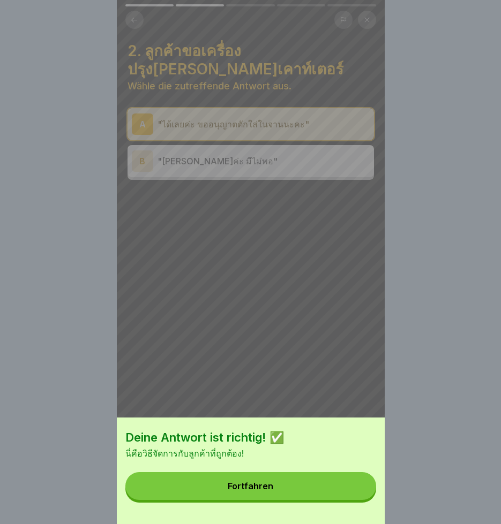
click at [273, 491] on div "Fortfahren" at bounding box center [251, 486] width 46 height 10
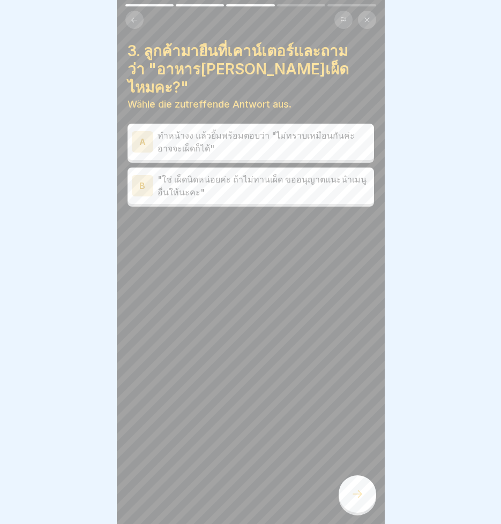
click at [145, 175] on div "B" at bounding box center [142, 185] width 21 height 21
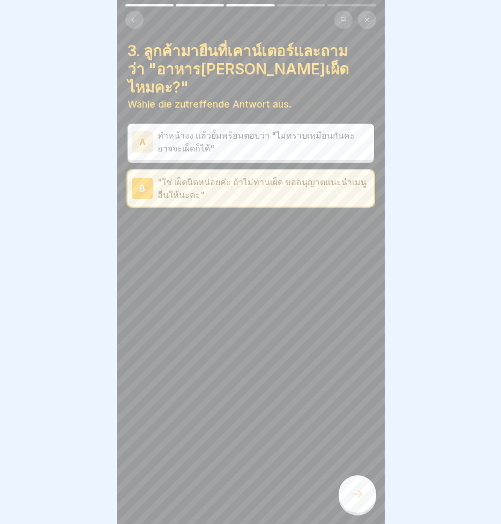
click at [359, 500] on icon at bounding box center [357, 494] width 13 height 13
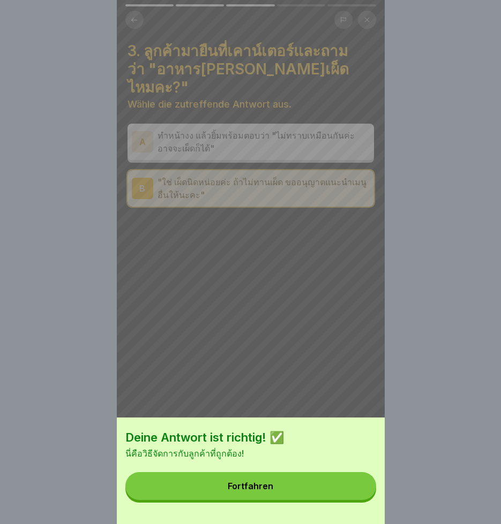
click at [289, 495] on button "Fortfahren" at bounding box center [250, 486] width 251 height 28
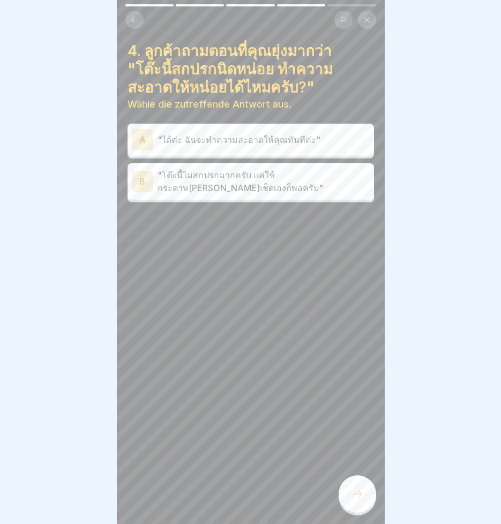
click at [141, 140] on div "A" at bounding box center [142, 139] width 21 height 21
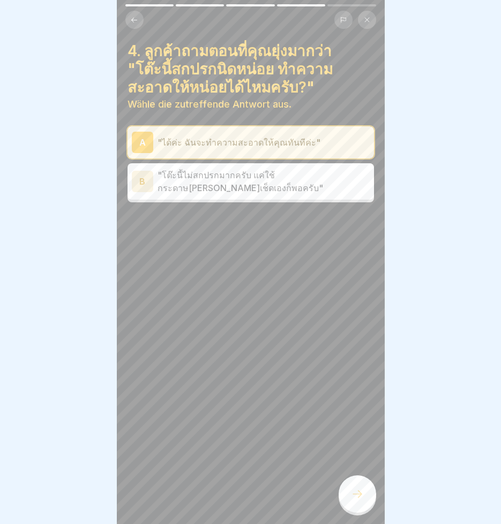
click at [356, 501] on icon at bounding box center [357, 494] width 13 height 13
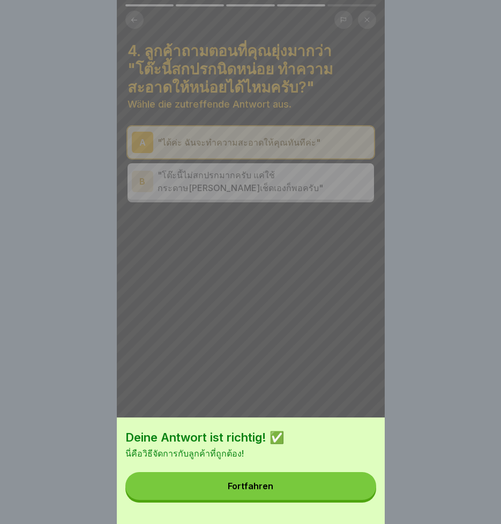
click at [295, 500] on button "Fortfahren" at bounding box center [250, 486] width 251 height 28
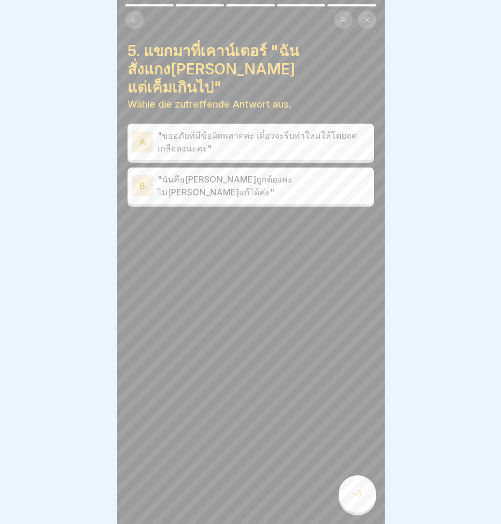
click at [140, 131] on div "A" at bounding box center [142, 141] width 21 height 21
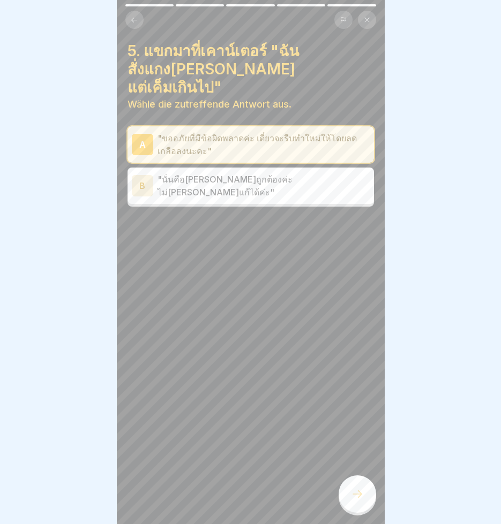
click at [360, 501] on icon at bounding box center [357, 494] width 13 height 13
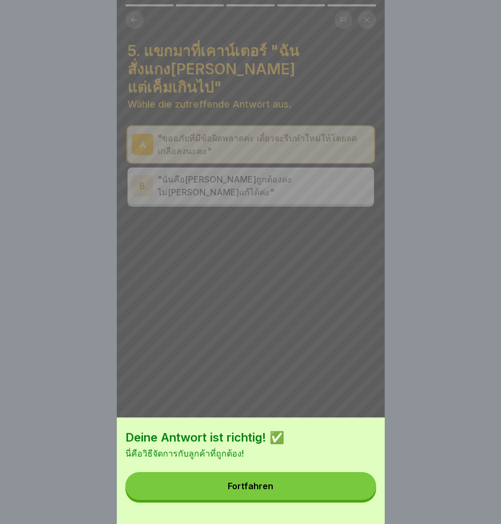
click at [288, 500] on button "Fortfahren" at bounding box center [250, 486] width 251 height 28
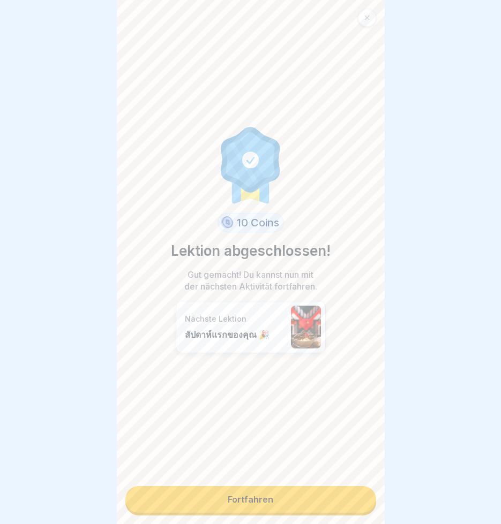
click at [256, 502] on link "Fortfahren" at bounding box center [250, 499] width 251 height 27
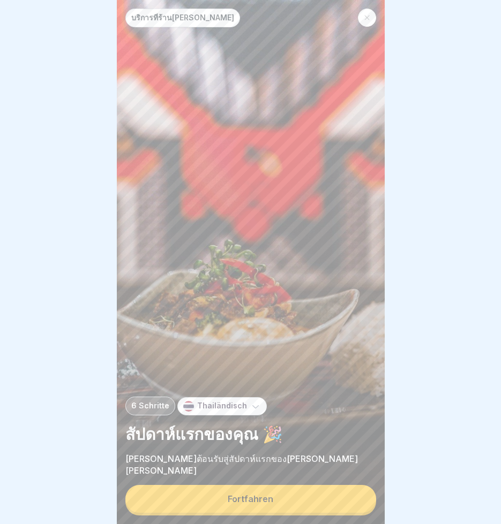
click at [256, 504] on div "Fortfahren" at bounding box center [251, 499] width 46 height 10
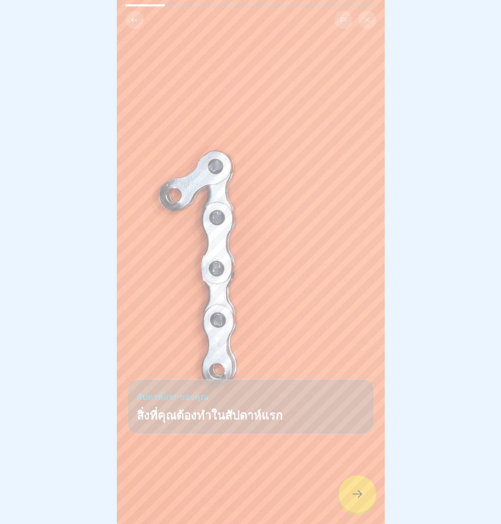
click at [360, 501] on icon at bounding box center [357, 494] width 13 height 13
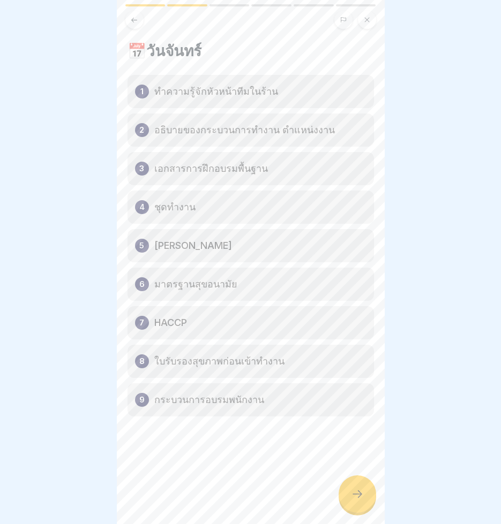
click at [352, 499] on icon at bounding box center [357, 494] width 13 height 13
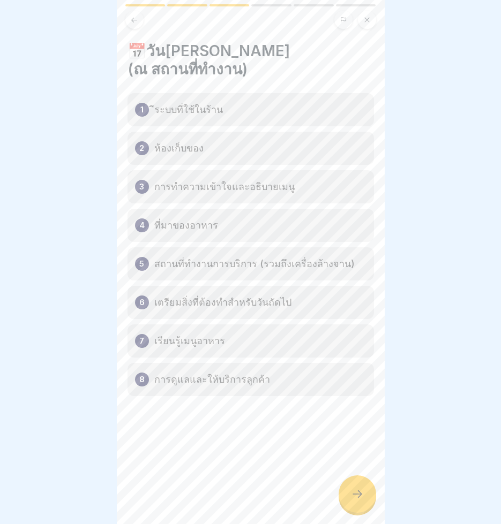
click at [360, 498] on icon at bounding box center [357, 493] width 10 height 7
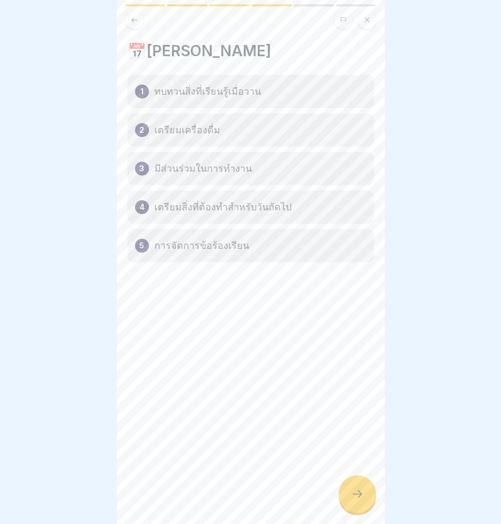
click at [359, 498] on icon at bounding box center [357, 493] width 10 height 7
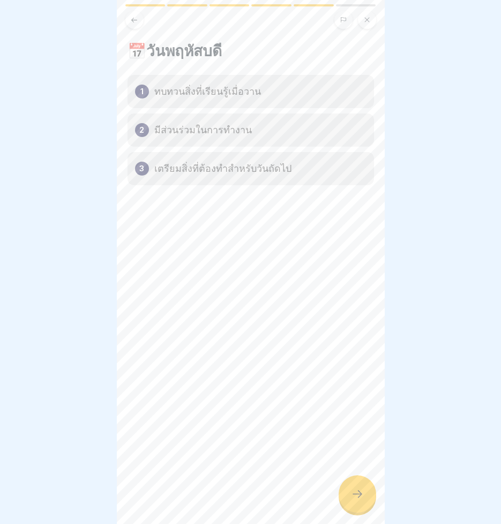
click at [352, 501] on icon at bounding box center [357, 494] width 13 height 13
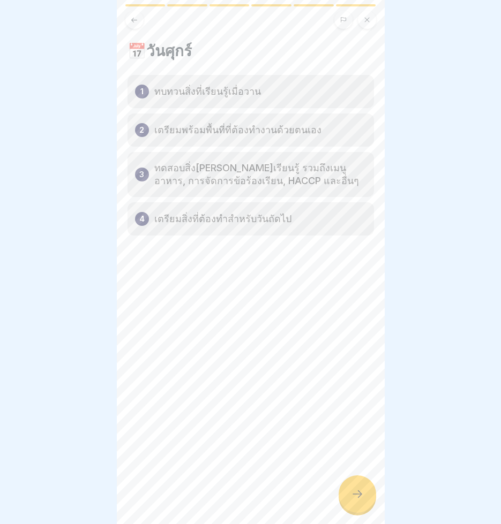
click at [359, 501] on icon at bounding box center [357, 494] width 13 height 13
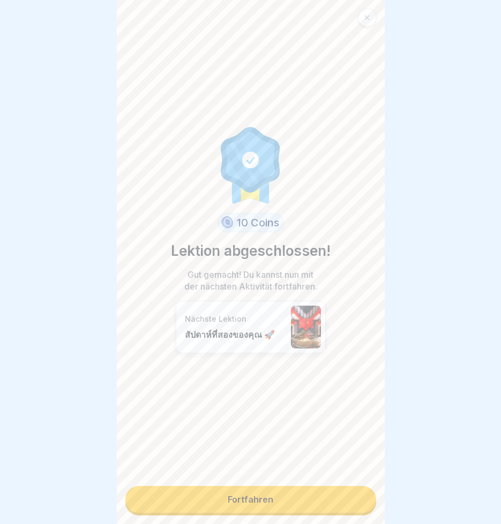
click at [253, 496] on link "Fortfahren" at bounding box center [250, 499] width 251 height 27
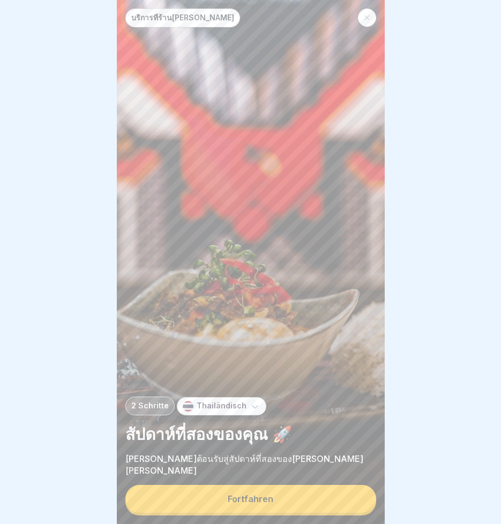
click at [266, 504] on div "Fortfahren" at bounding box center [251, 499] width 46 height 10
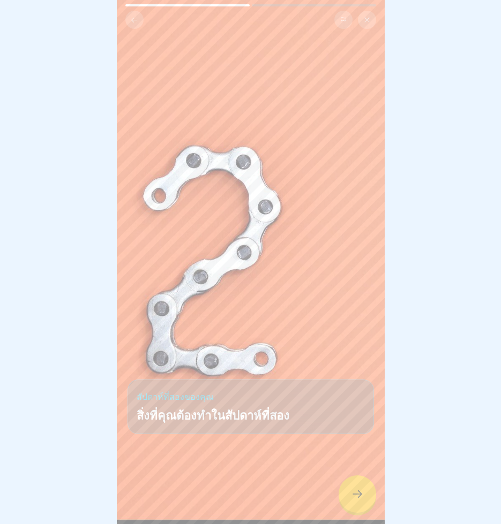
click at [353, 501] on icon at bounding box center [357, 494] width 13 height 13
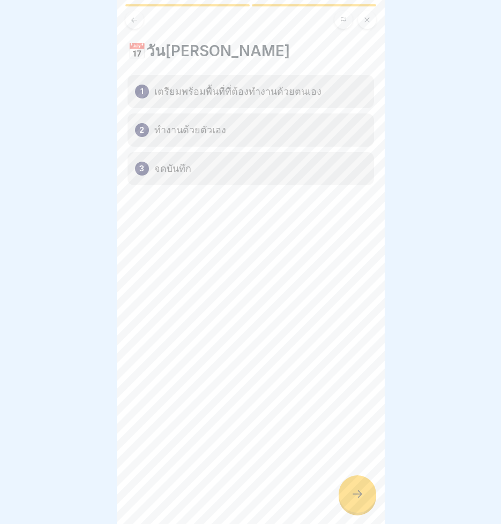
click at [354, 501] on icon at bounding box center [357, 494] width 13 height 13
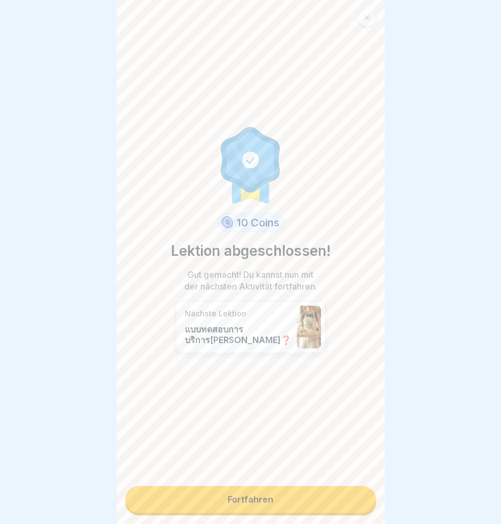
click at [295, 501] on link "Fortfahren" at bounding box center [250, 499] width 251 height 27
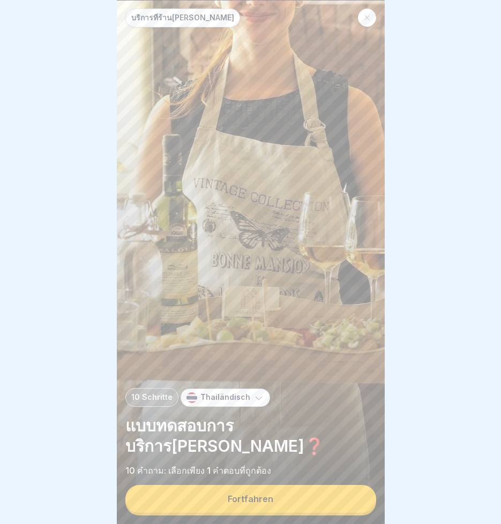
click at [295, 503] on button "Fortfahren" at bounding box center [250, 499] width 251 height 28
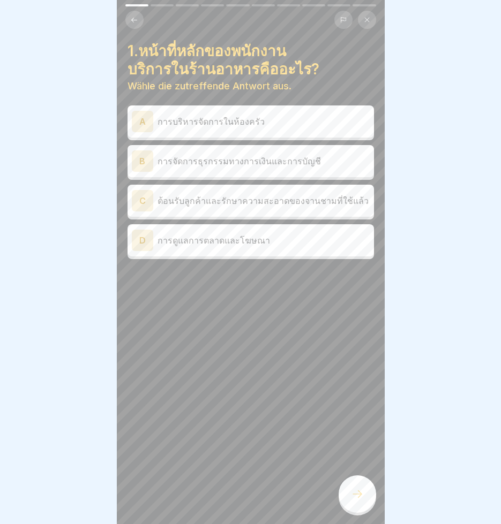
click at [142, 196] on div "C" at bounding box center [142, 200] width 21 height 21
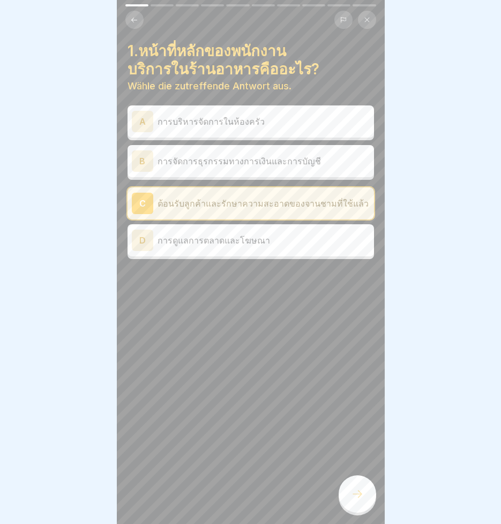
click at [144, 122] on div "A" at bounding box center [142, 121] width 21 height 21
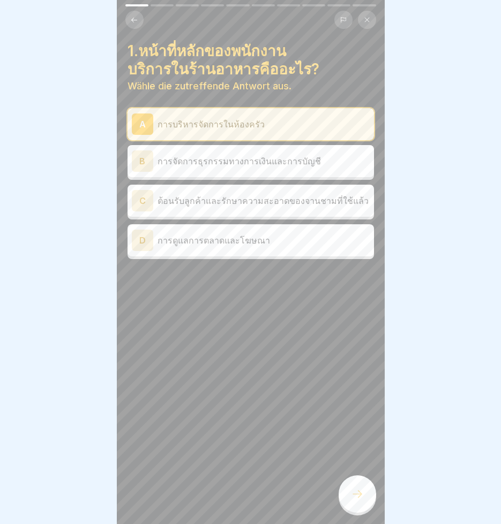
click at [147, 201] on div "C" at bounding box center [142, 200] width 21 height 21
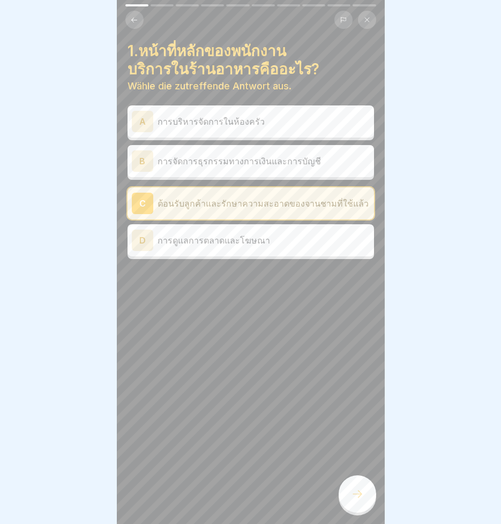
click at [360, 497] on icon at bounding box center [357, 494] width 13 height 13
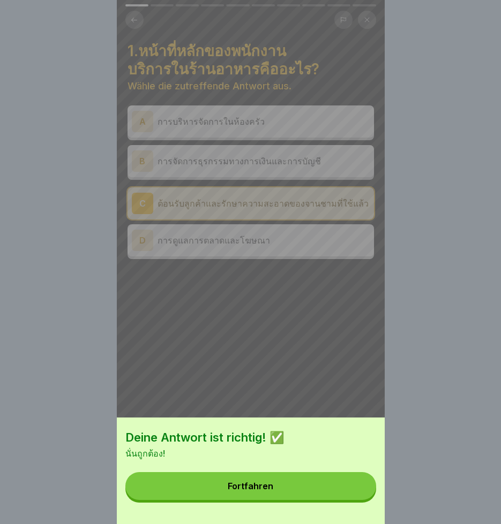
click at [343, 493] on button "Fortfahren" at bounding box center [250, 486] width 251 height 28
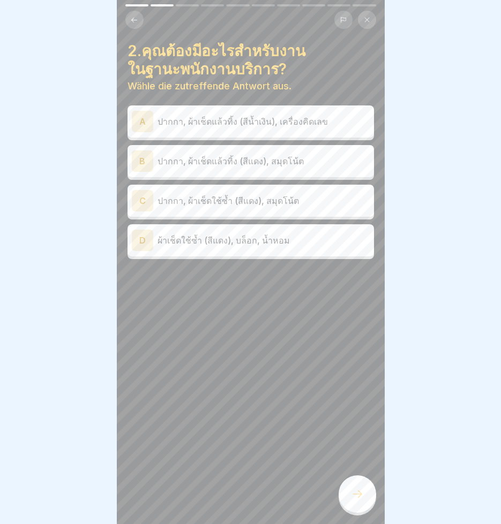
click at [138, 198] on div "C" at bounding box center [142, 200] width 21 height 21
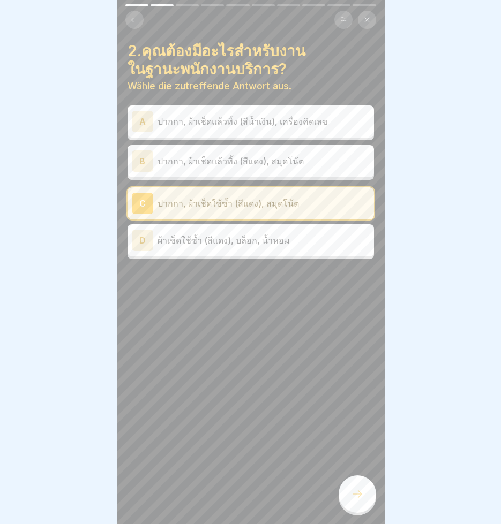
click at [358, 501] on icon at bounding box center [357, 494] width 13 height 13
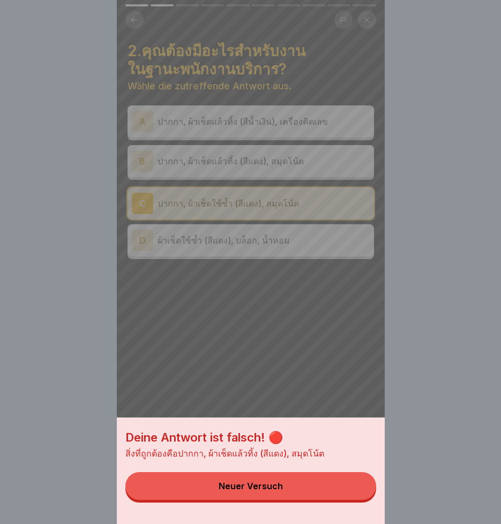
click at [253, 318] on div "Deine Antwort ist falsch! 🔴 สิ่งที่ถูกต้องคือปากกา, ผ้าเช็ดแล้วทิ้ง (สีแดง), สม…" at bounding box center [251, 262] width 268 height 524
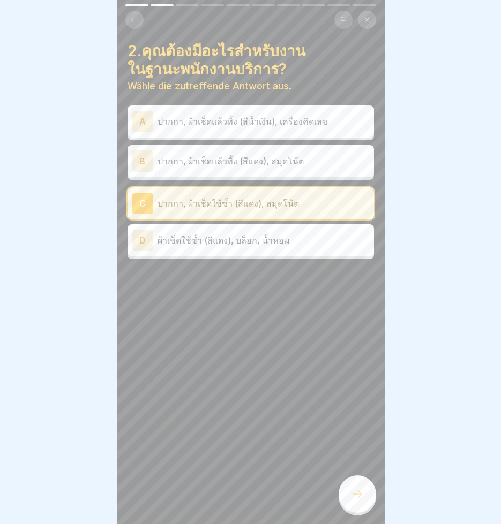
click at [135, 14] on button at bounding box center [134, 20] width 18 height 18
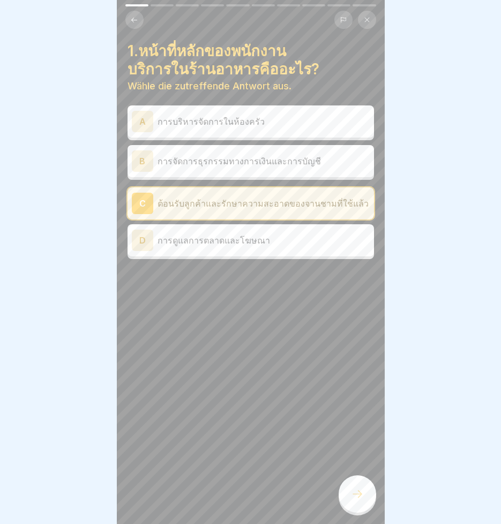
click at [356, 501] on icon at bounding box center [357, 494] width 13 height 13
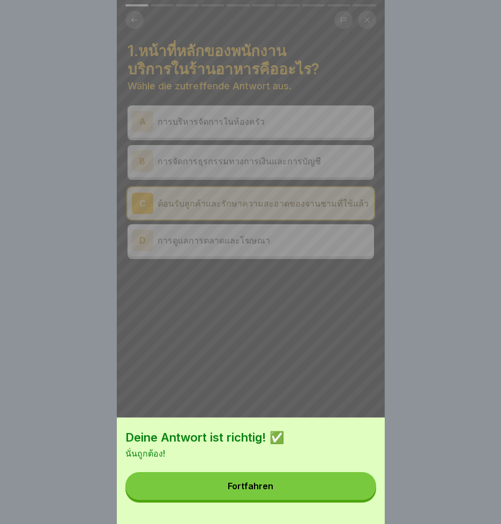
click at [307, 499] on button "Fortfahren" at bounding box center [250, 486] width 251 height 28
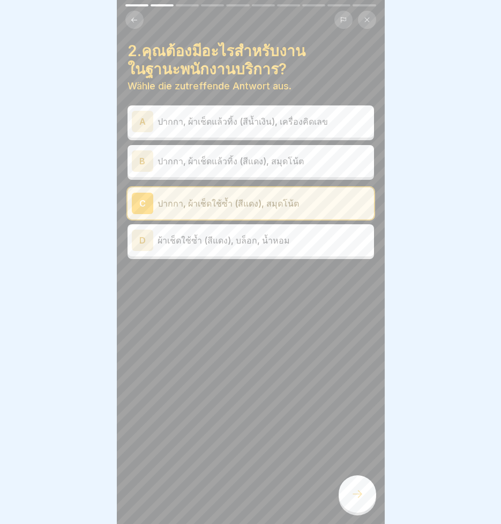
click at [142, 160] on div "B" at bounding box center [142, 160] width 21 height 21
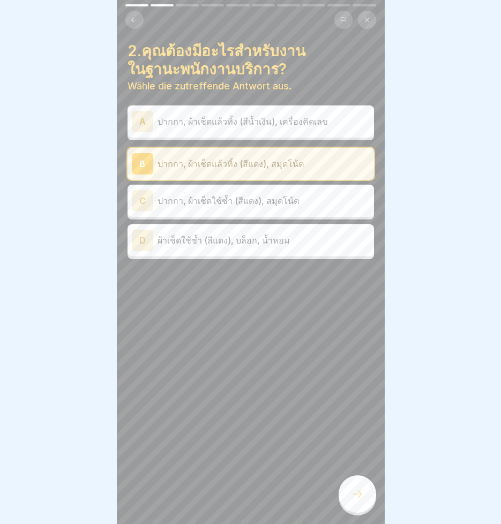
click at [352, 498] on icon at bounding box center [357, 494] width 13 height 13
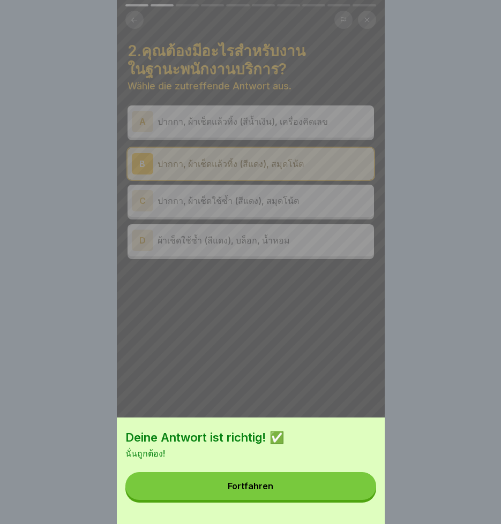
click at [351, 498] on button "Fortfahren" at bounding box center [250, 486] width 251 height 28
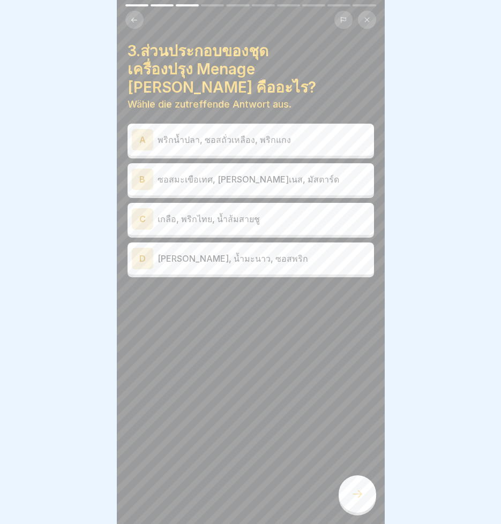
click at [136, 129] on div "A" at bounding box center [142, 139] width 21 height 21
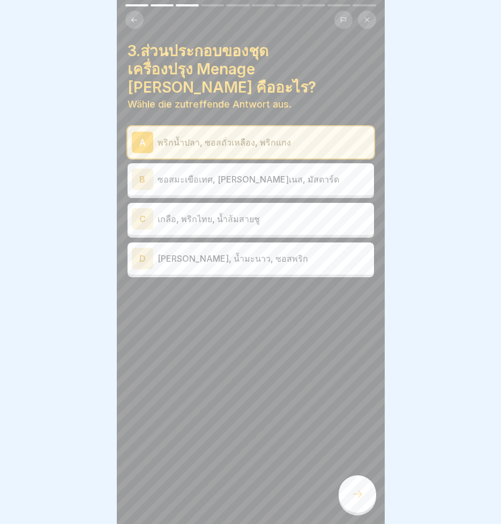
click at [357, 501] on icon at bounding box center [357, 494] width 13 height 13
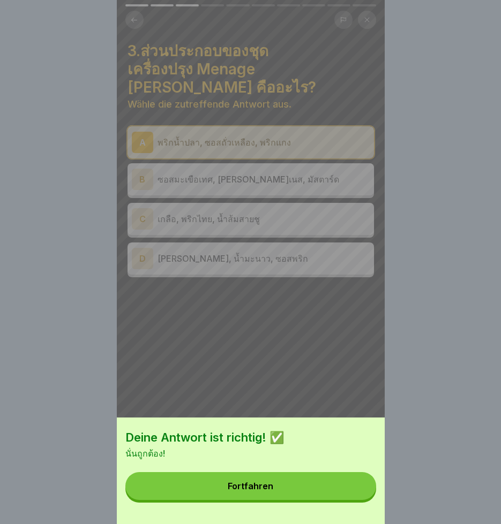
click at [357, 500] on button "Fortfahren" at bounding box center [250, 486] width 251 height 28
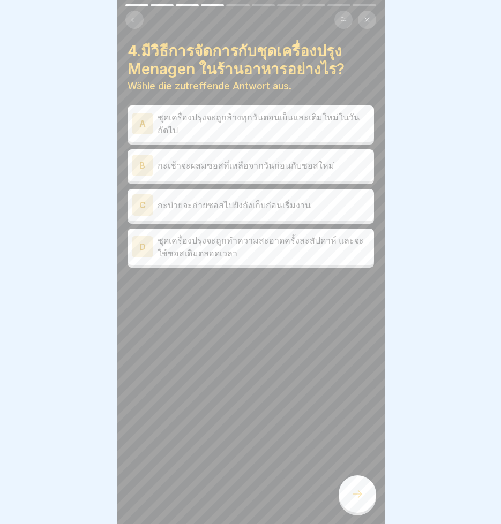
click at [142, 121] on div "A" at bounding box center [142, 123] width 21 height 21
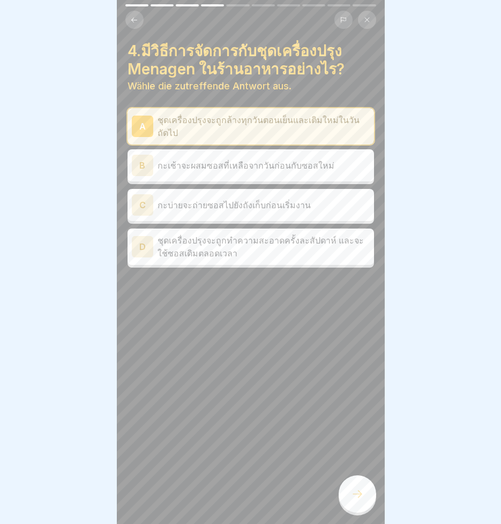
click at [354, 509] on div at bounding box center [356, 493] width 37 height 37
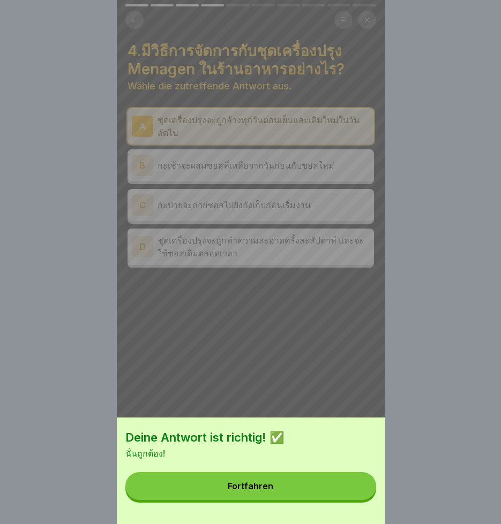
click at [342, 500] on button "Fortfahren" at bounding box center [250, 486] width 251 height 28
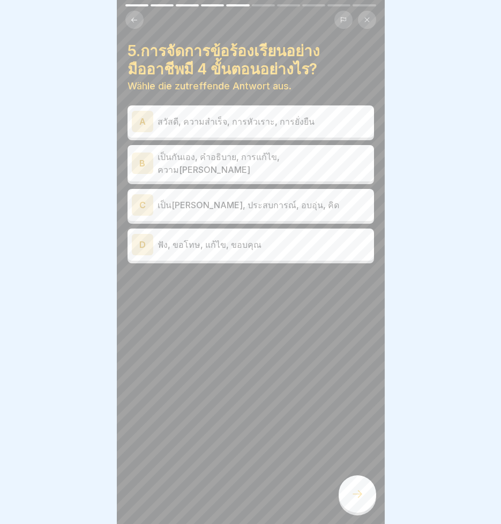
click at [145, 235] on div "D" at bounding box center [142, 244] width 21 height 21
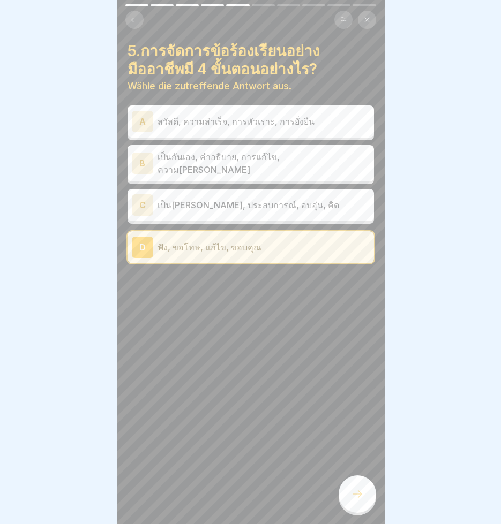
click at [358, 501] on icon at bounding box center [357, 494] width 13 height 13
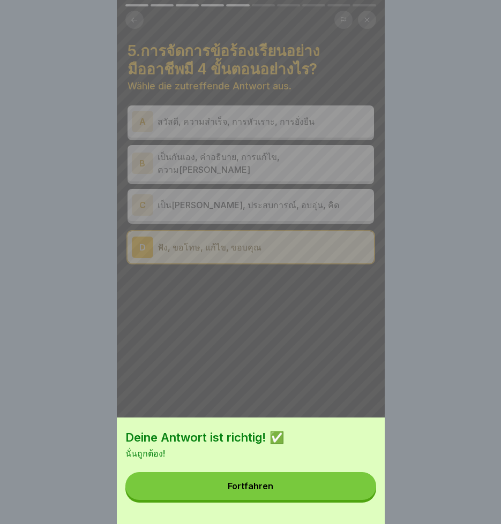
click at [335, 488] on button "Fortfahren" at bounding box center [250, 486] width 251 height 28
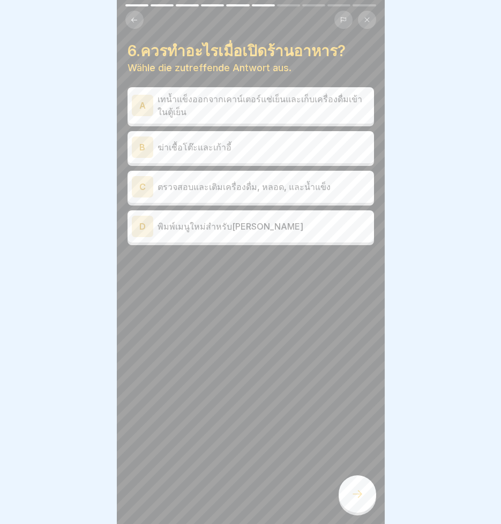
click at [141, 102] on div "A" at bounding box center [142, 105] width 21 height 21
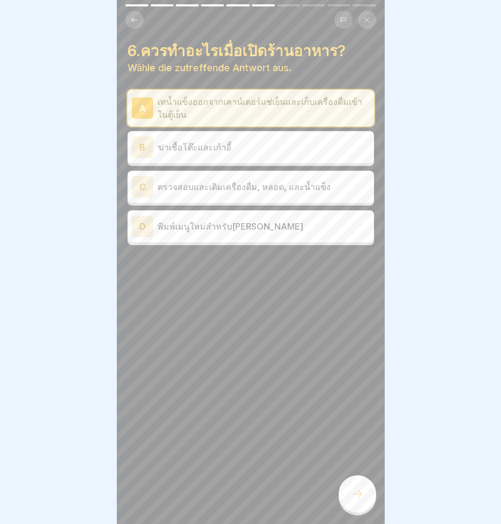
click at [359, 501] on icon at bounding box center [357, 494] width 13 height 13
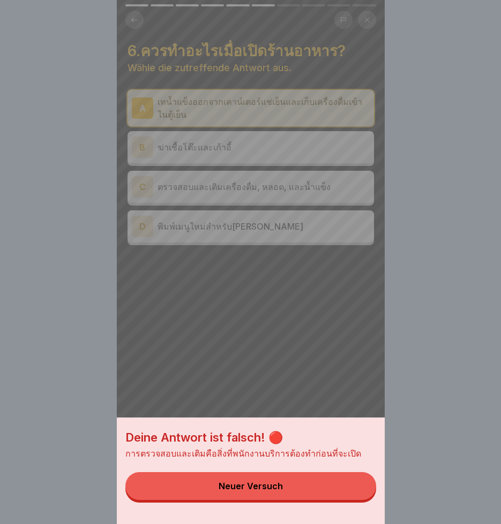
click at [145, 145] on div "Deine Antwort ist falsch! 🔴 การตรวจสอบและเติมคือสิ่งที่พนักงานบริการต้องทำก่อนท…" at bounding box center [251, 262] width 268 height 524
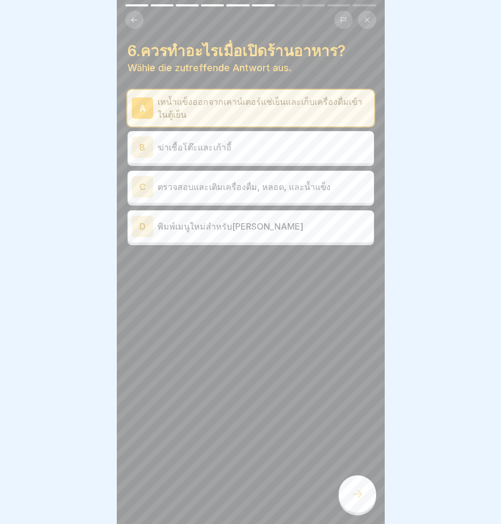
click at [145, 145] on div "B" at bounding box center [142, 147] width 21 height 21
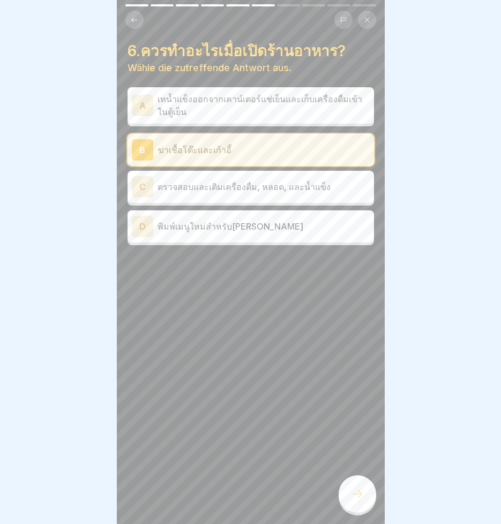
click at [348, 503] on div at bounding box center [356, 493] width 37 height 37
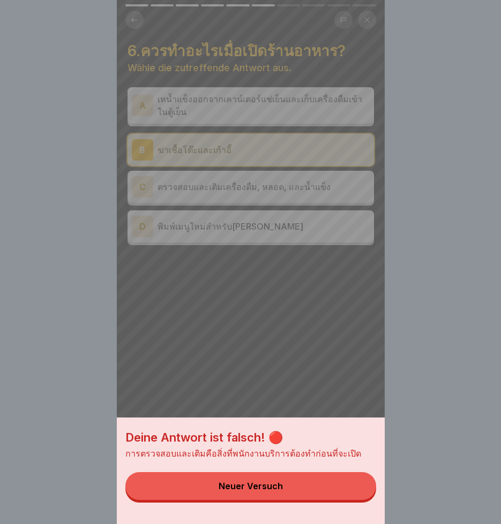
click at [193, 189] on div "Deine Antwort ist falsch! 🔴 การตรวจสอบและเติมคือสิ่งที่พนักงานบริการต้องทำก่อนท…" at bounding box center [251, 262] width 268 height 524
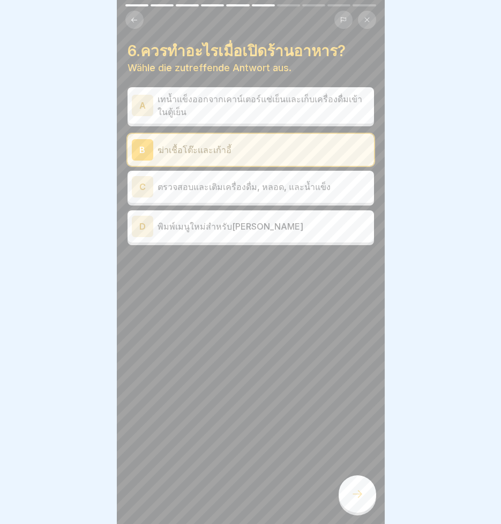
click at [208, 184] on p "ตรวจสอบและเติมเครื่องดื่ม, หลอด, และน้ำแข็ง" at bounding box center [263, 186] width 212 height 13
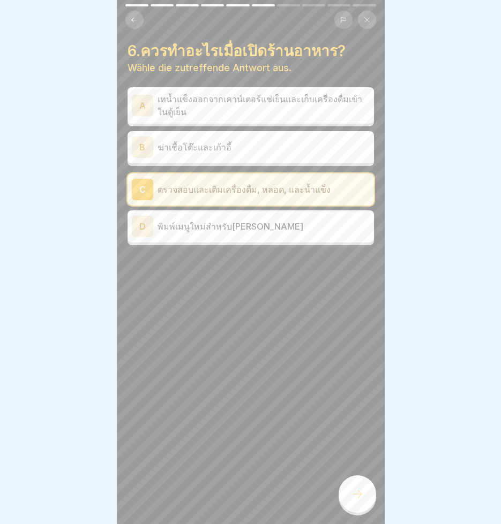
click at [358, 501] on icon at bounding box center [357, 494] width 13 height 13
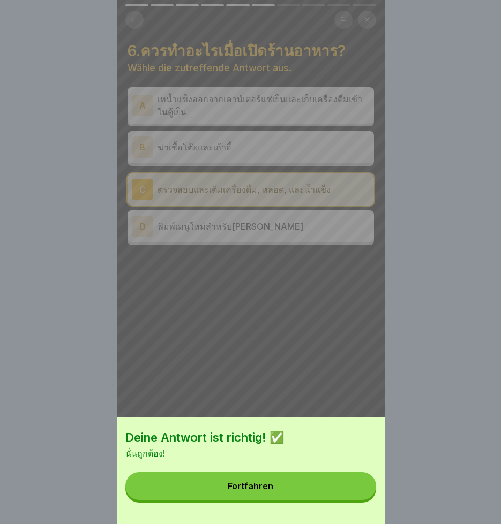
click at [341, 490] on button "Fortfahren" at bounding box center [250, 486] width 251 height 28
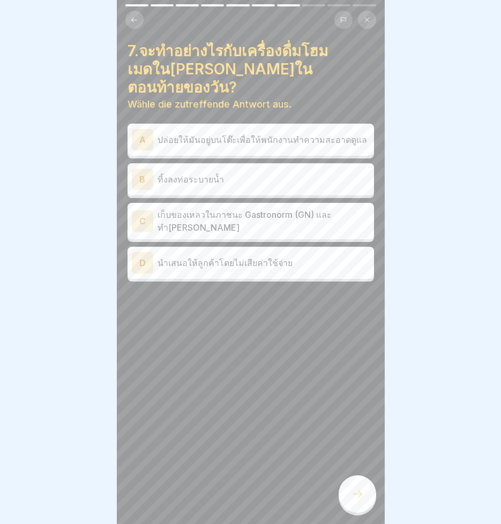
click at [214, 208] on p "เก็บของเหลวในภาชนะ Gastronorm (GN) และทำ[PERSON_NAME]" at bounding box center [263, 221] width 212 height 26
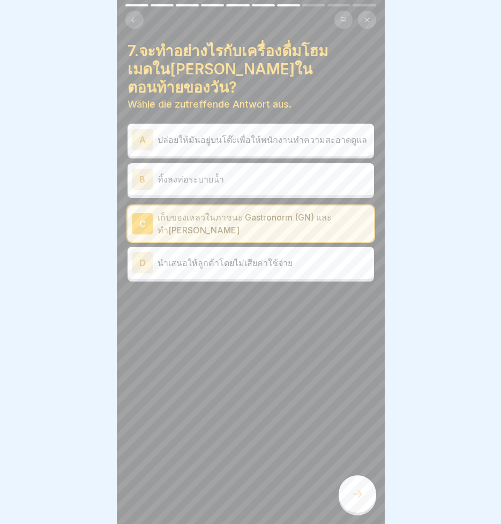
click at [361, 501] on icon at bounding box center [357, 494] width 13 height 13
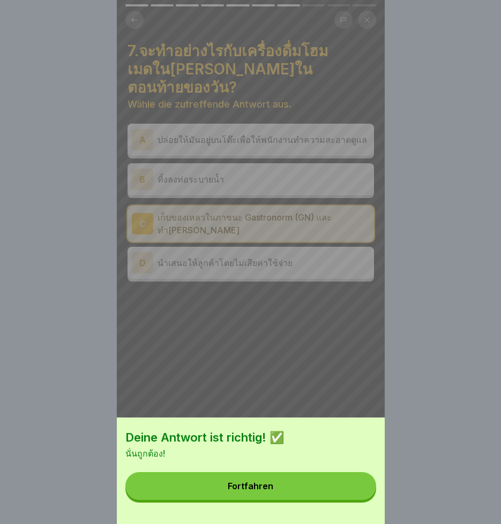
click at [360, 499] on button "Fortfahren" at bounding box center [250, 486] width 251 height 28
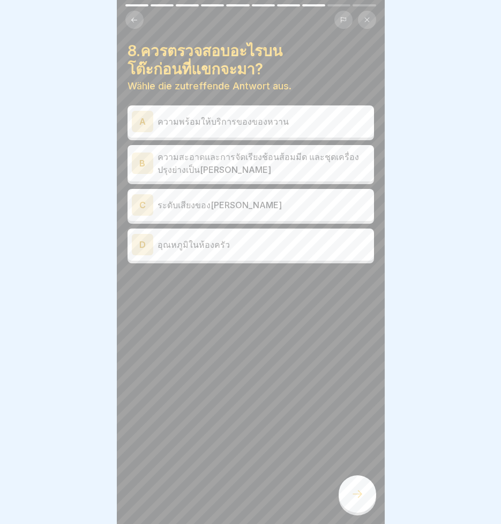
click at [232, 156] on p "ความสะอาดและการจัดเรียงช้อนส้อมมีด และชุดเครื่องปรุงย่างเป็น[PERSON_NAME]" at bounding box center [263, 163] width 212 height 26
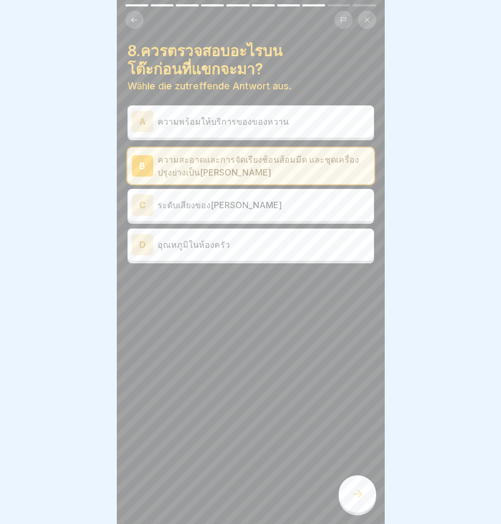
click at [356, 501] on icon at bounding box center [357, 494] width 13 height 13
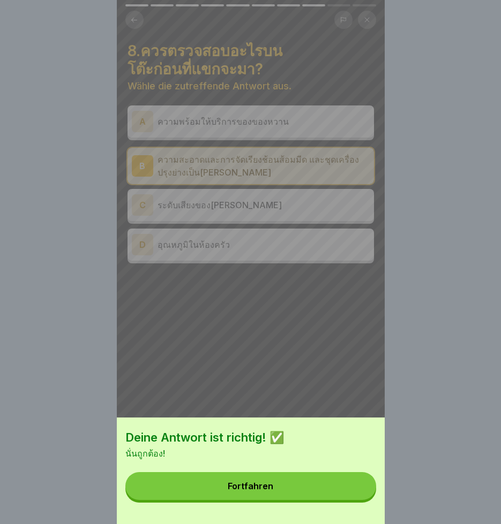
click at [338, 494] on button "Fortfahren" at bounding box center [250, 486] width 251 height 28
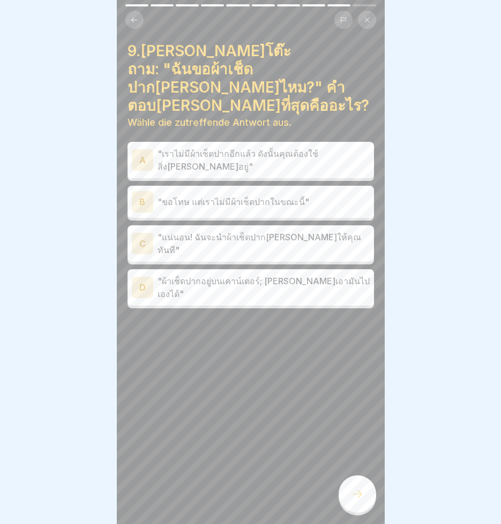
click at [291, 231] on p ""แน่นอน! ฉันจะนำผ้าเช็ดปาก[PERSON_NAME]ให้คุณทันที"" at bounding box center [263, 244] width 212 height 26
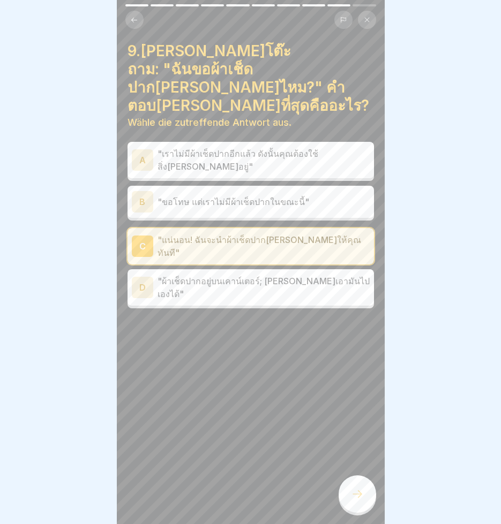
click at [352, 497] on icon at bounding box center [357, 494] width 13 height 13
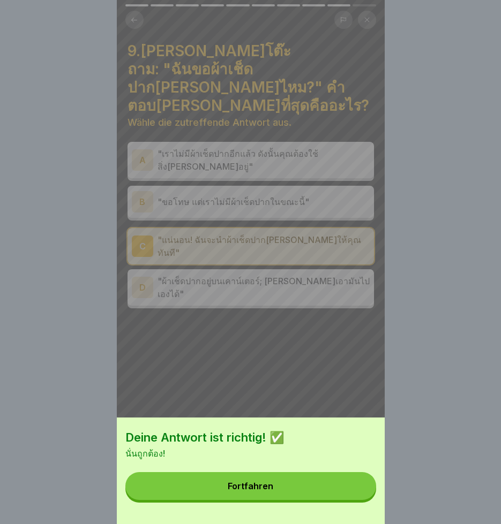
click at [352, 497] on button "Fortfahren" at bounding box center [250, 486] width 251 height 28
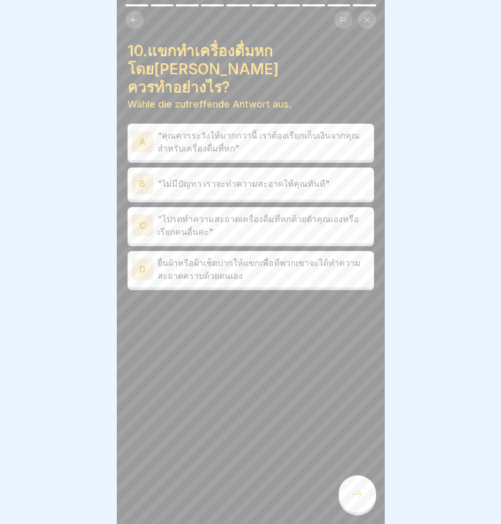
click at [293, 177] on p ""ไม่มีปัญหา เราจะทำความสะอาดให้คุณทันที"" at bounding box center [263, 183] width 212 height 13
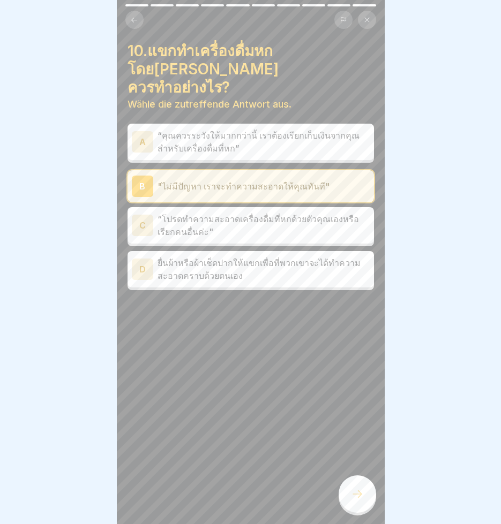
click at [357, 501] on icon at bounding box center [357, 494] width 13 height 13
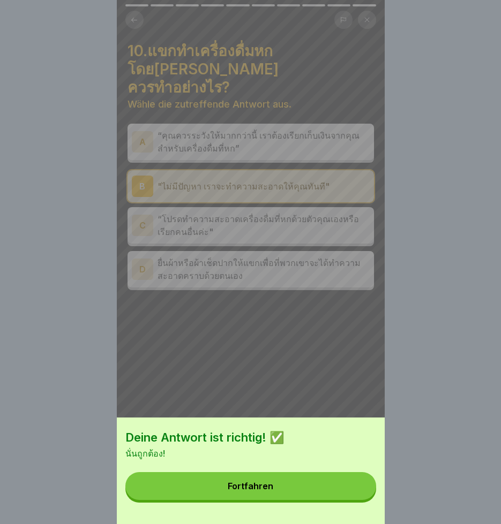
click at [330, 494] on button "Fortfahren" at bounding box center [250, 486] width 251 height 28
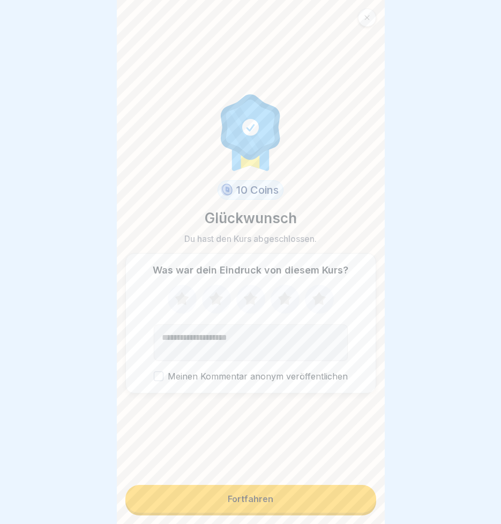
click at [327, 512] on button "Fortfahren" at bounding box center [250, 499] width 251 height 28
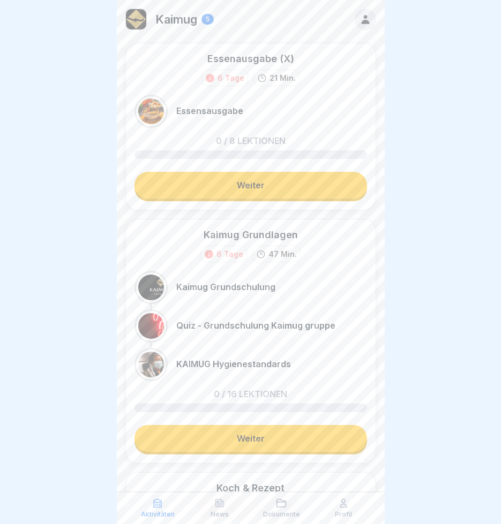
click at [298, 442] on link "Weiter" at bounding box center [250, 438] width 232 height 27
